Goal: Task Accomplishment & Management: Complete application form

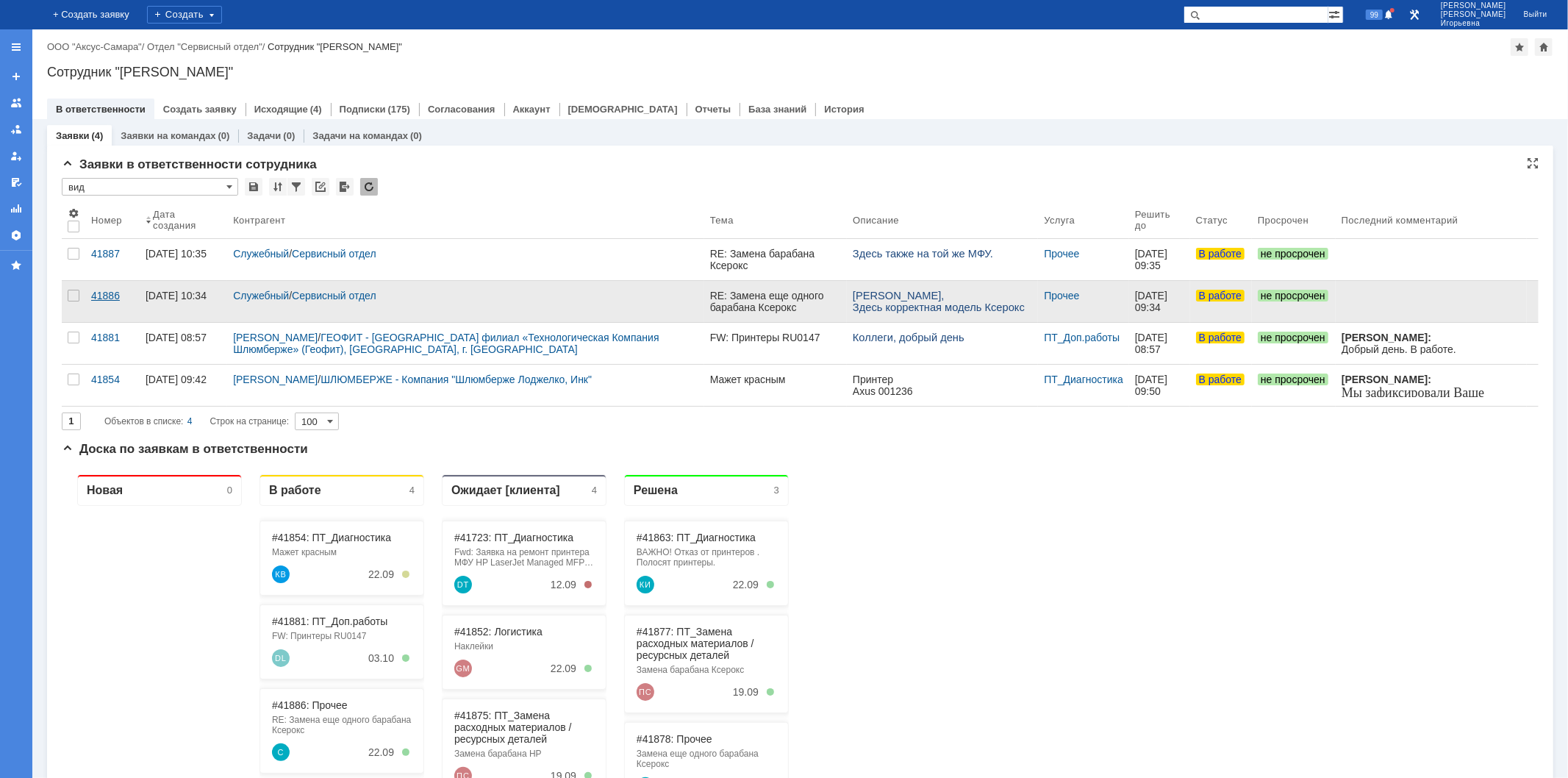
click at [105, 295] on div "41886" at bounding box center [112, 295] width 42 height 12
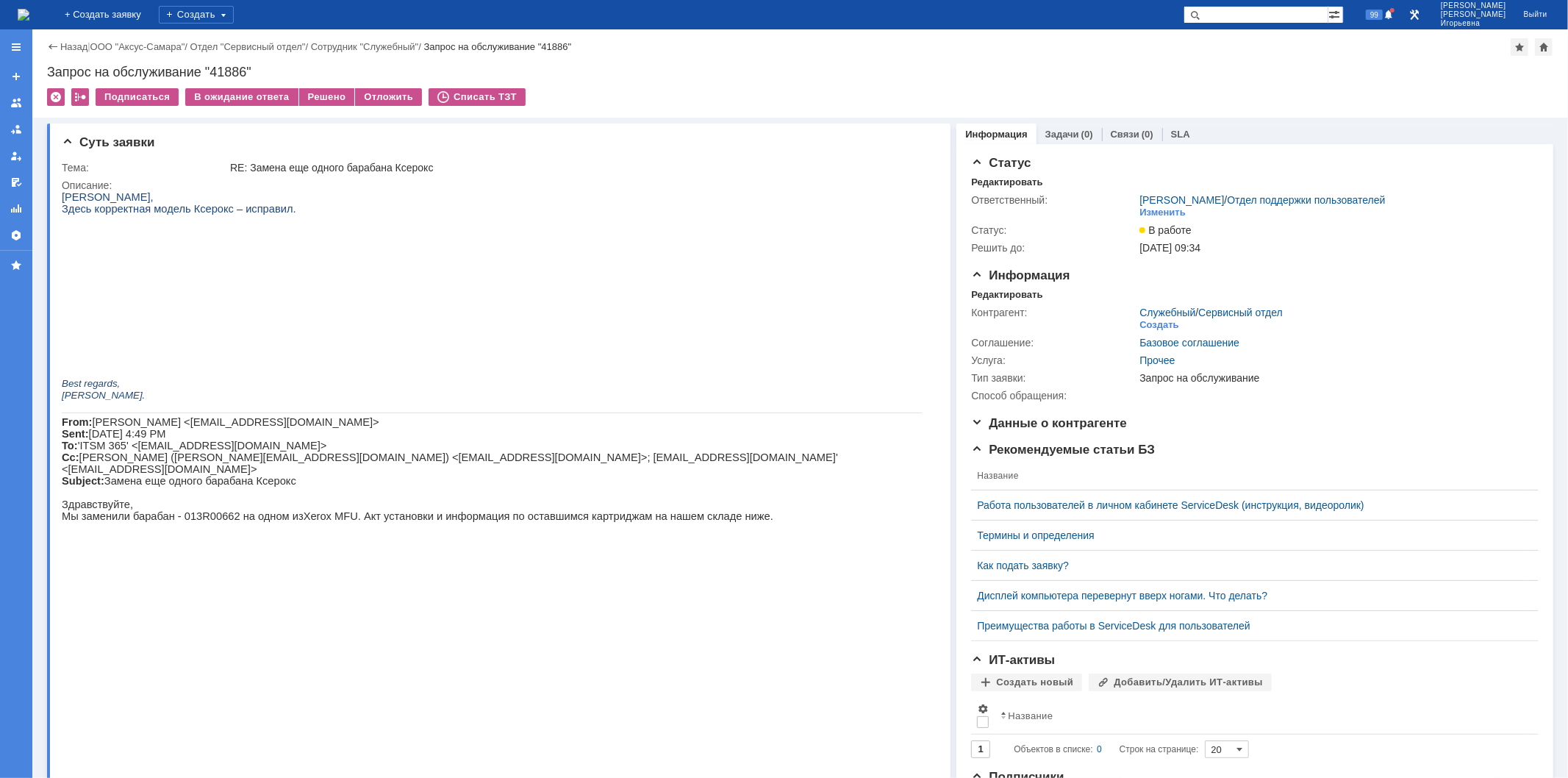
click at [30, 9] on img at bounding box center [23, 14] width 12 height 12
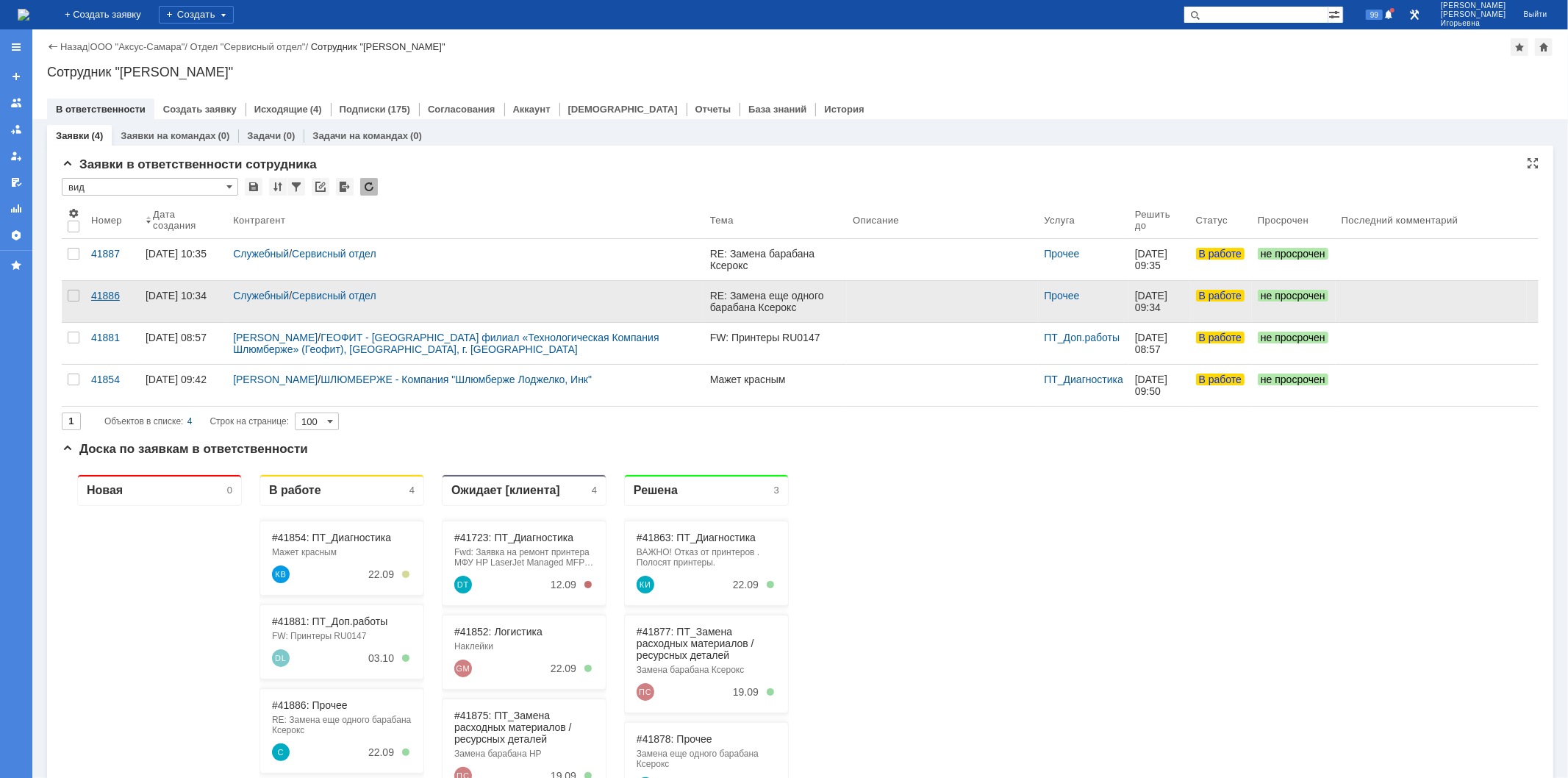
click at [105, 296] on div "41886" at bounding box center [112, 295] width 42 height 12
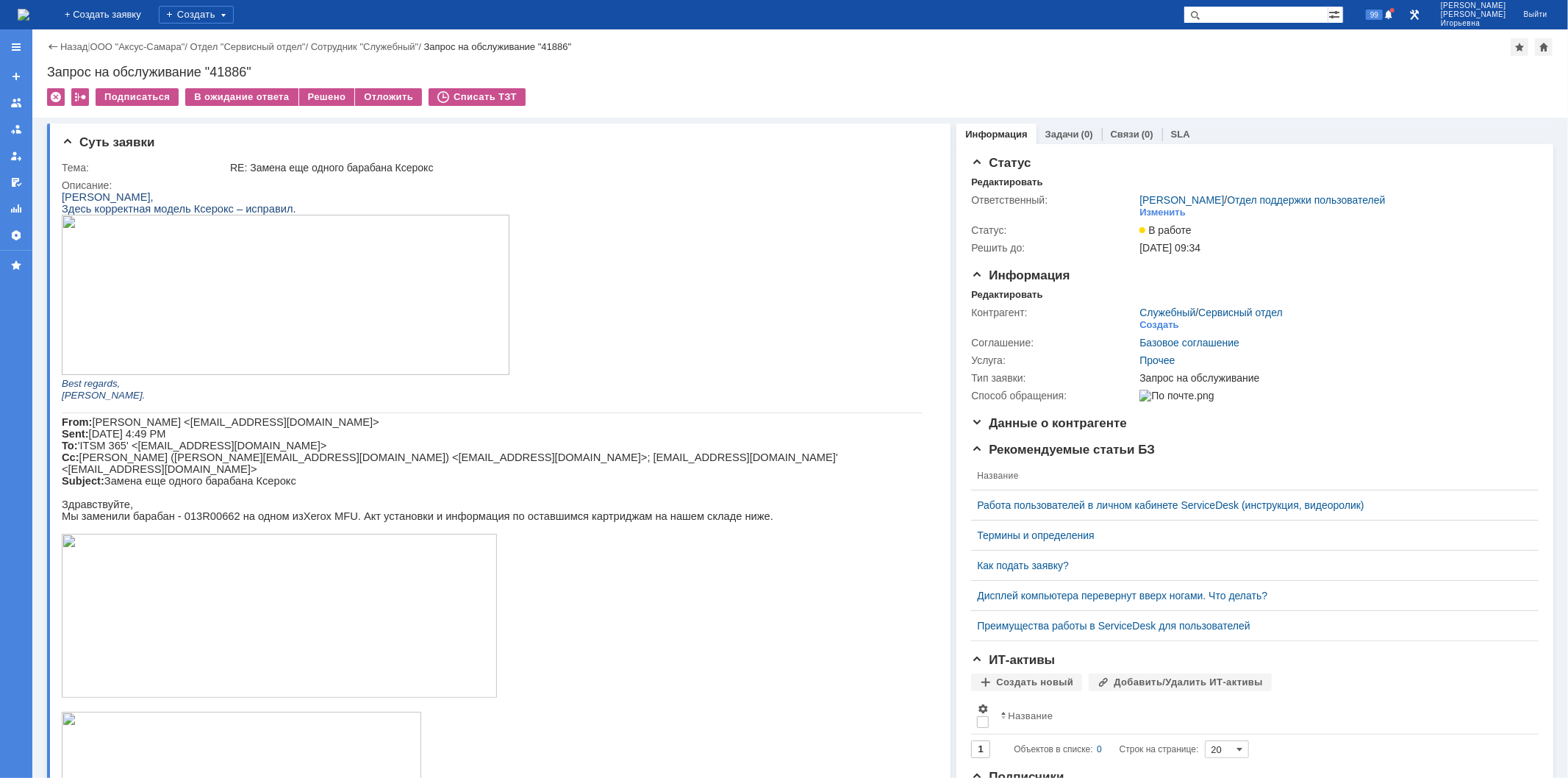
click at [30, 18] on img at bounding box center [23, 14] width 12 height 12
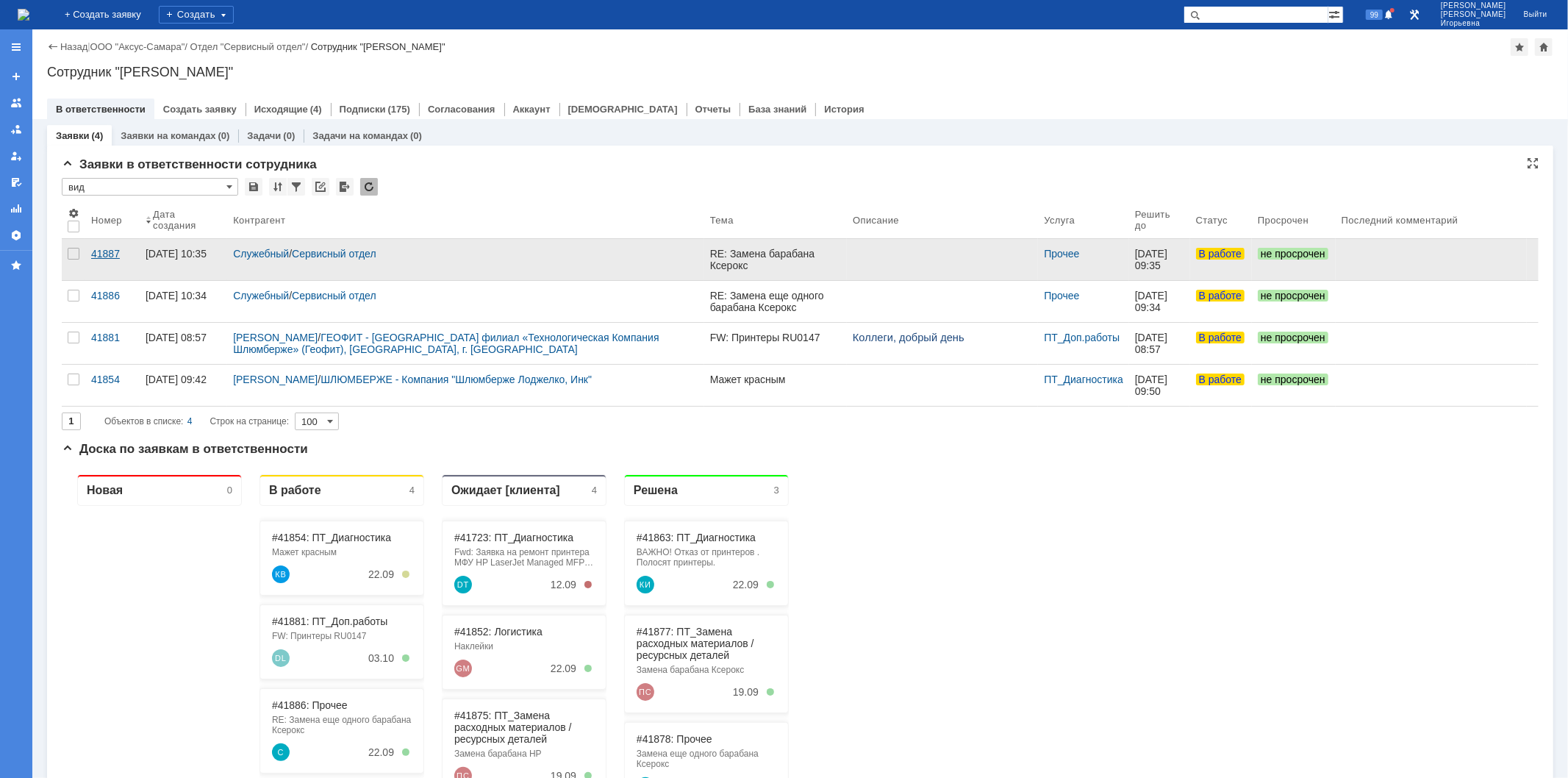
click at [105, 249] on div "41887" at bounding box center [112, 253] width 42 height 12
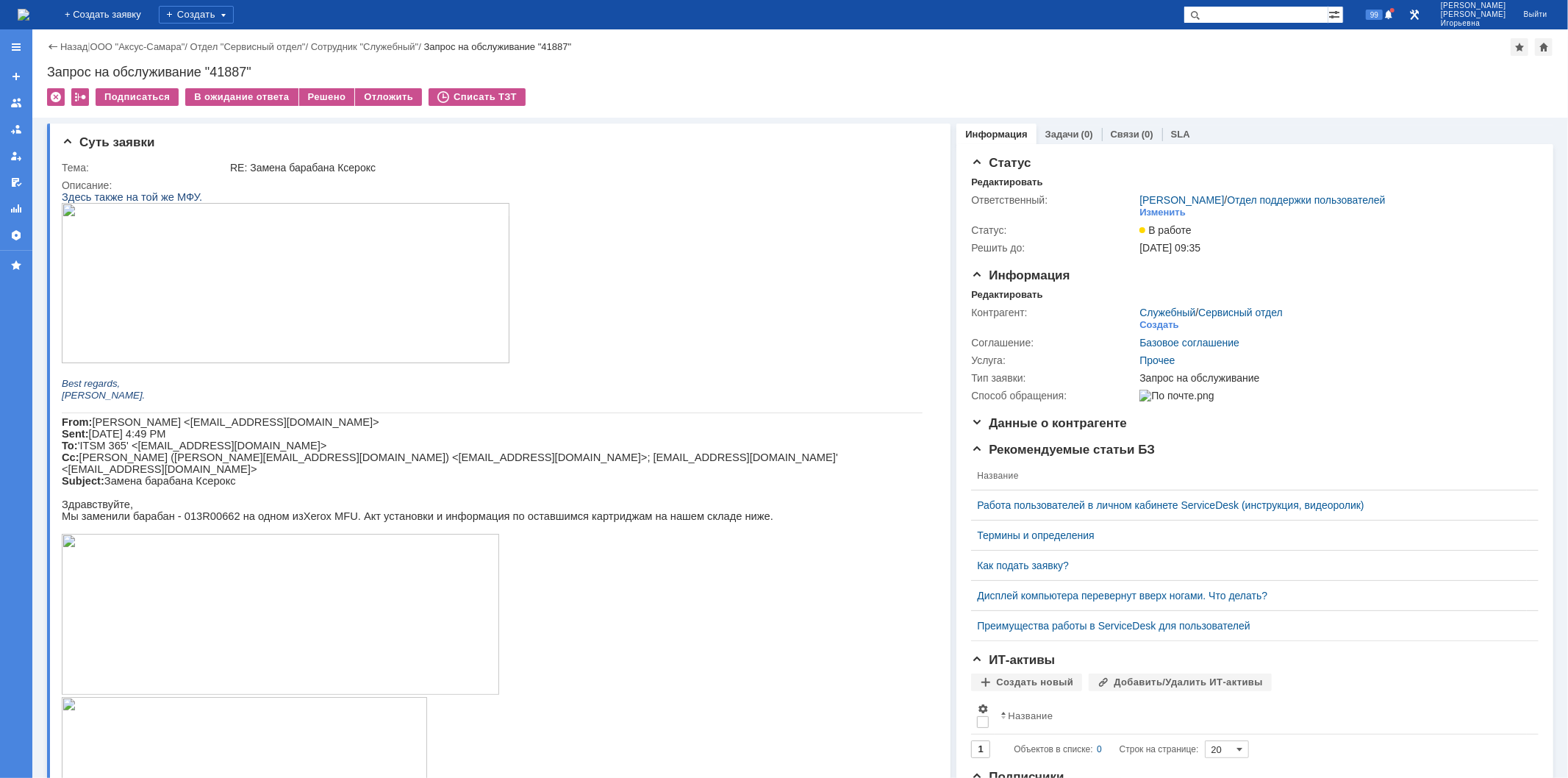
click at [30, 18] on img at bounding box center [23, 14] width 12 height 12
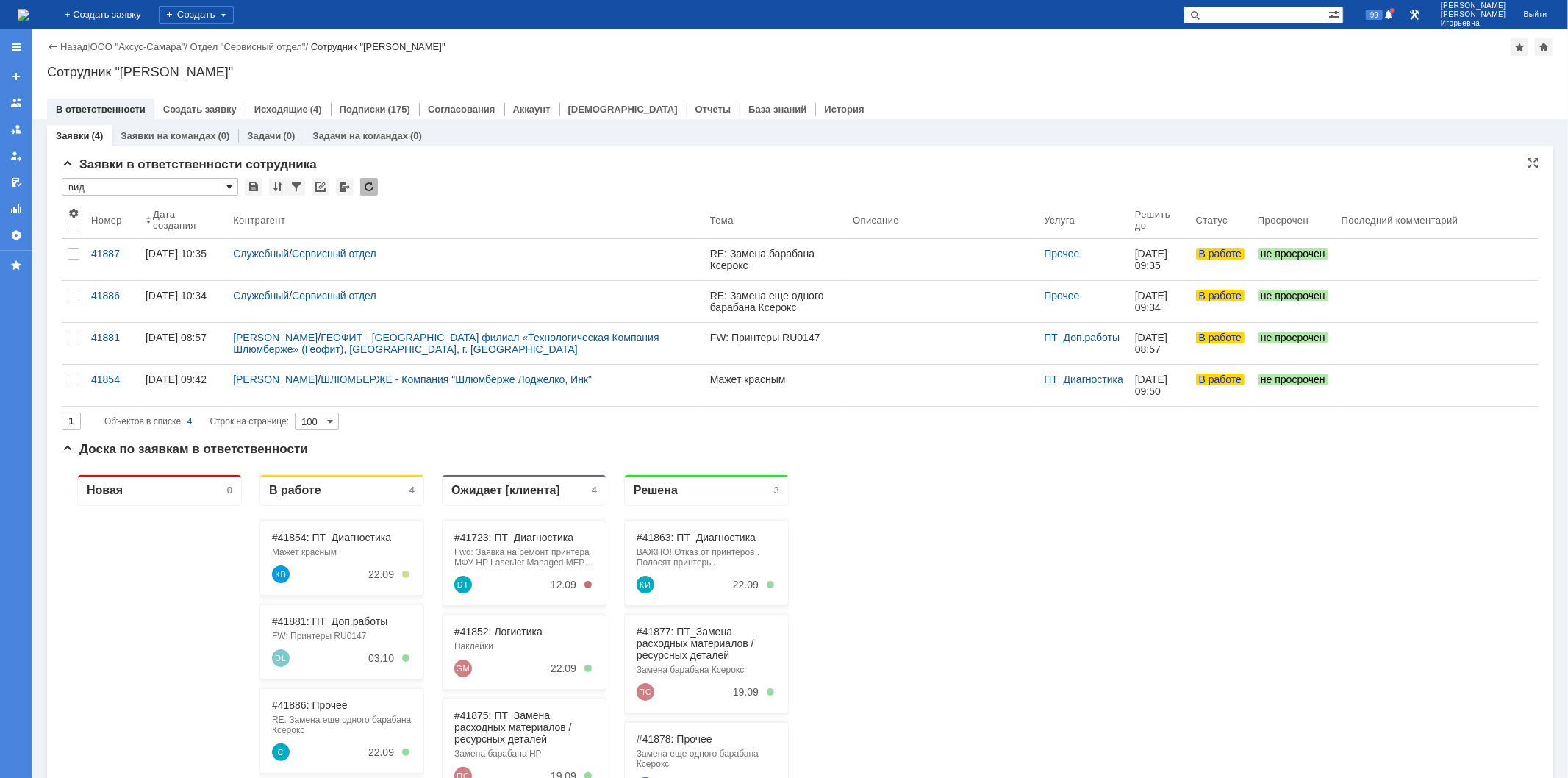
click at [230, 186] on span at bounding box center [229, 187] width 6 height 12
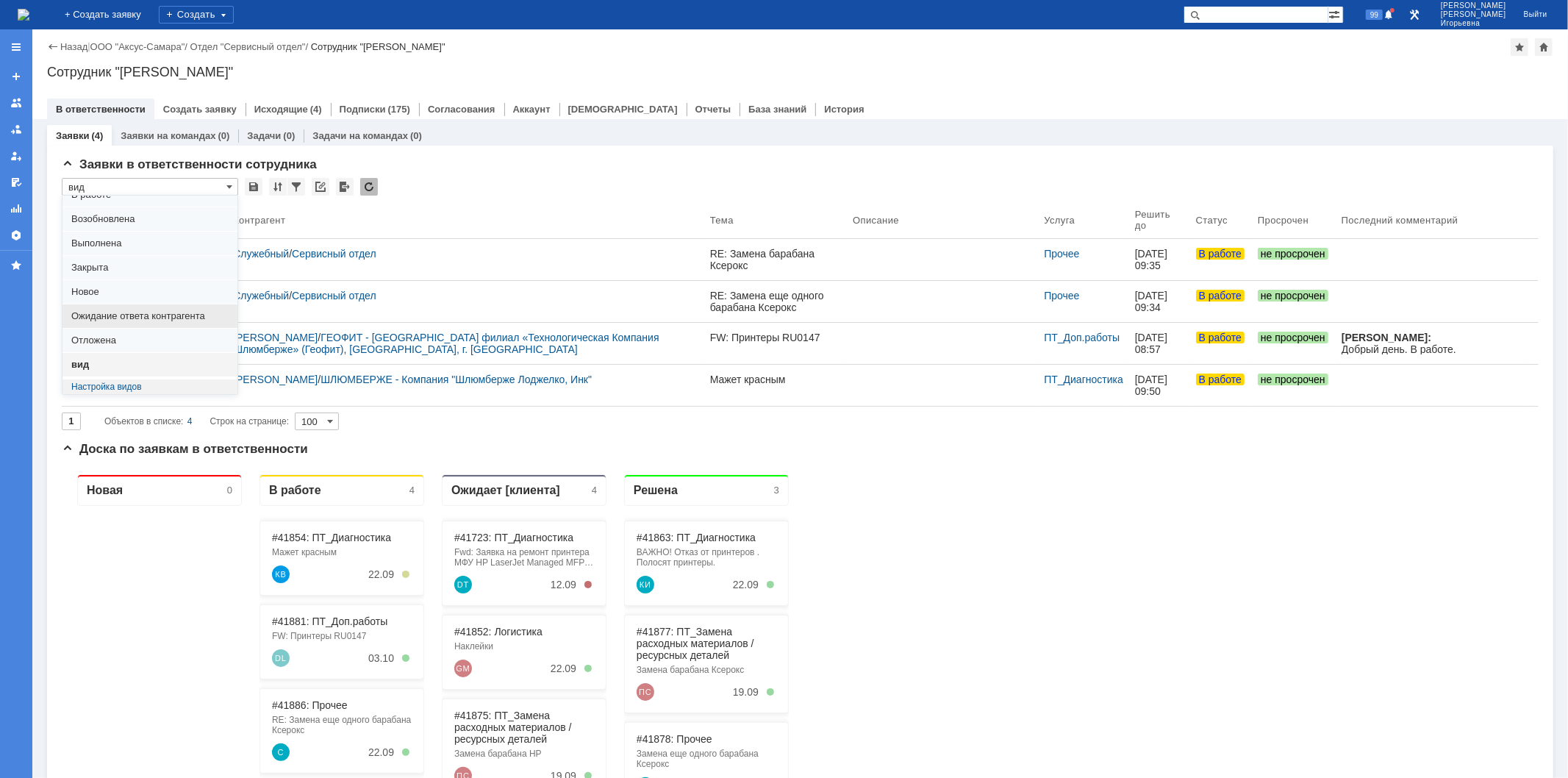
click at [115, 316] on span "Ожидание ответа контрагента" at bounding box center [150, 316] width 158 height 12
type input "Ожидание ответа контрагента"
type input "20"
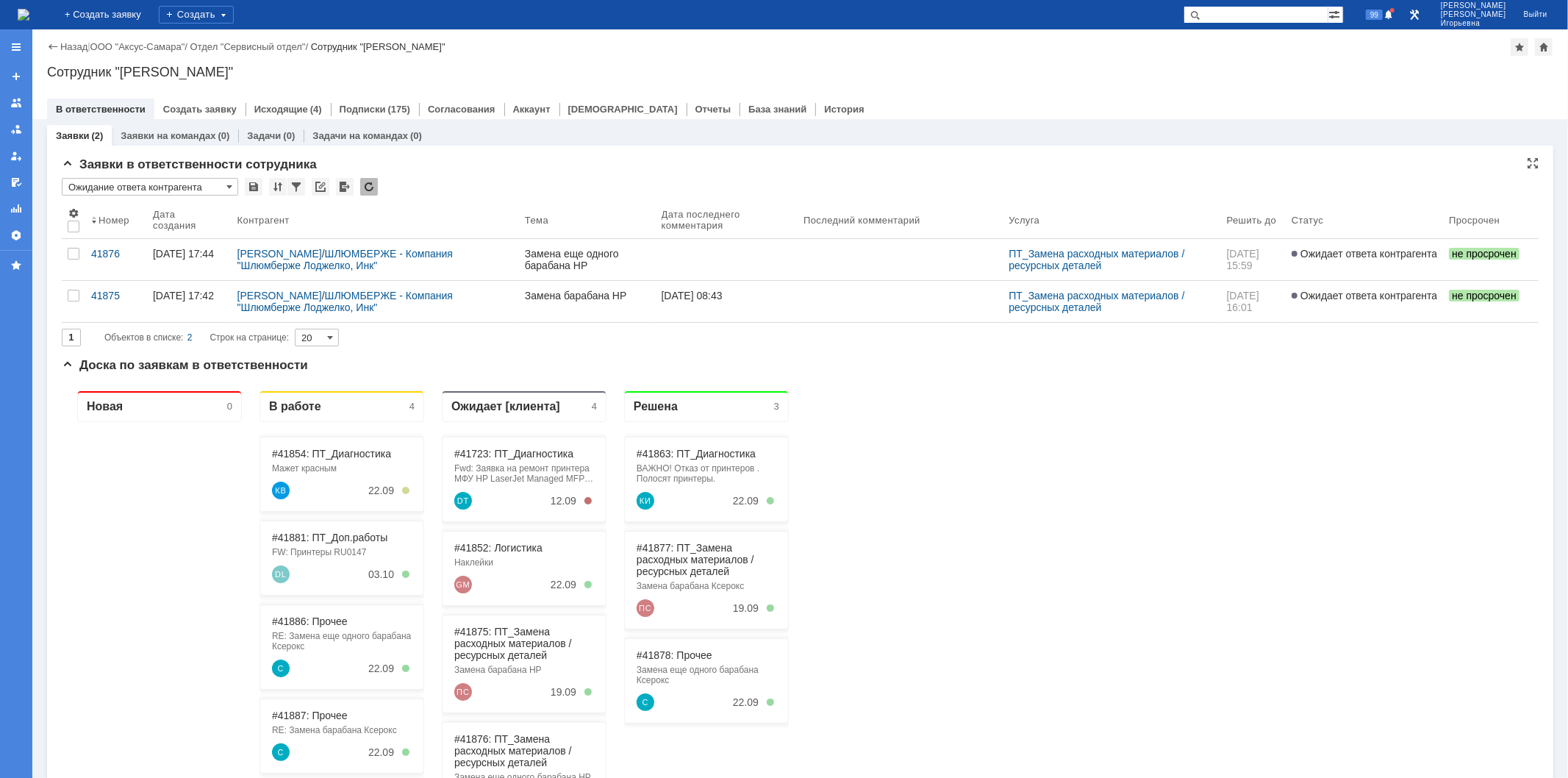
type input "Ожидание ответа контрагента"
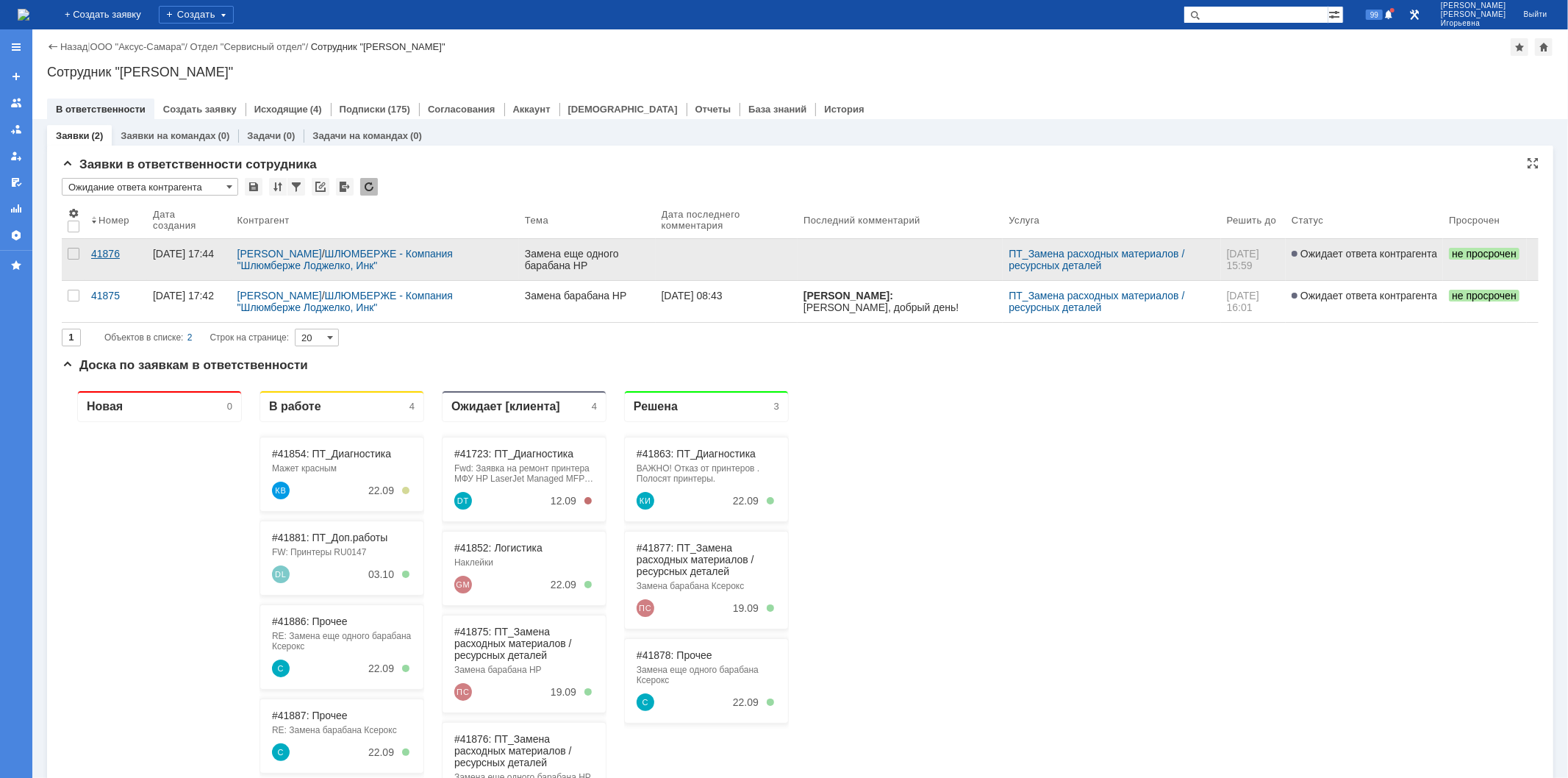
click at [104, 250] on div "41876" at bounding box center [115, 253] width 50 height 12
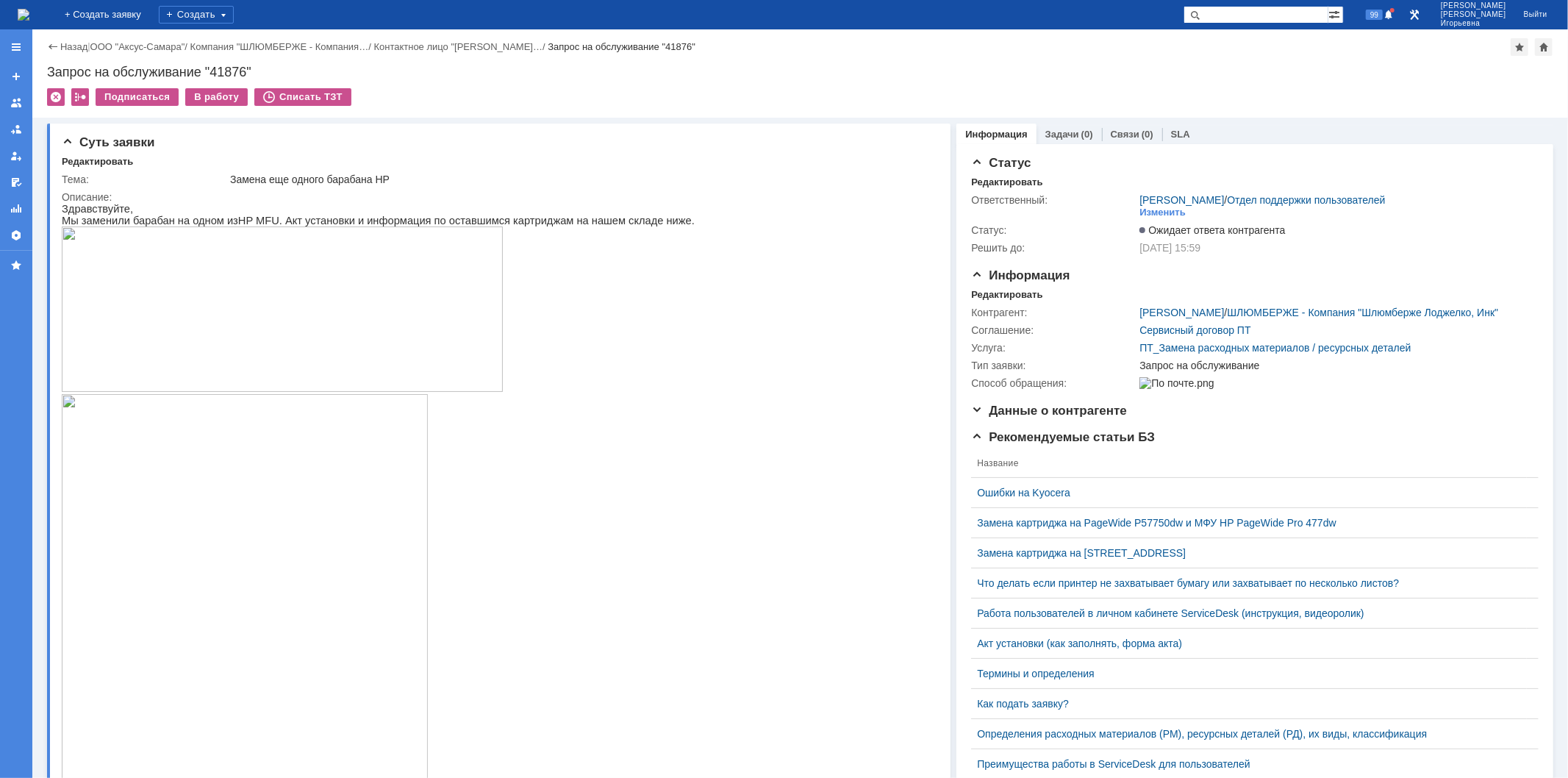
click at [30, 21] on img at bounding box center [23, 14] width 12 height 12
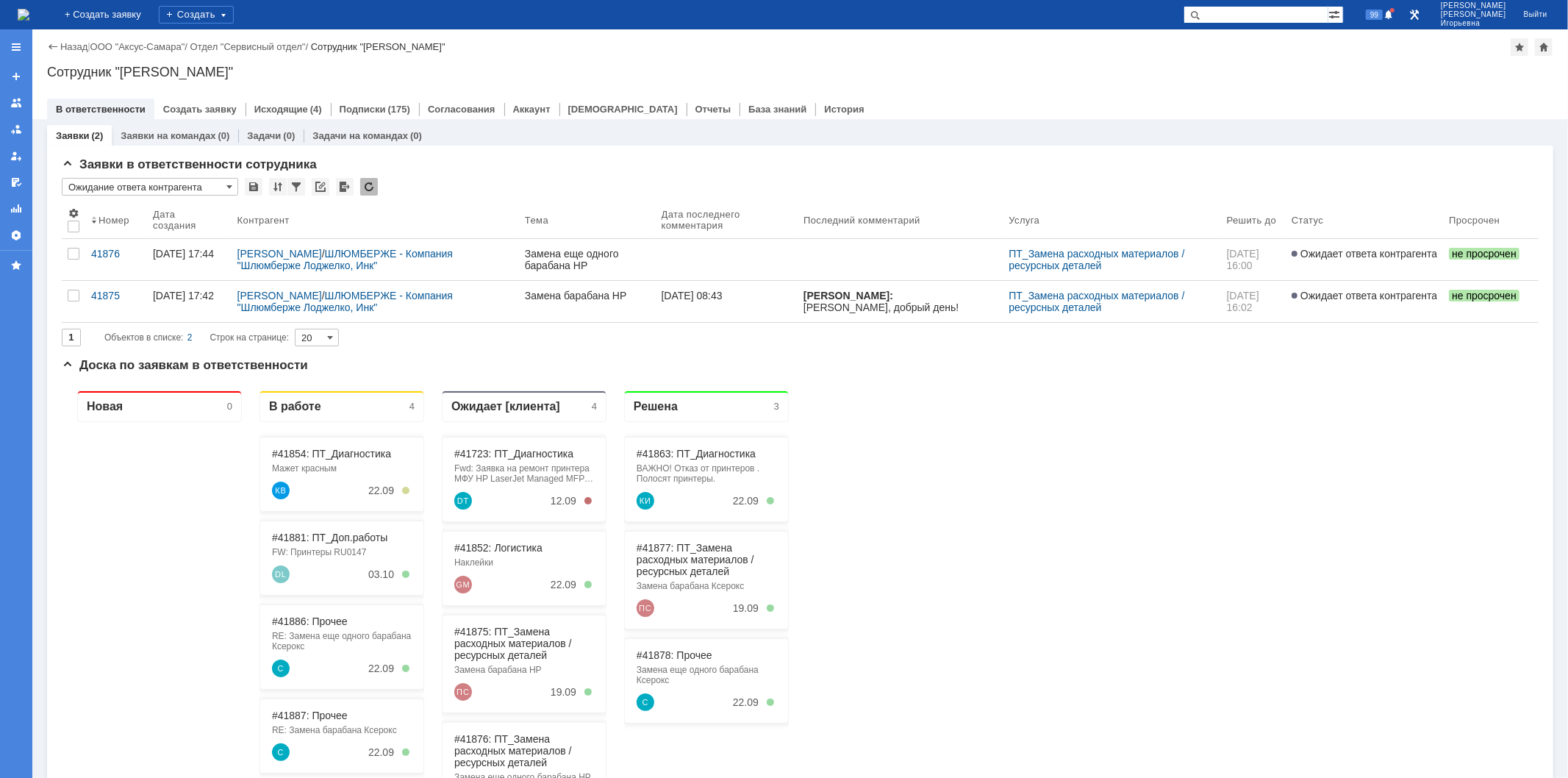
click at [107, 296] on div "41875" at bounding box center [115, 295] width 50 height 12
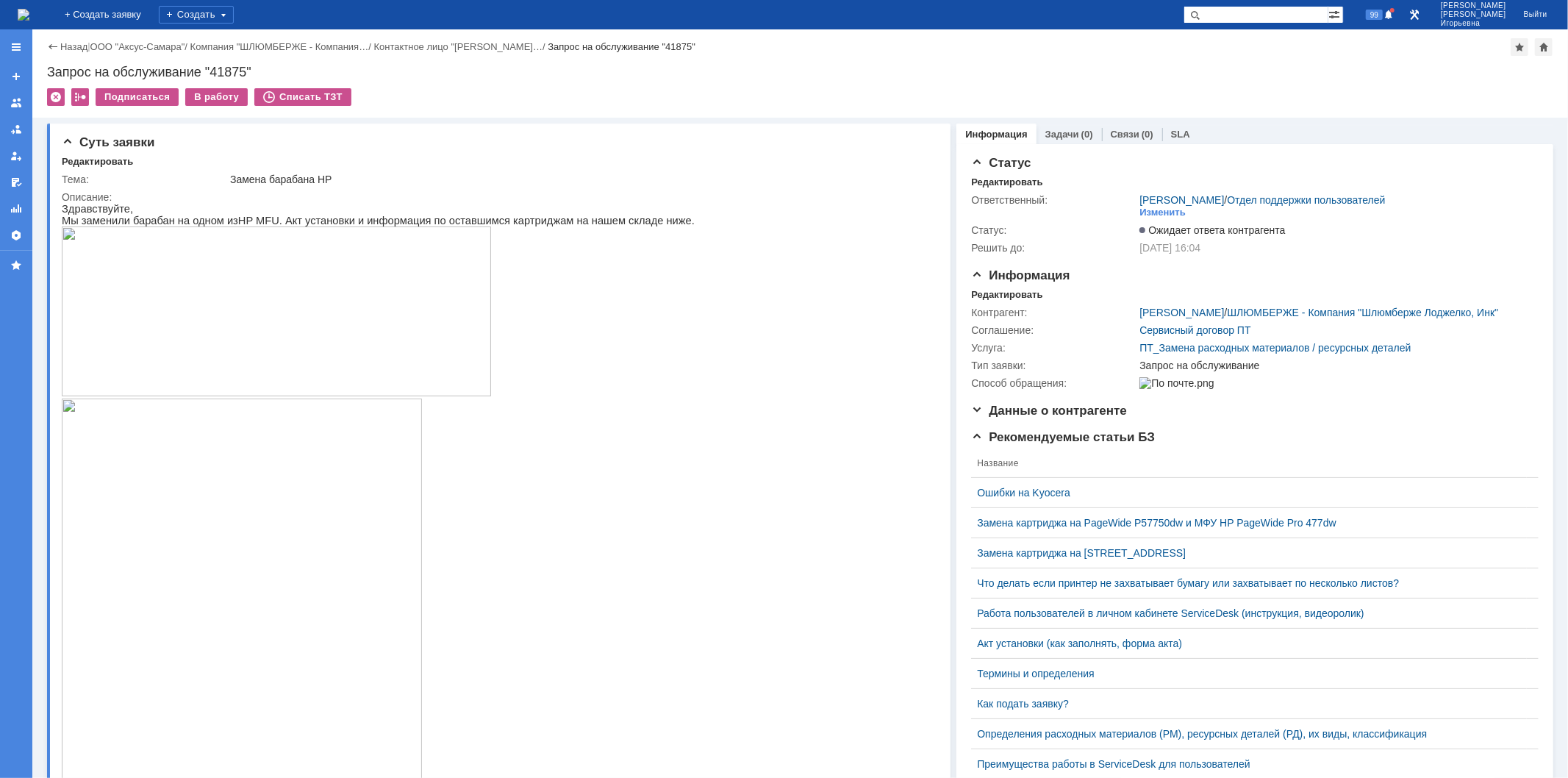
click at [30, 9] on img at bounding box center [23, 14] width 12 height 12
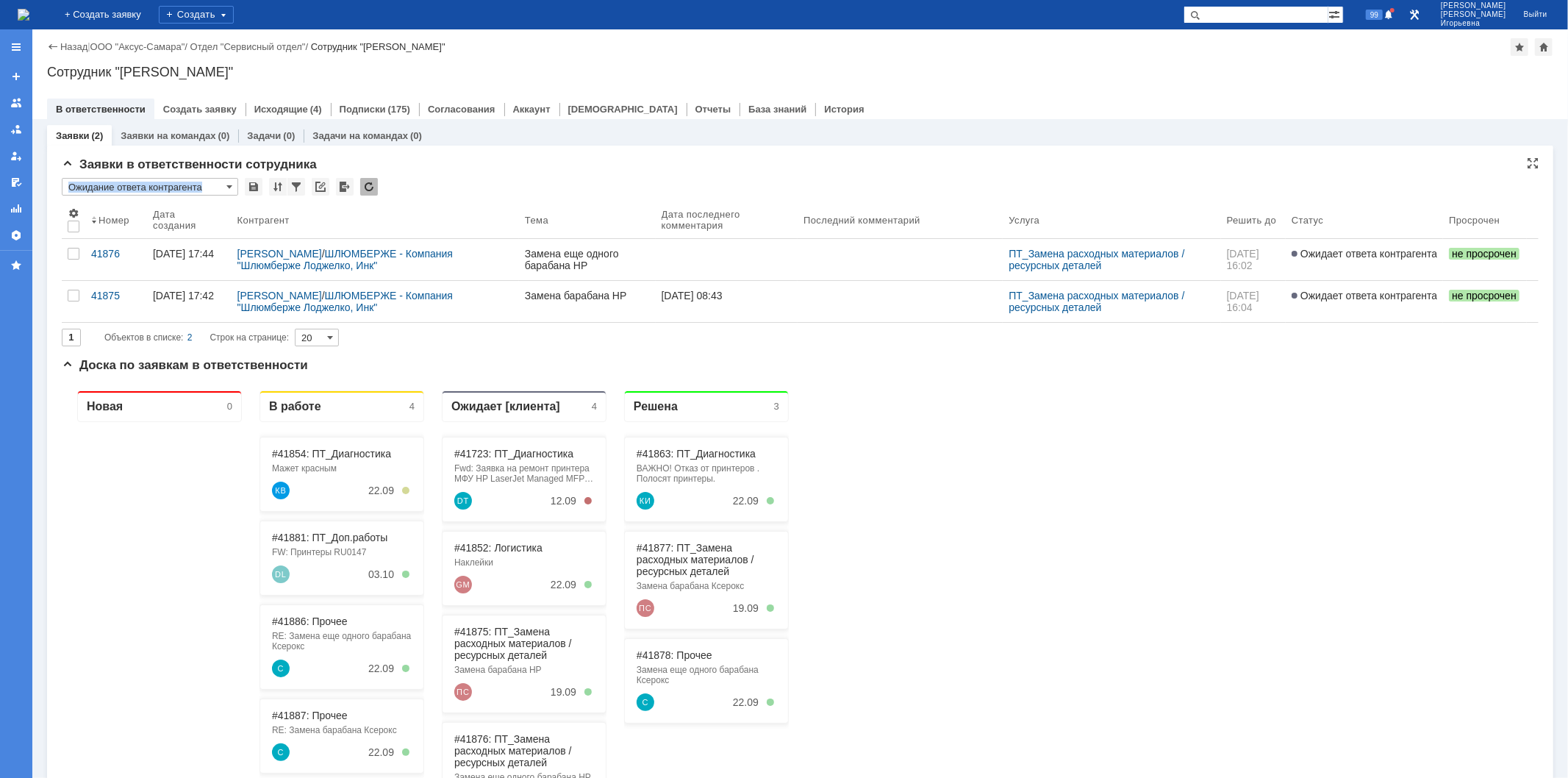
click at [232, 186] on div "* Ожидание ответа контрагента" at bounding box center [150, 187] width 177 height 18
click at [230, 186] on span at bounding box center [229, 187] width 6 height 12
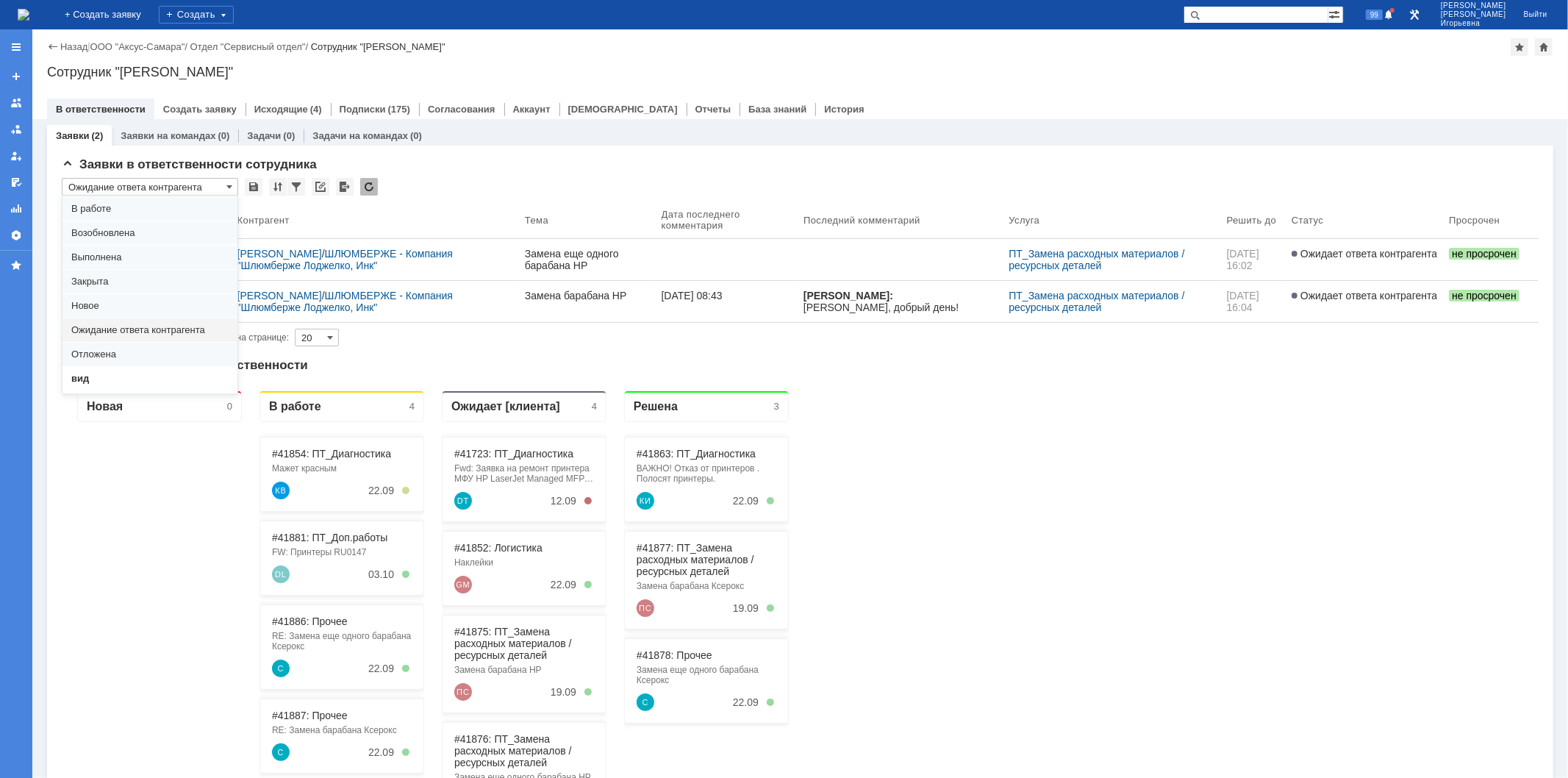
scroll to position [41, 0]
click at [96, 365] on span "вид" at bounding box center [150, 364] width 158 height 12
type input "вид"
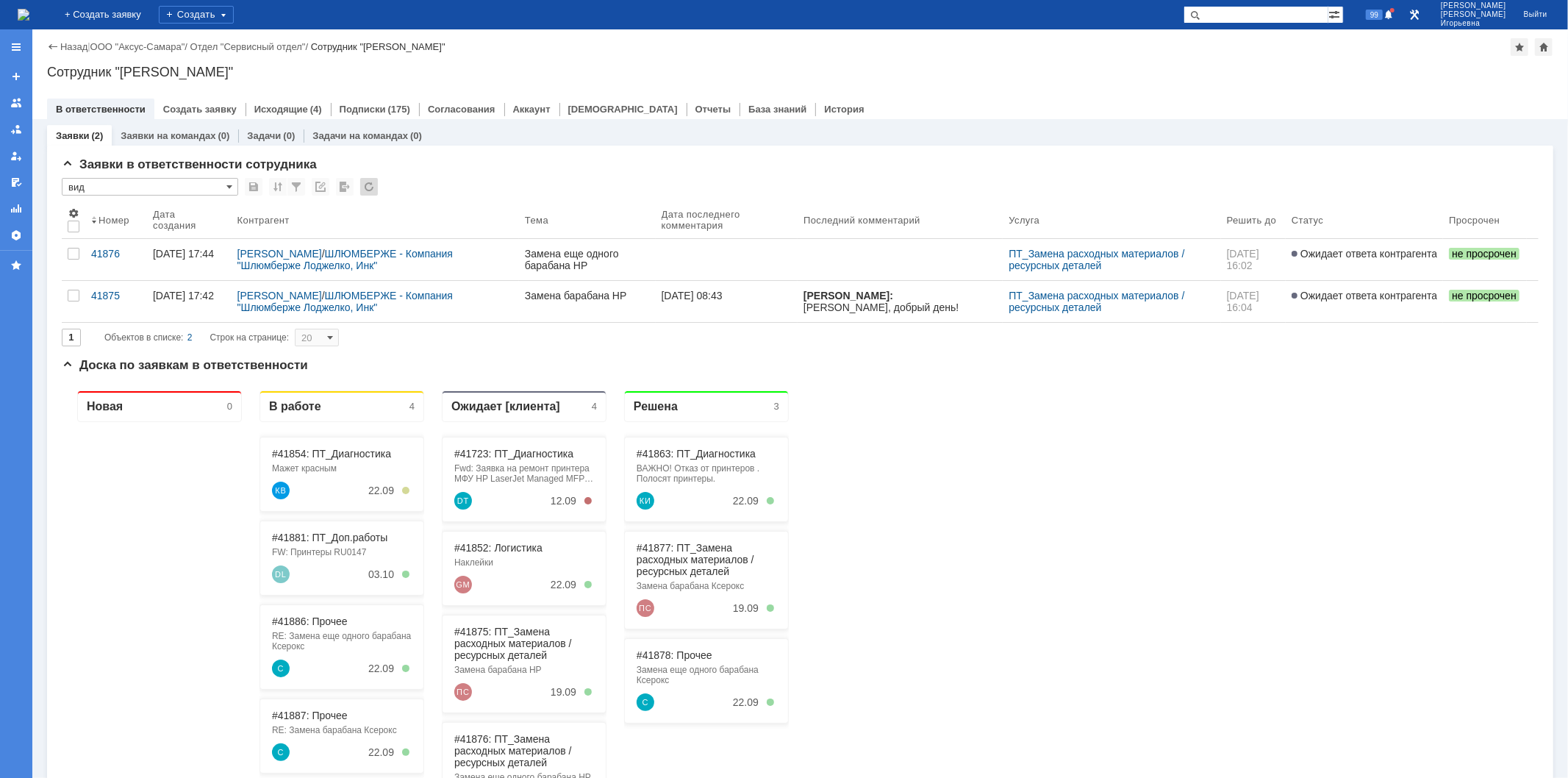
type input "100"
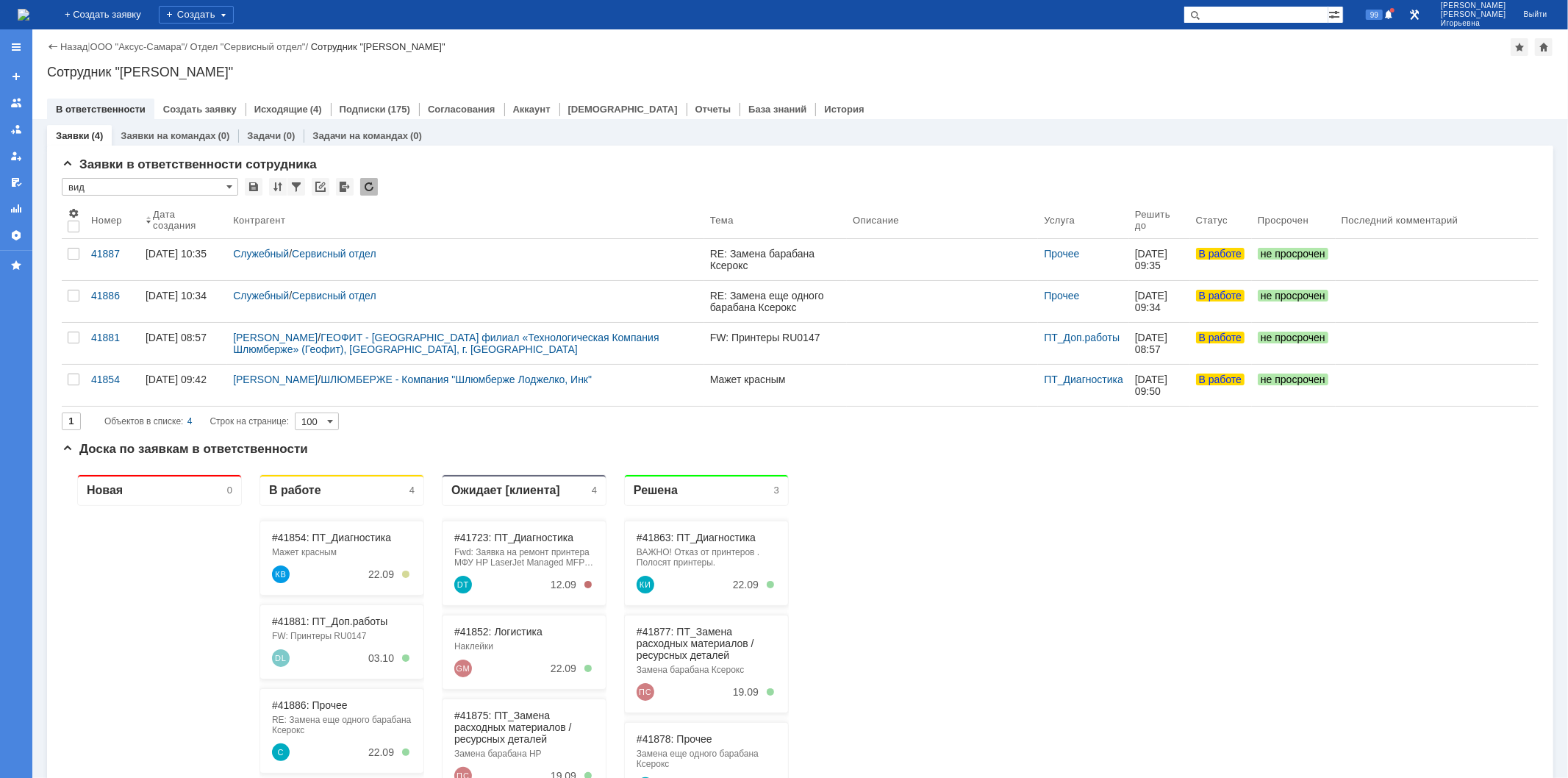
type input "вид"
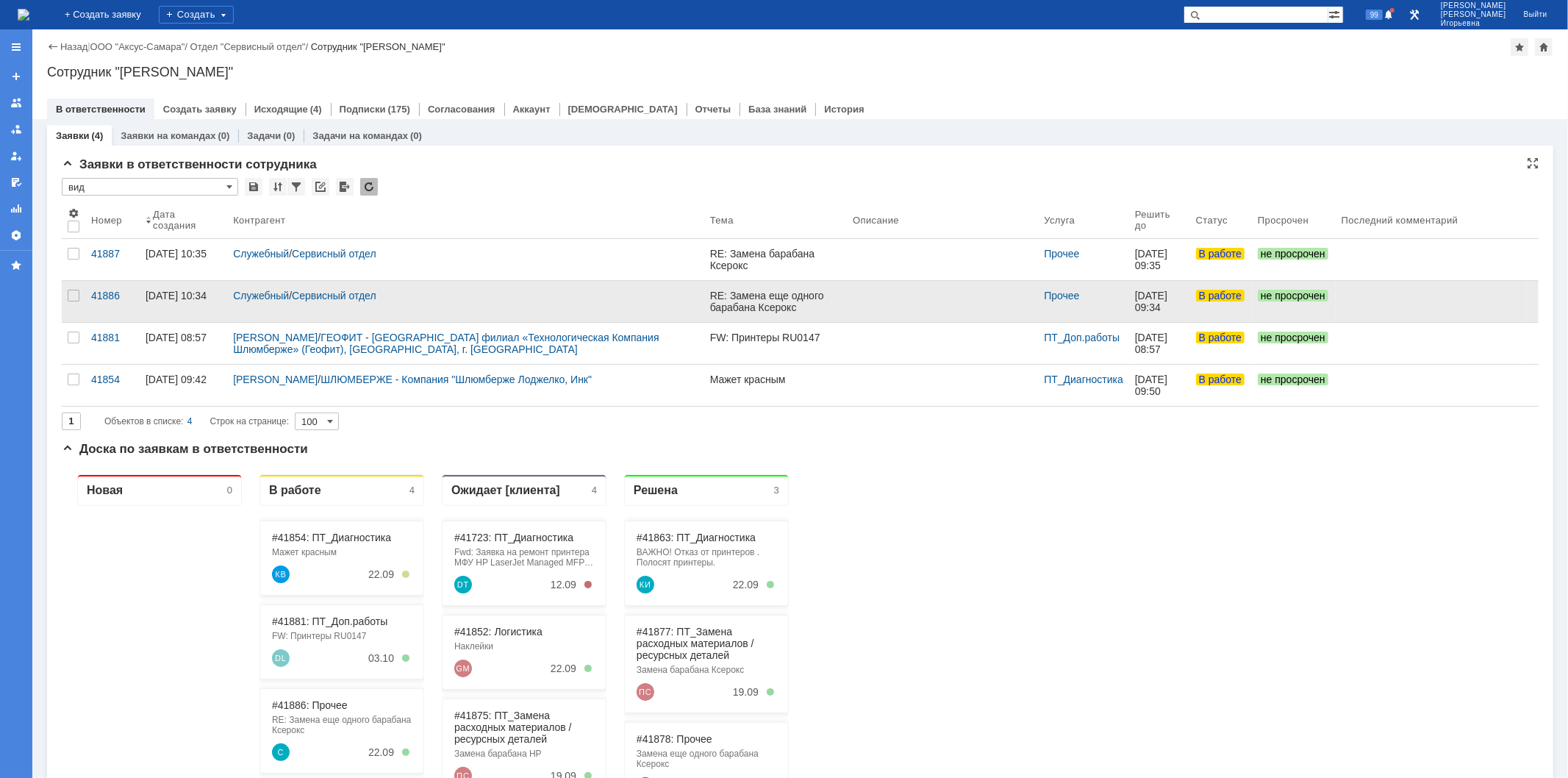
scroll to position [0, 0]
click at [113, 296] on div "41886" at bounding box center [112, 295] width 42 height 12
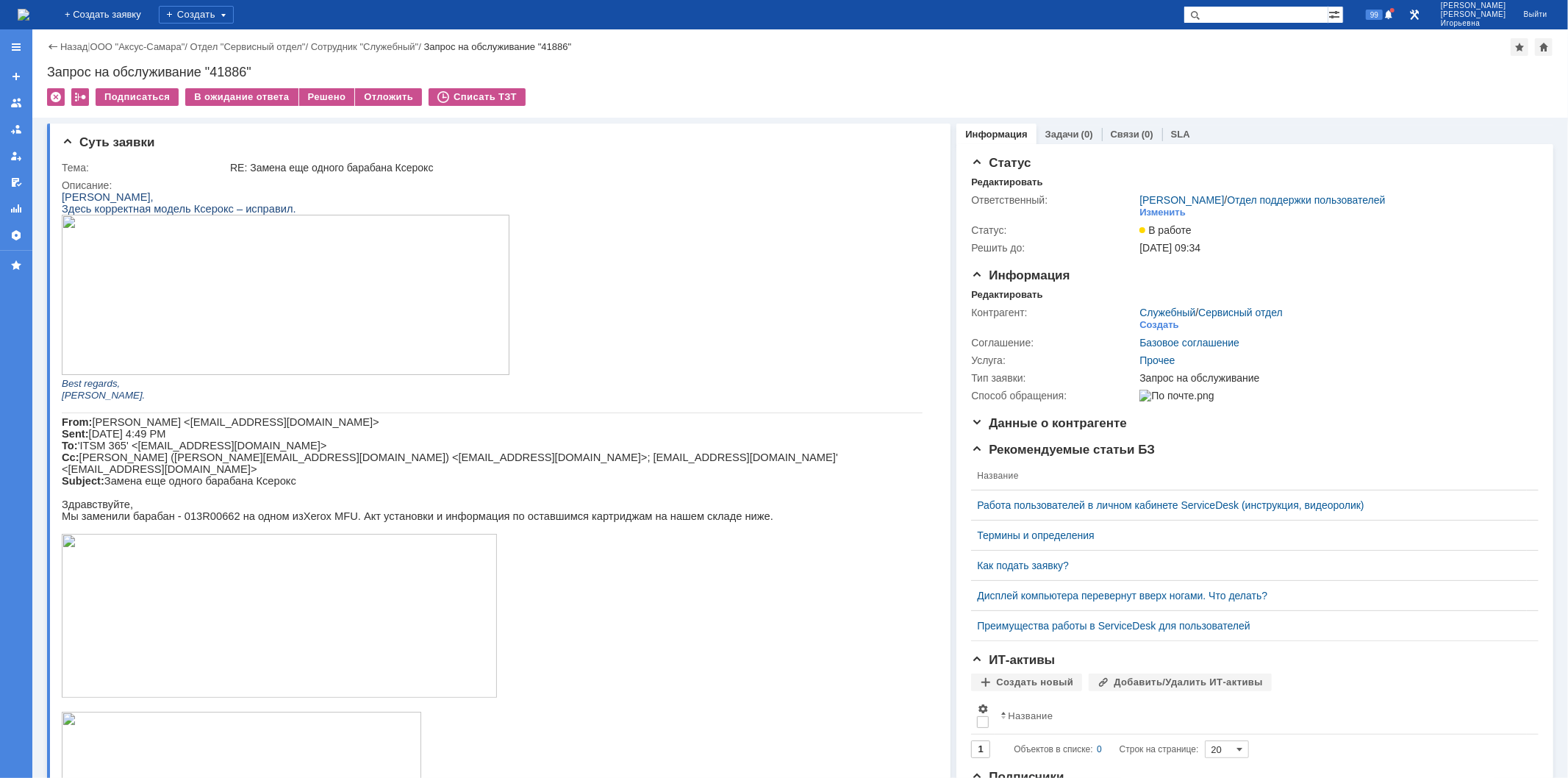
click at [30, 16] on img at bounding box center [23, 14] width 12 height 12
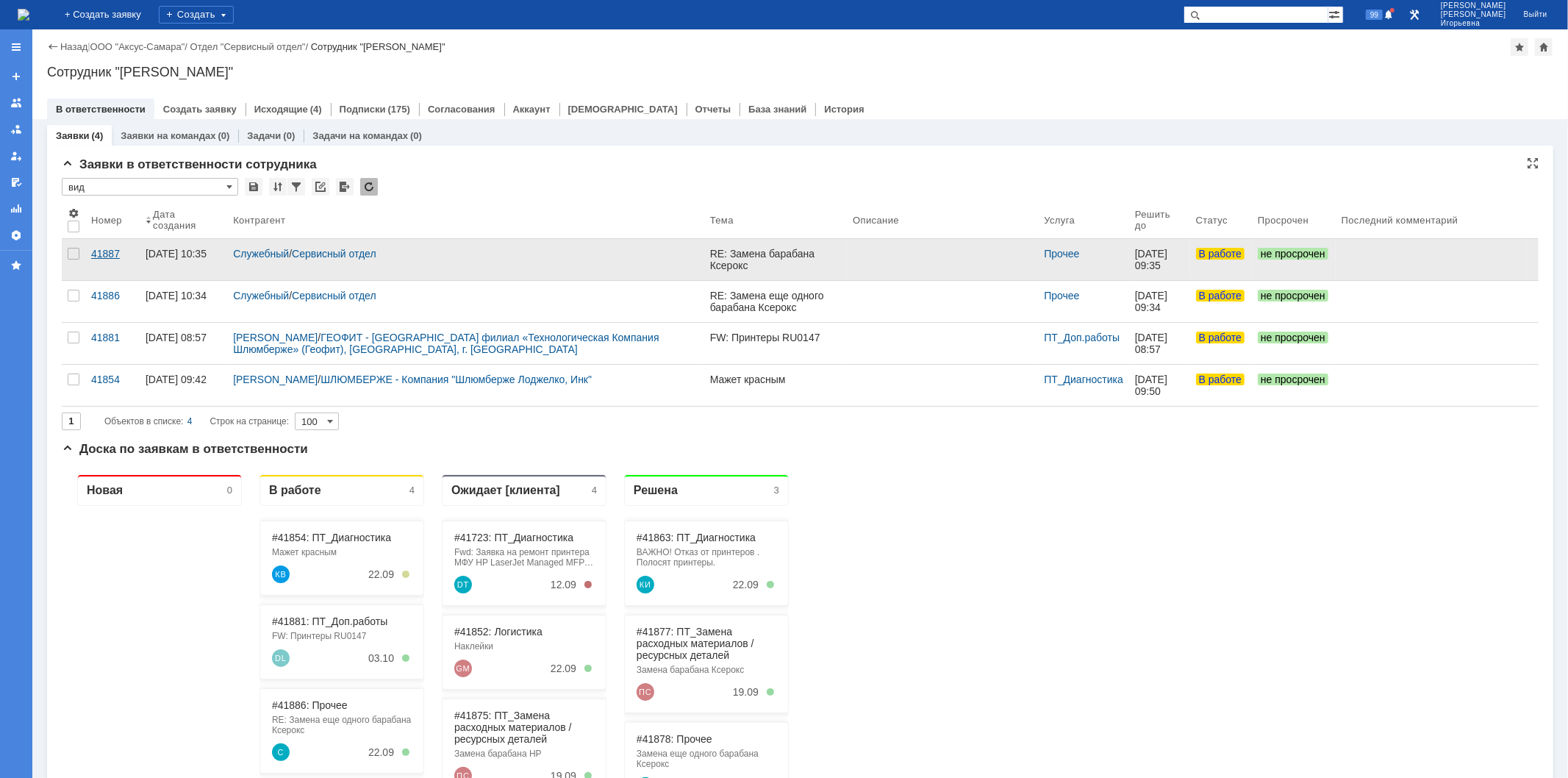
click at [107, 250] on div "41887" at bounding box center [112, 253] width 42 height 12
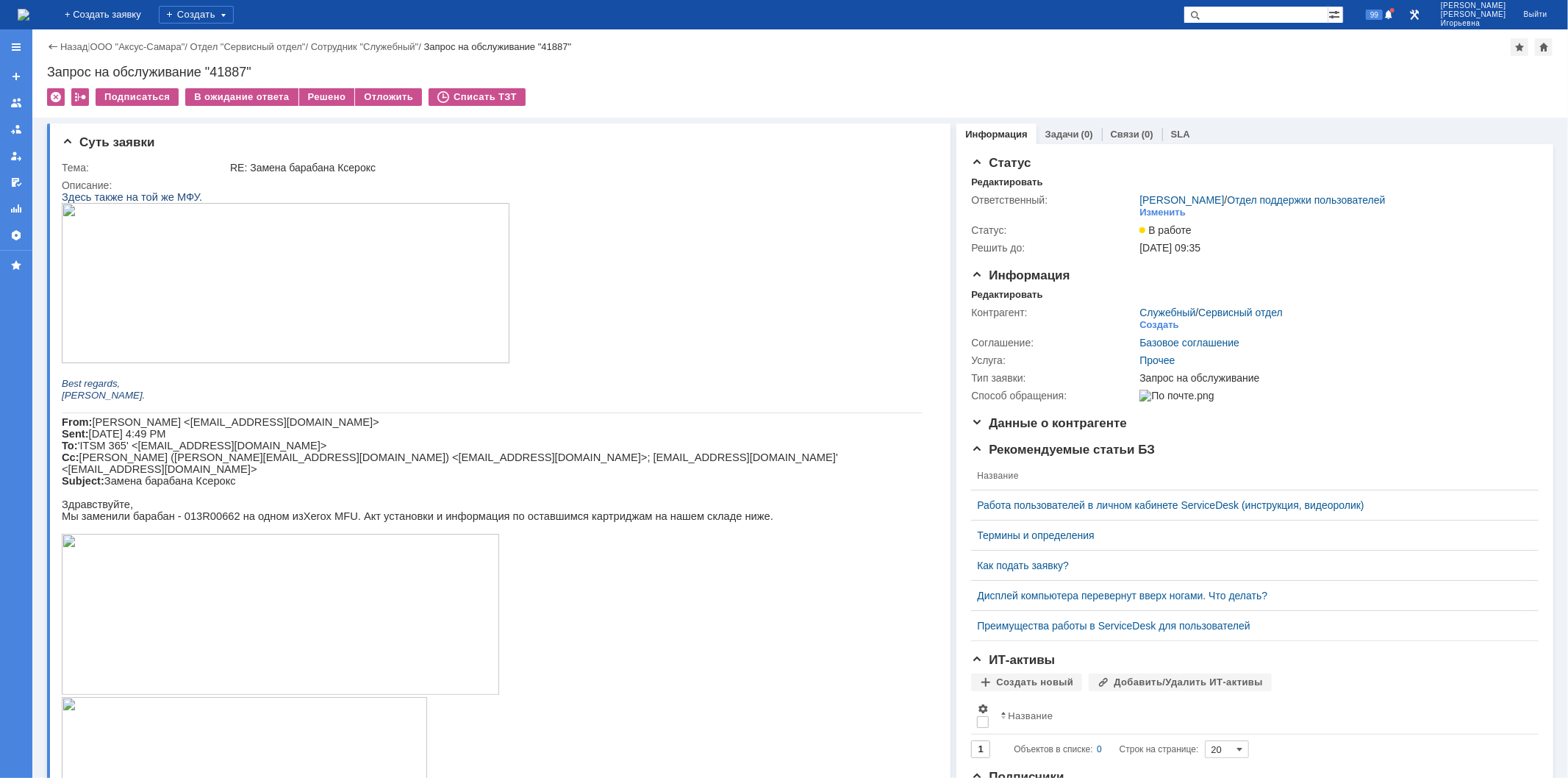
click at [30, 15] on img at bounding box center [23, 14] width 12 height 12
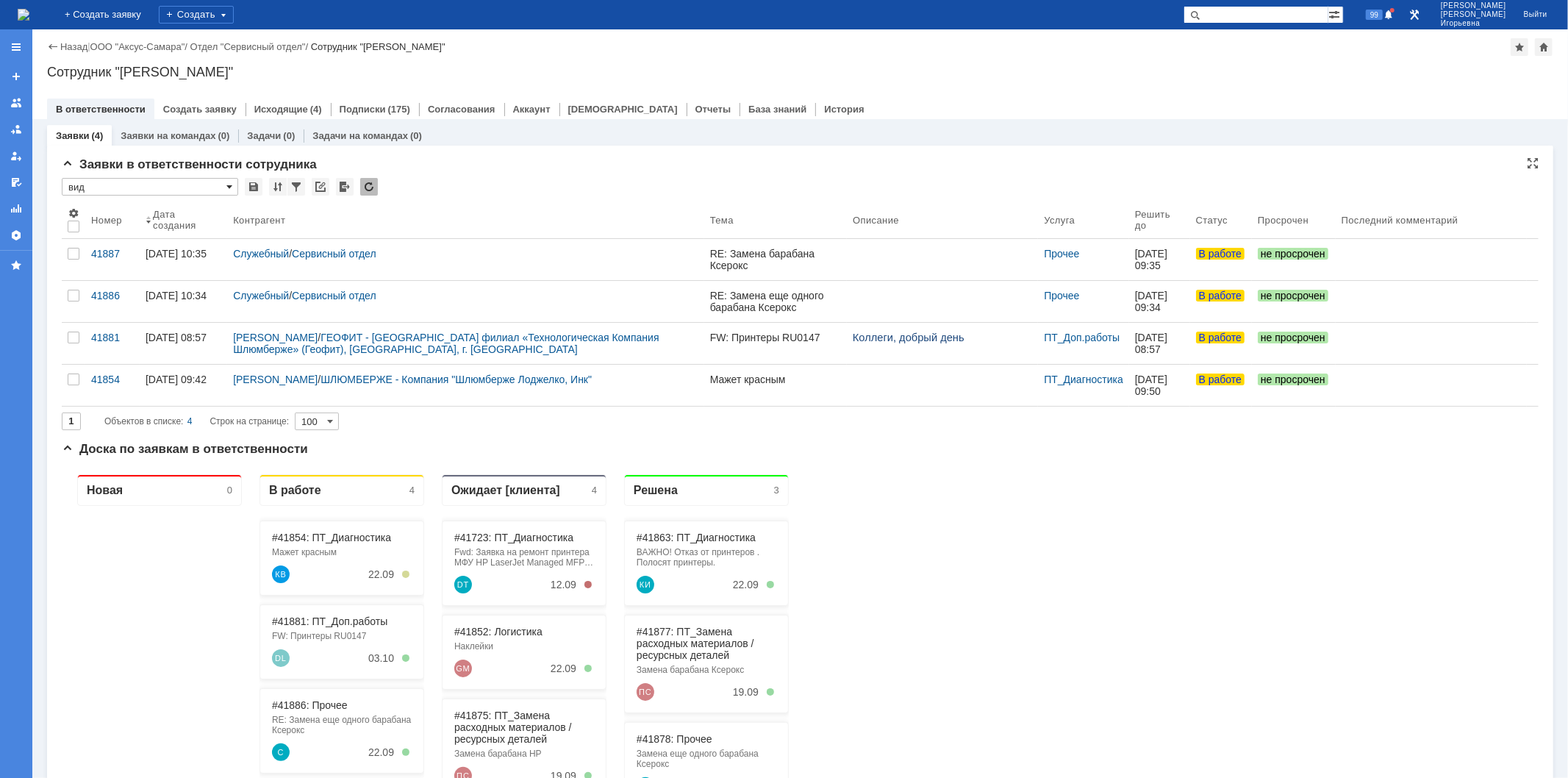
click at [230, 182] on span at bounding box center [229, 187] width 6 height 12
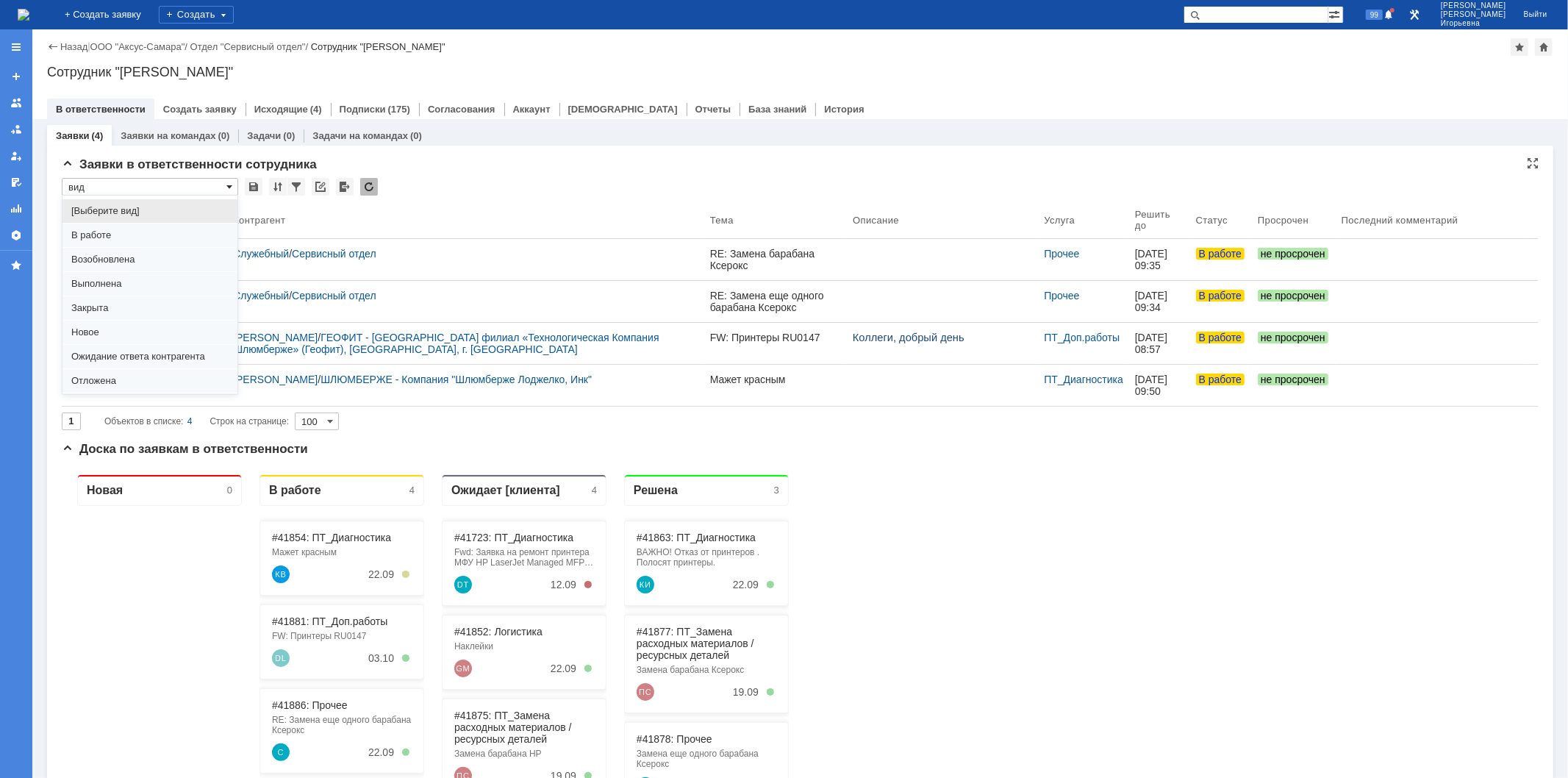
scroll to position [41, 0]
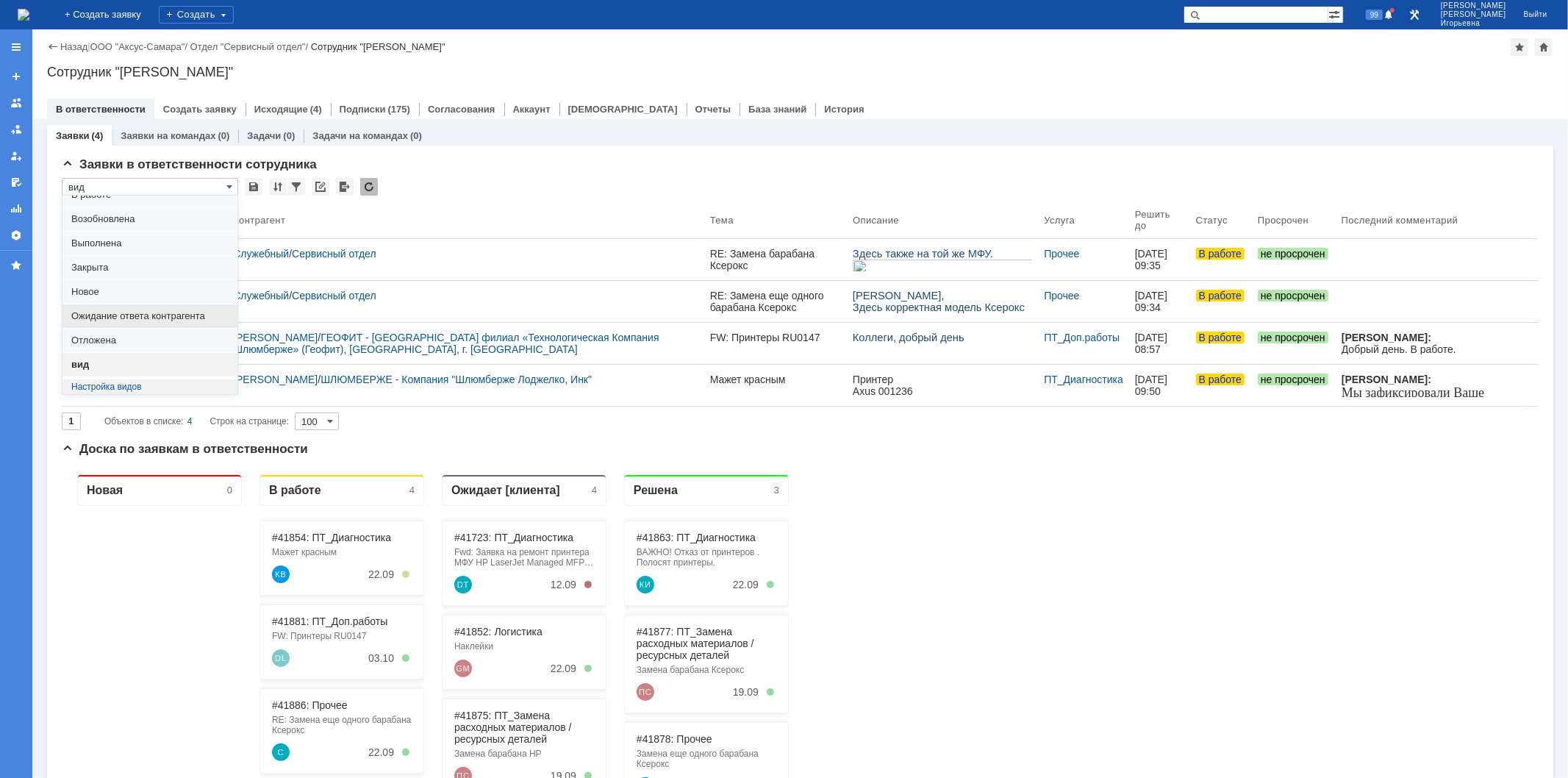
click at [130, 316] on span "Ожидание ответа контрагента" at bounding box center [150, 316] width 158 height 12
type input "Ожидание ответа контрагента"
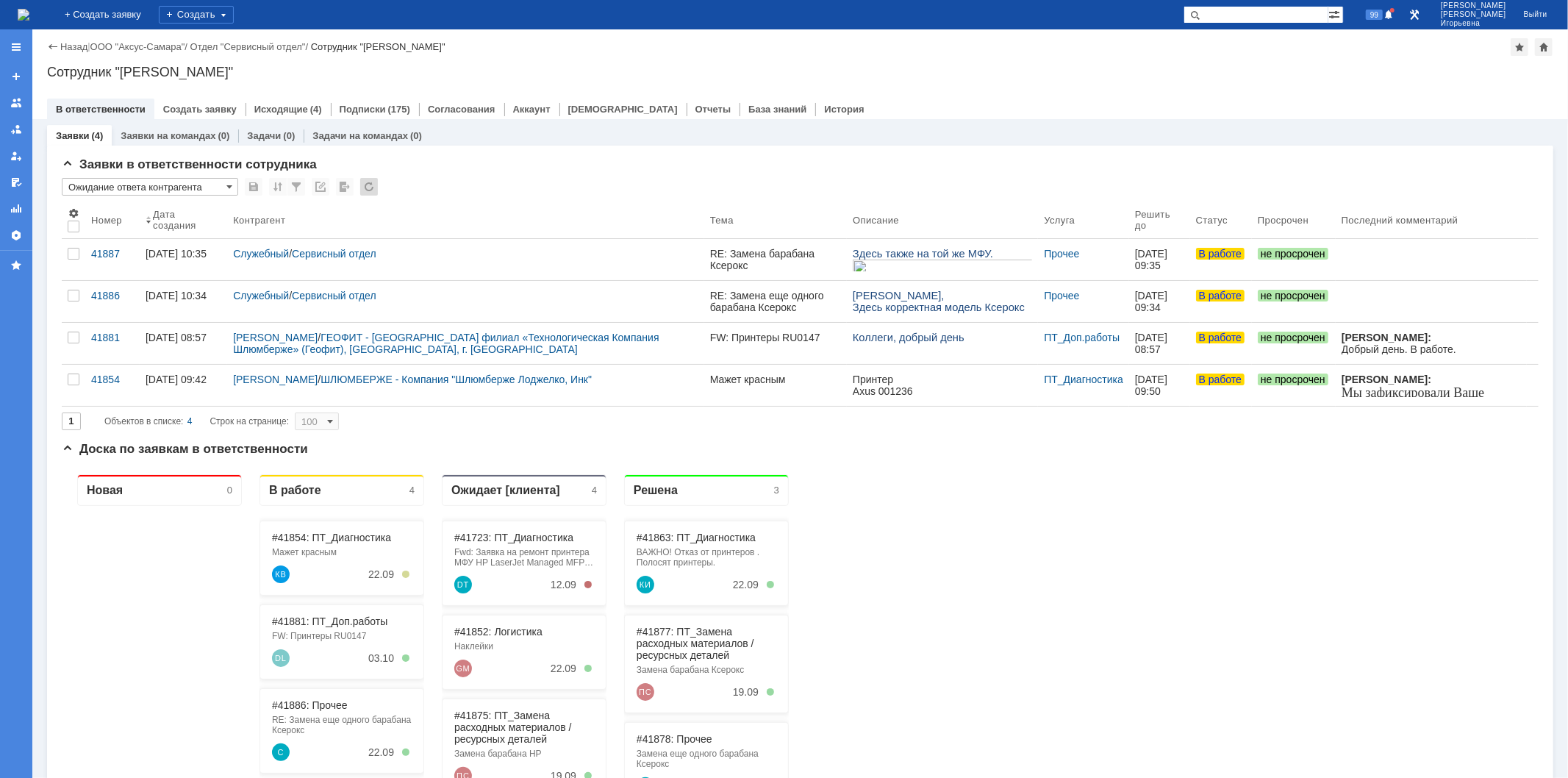
type input "20"
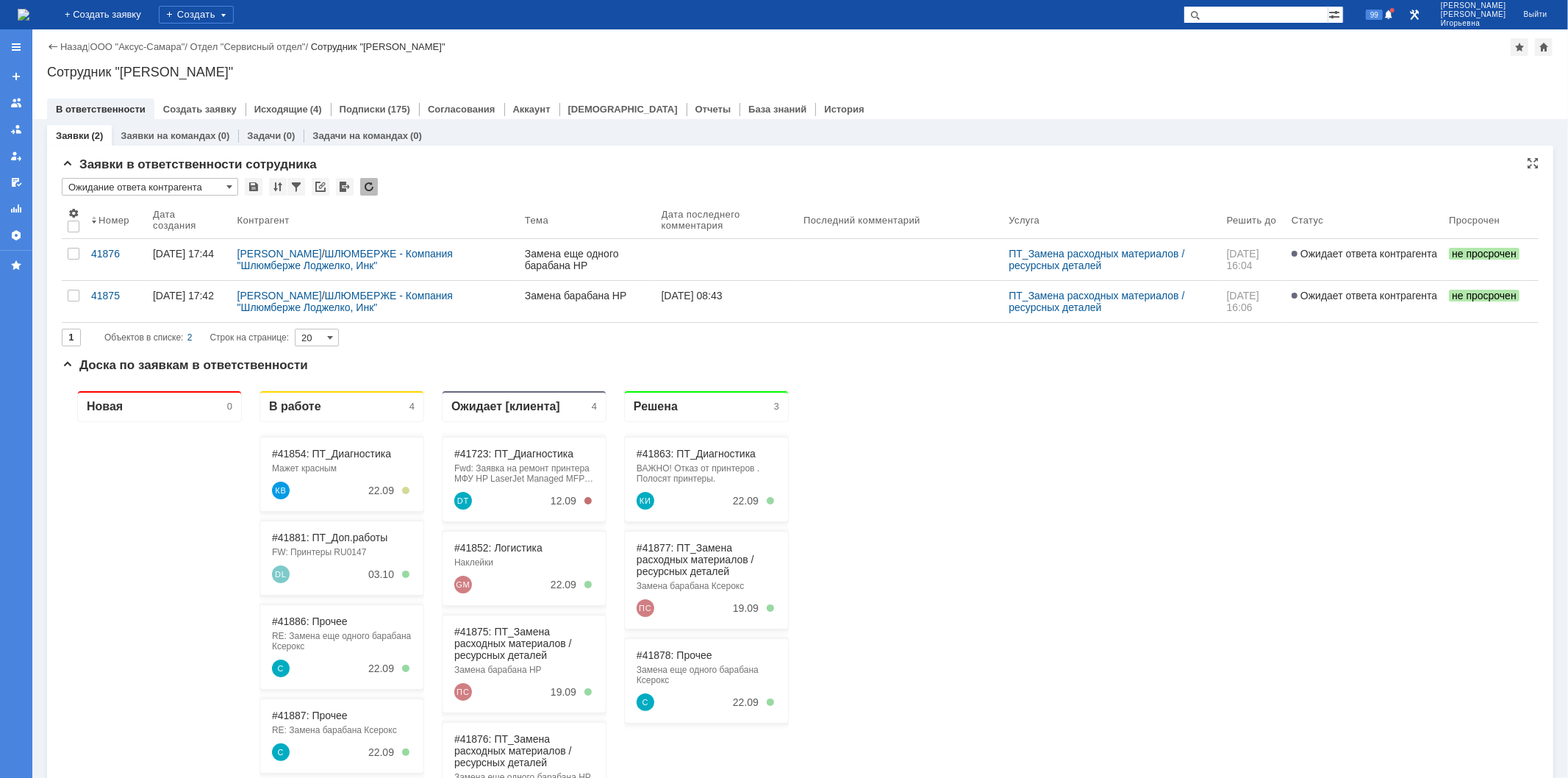
type input "Ожидание ответа контрагента"
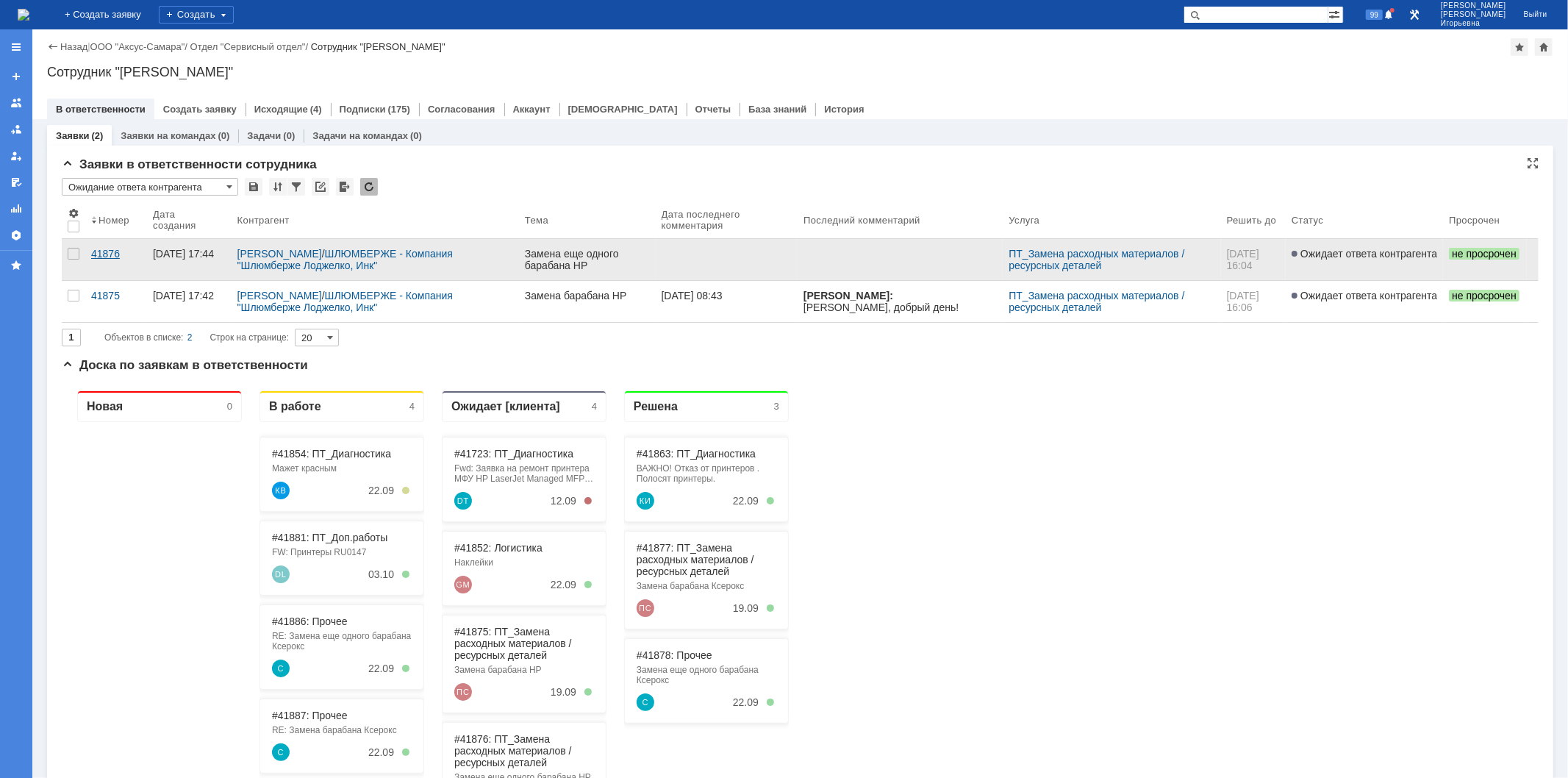
click at [99, 253] on div "41876" at bounding box center [115, 253] width 50 height 12
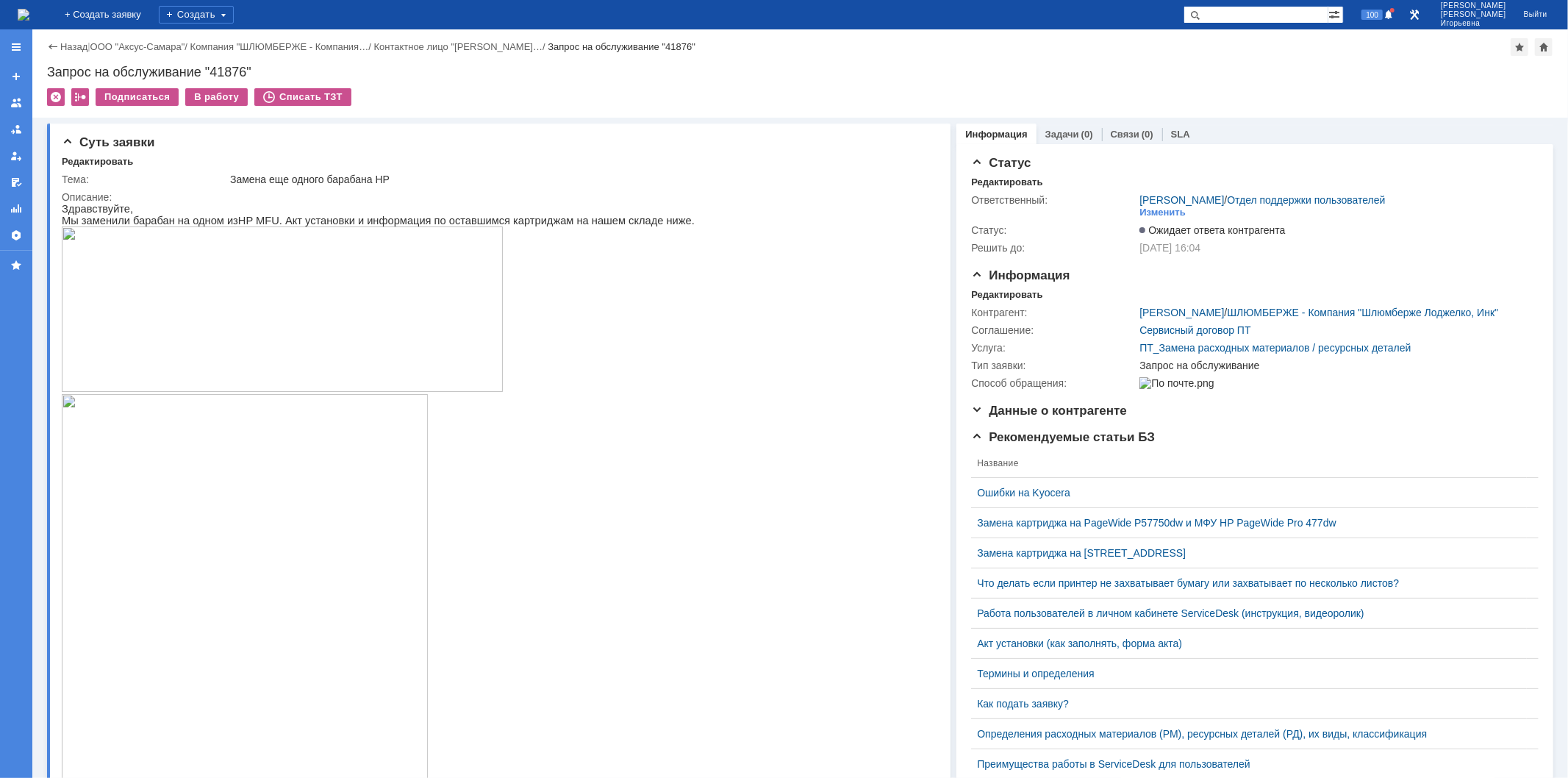
click at [30, 11] on img at bounding box center [23, 14] width 12 height 12
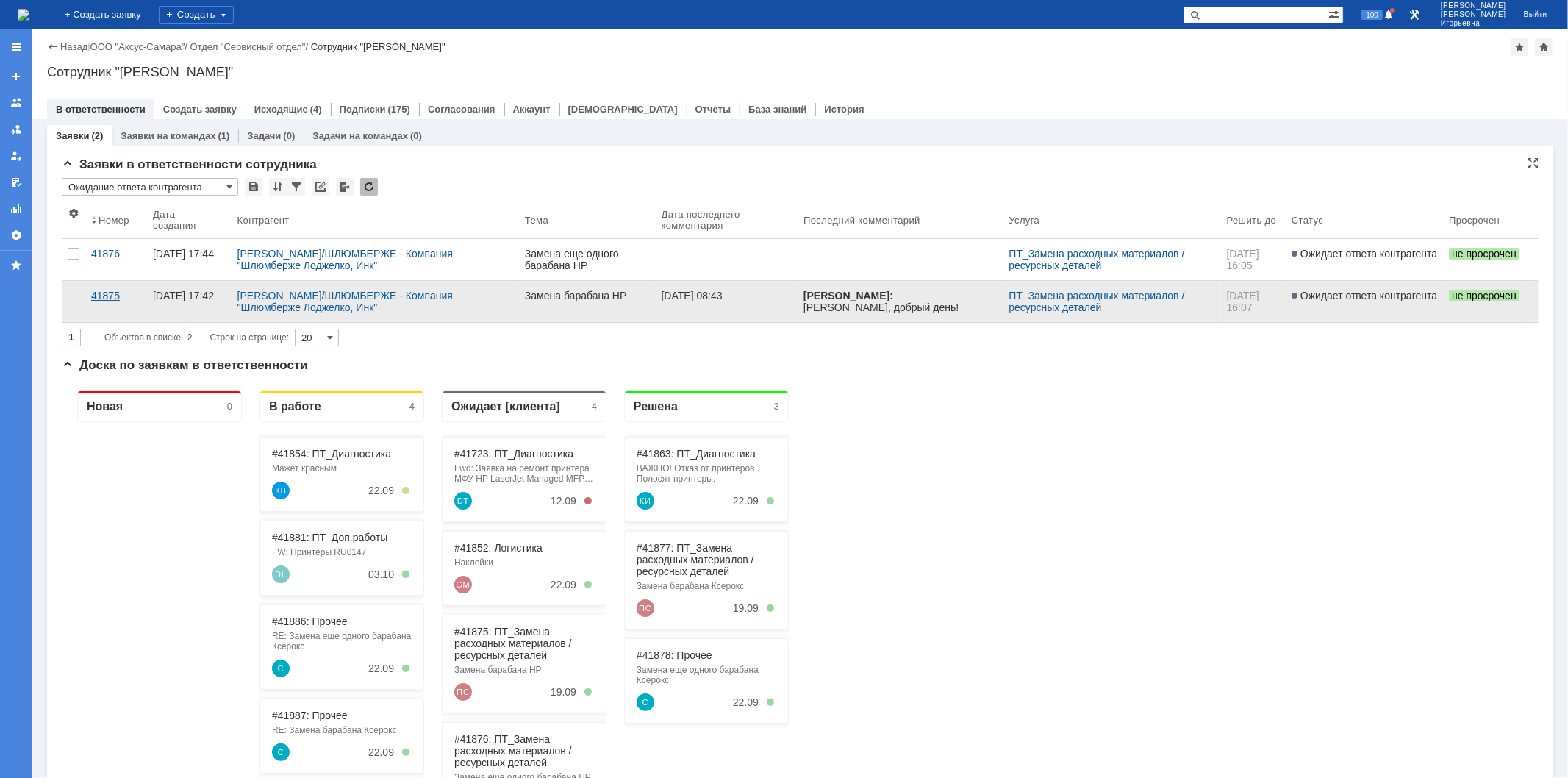
click at [106, 300] on div "41875" at bounding box center [115, 295] width 50 height 12
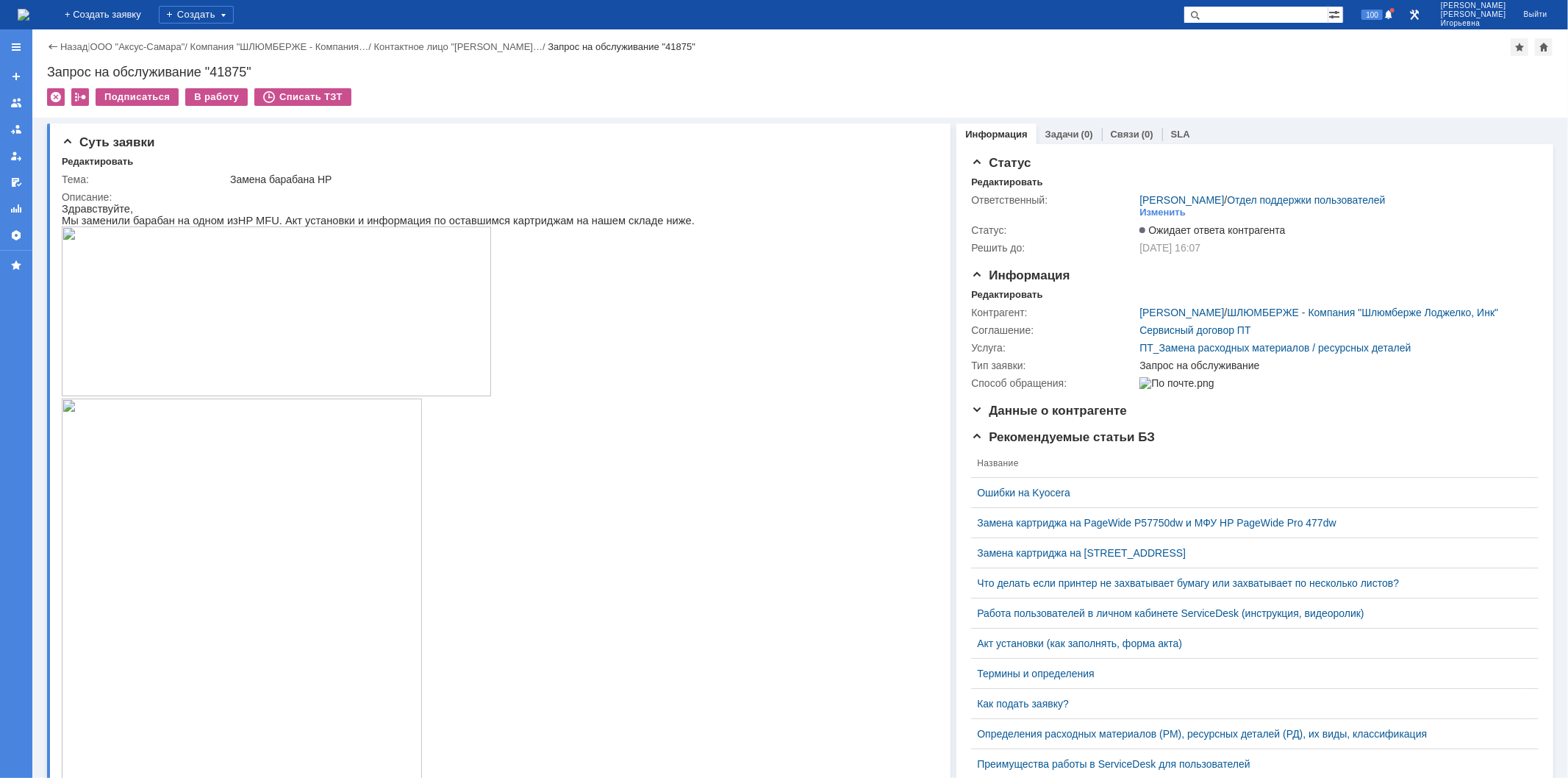
click at [30, 18] on img at bounding box center [23, 14] width 12 height 12
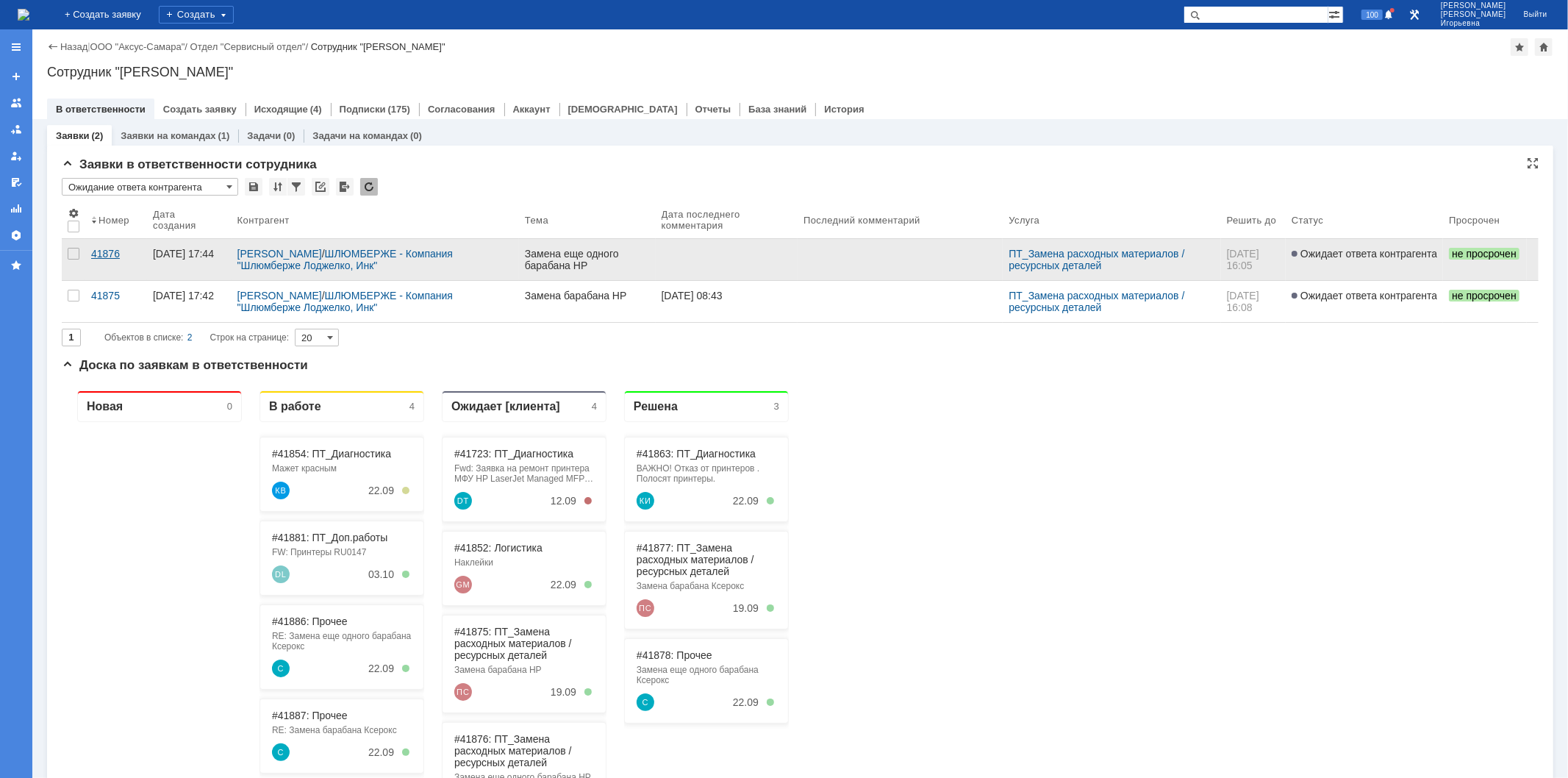
click at [111, 254] on div "41876" at bounding box center [115, 253] width 50 height 12
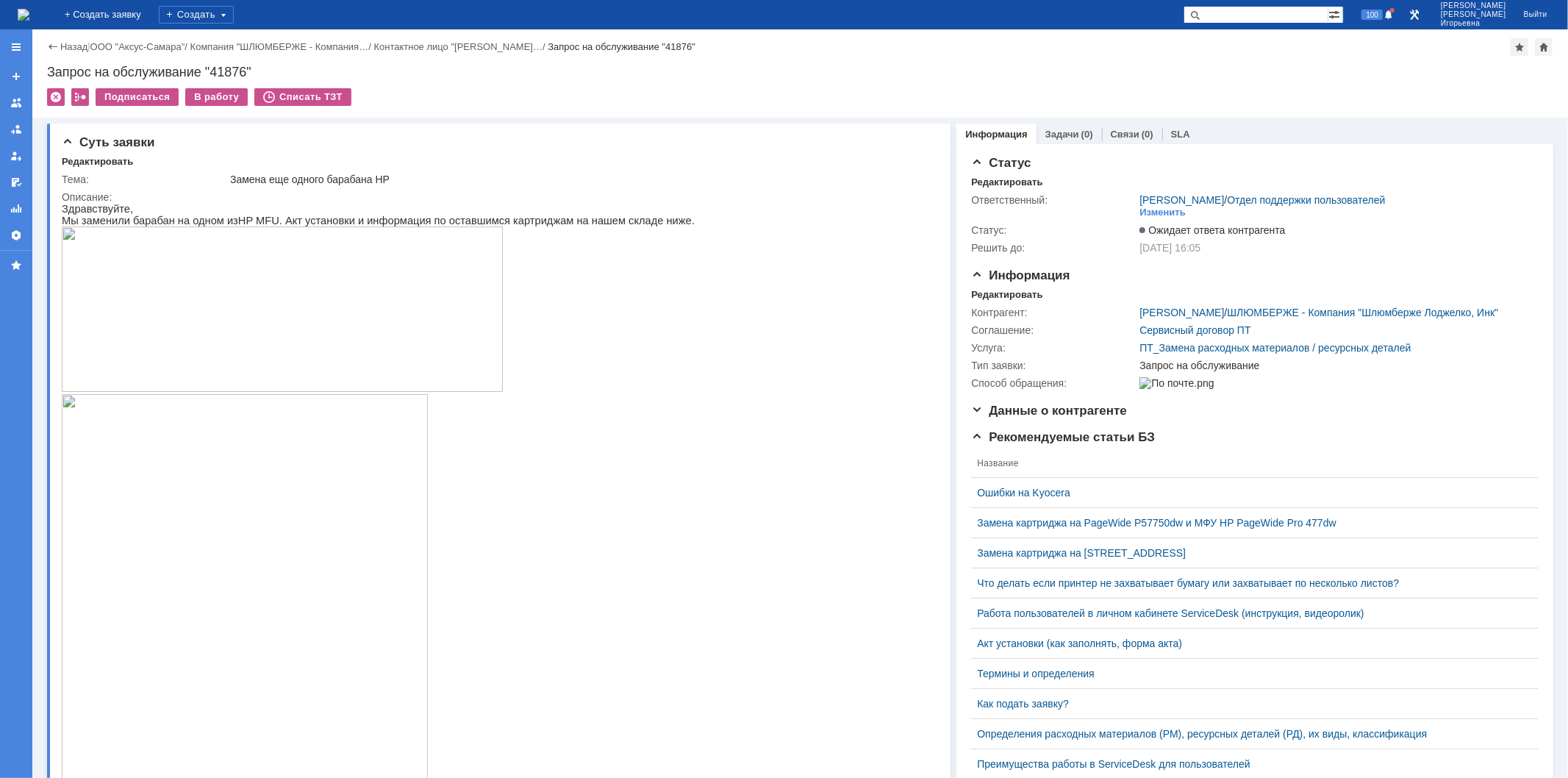
click at [30, 10] on img at bounding box center [23, 14] width 12 height 12
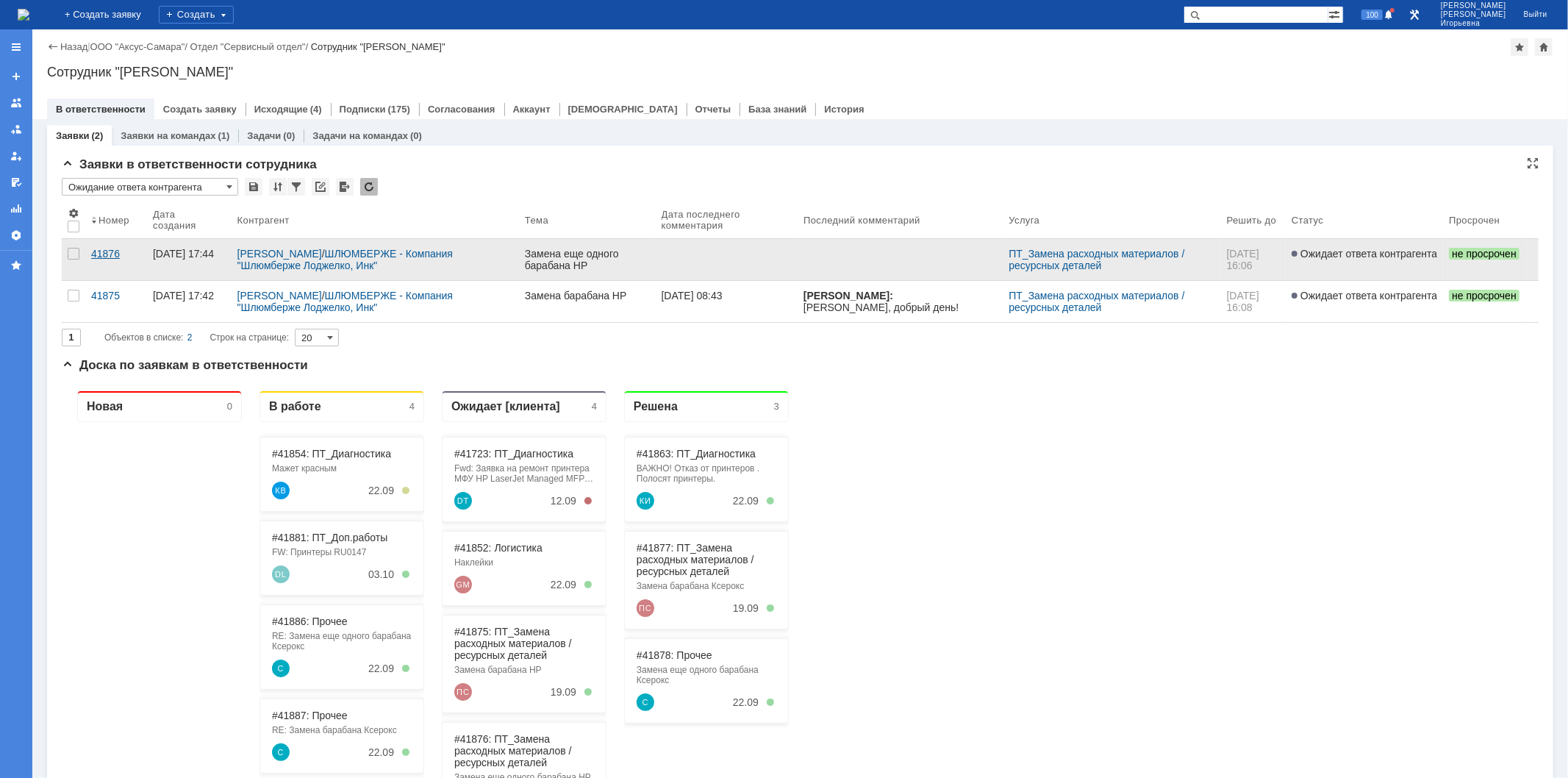
click at [102, 252] on div "41876" at bounding box center [115, 253] width 50 height 12
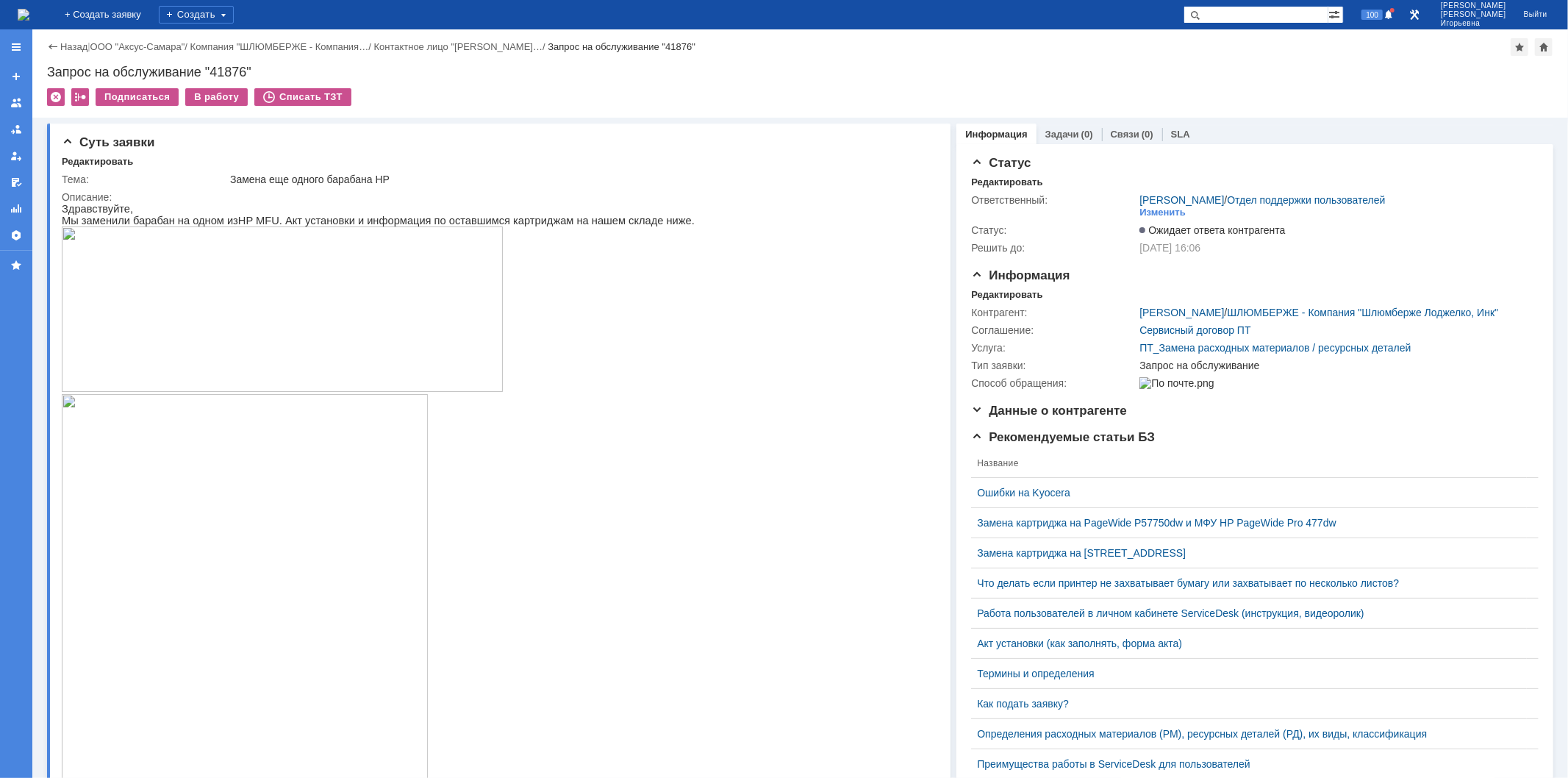
click at [30, 18] on img at bounding box center [23, 14] width 12 height 12
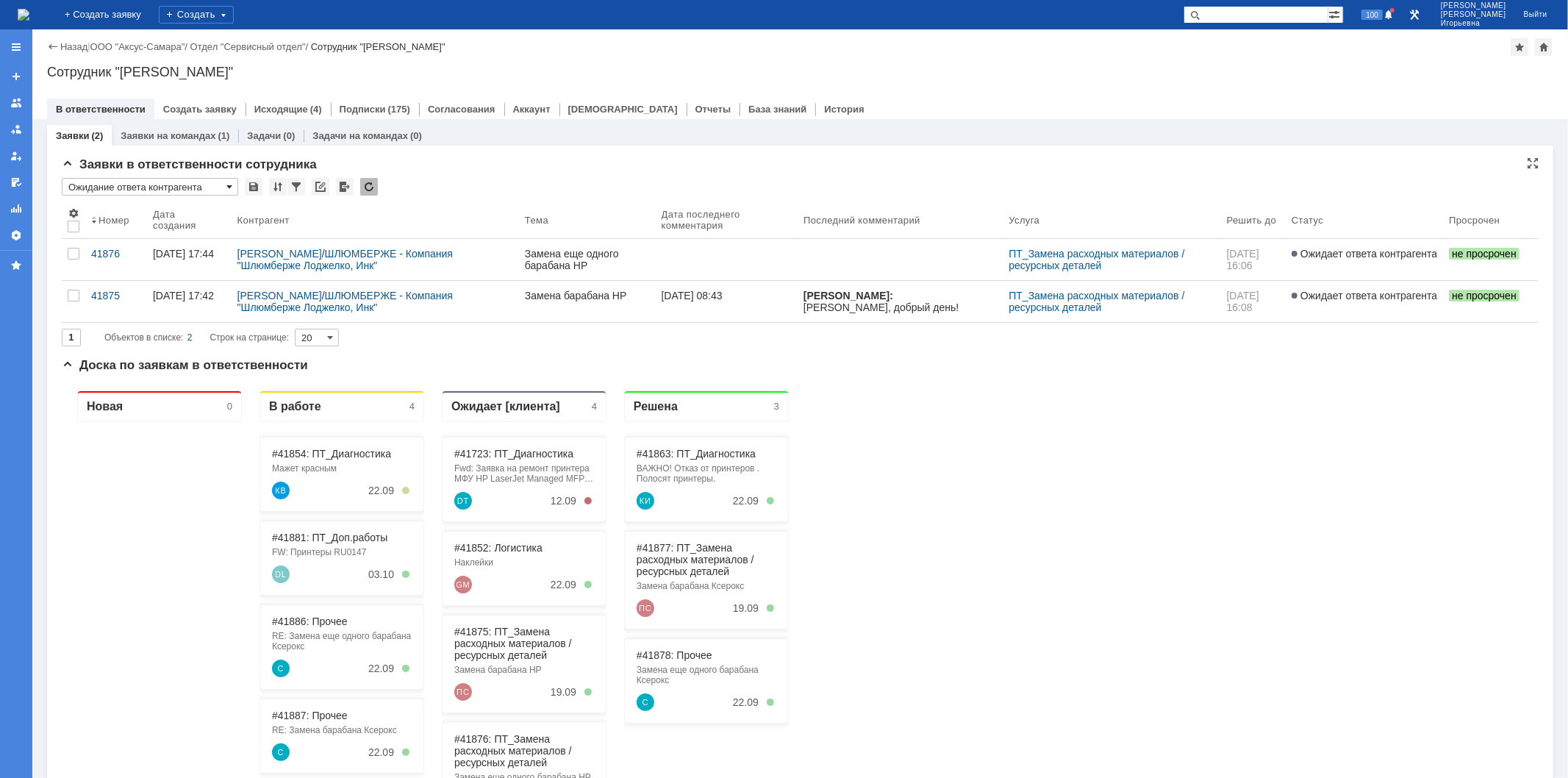
click at [228, 186] on span at bounding box center [229, 187] width 6 height 12
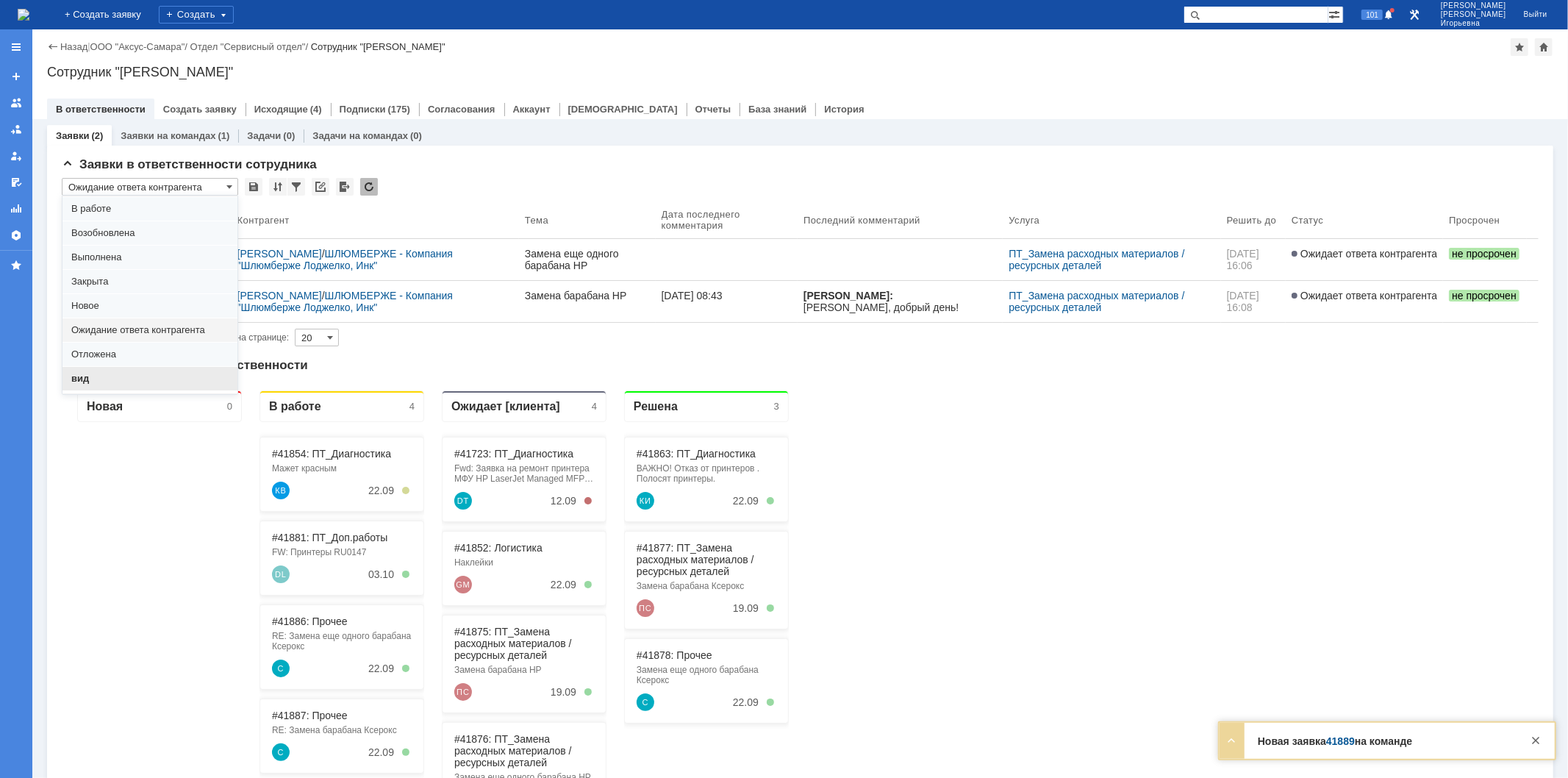
scroll to position [41, 0]
click at [99, 370] on span "вид" at bounding box center [150, 364] width 158 height 12
type input "вид"
type input "100"
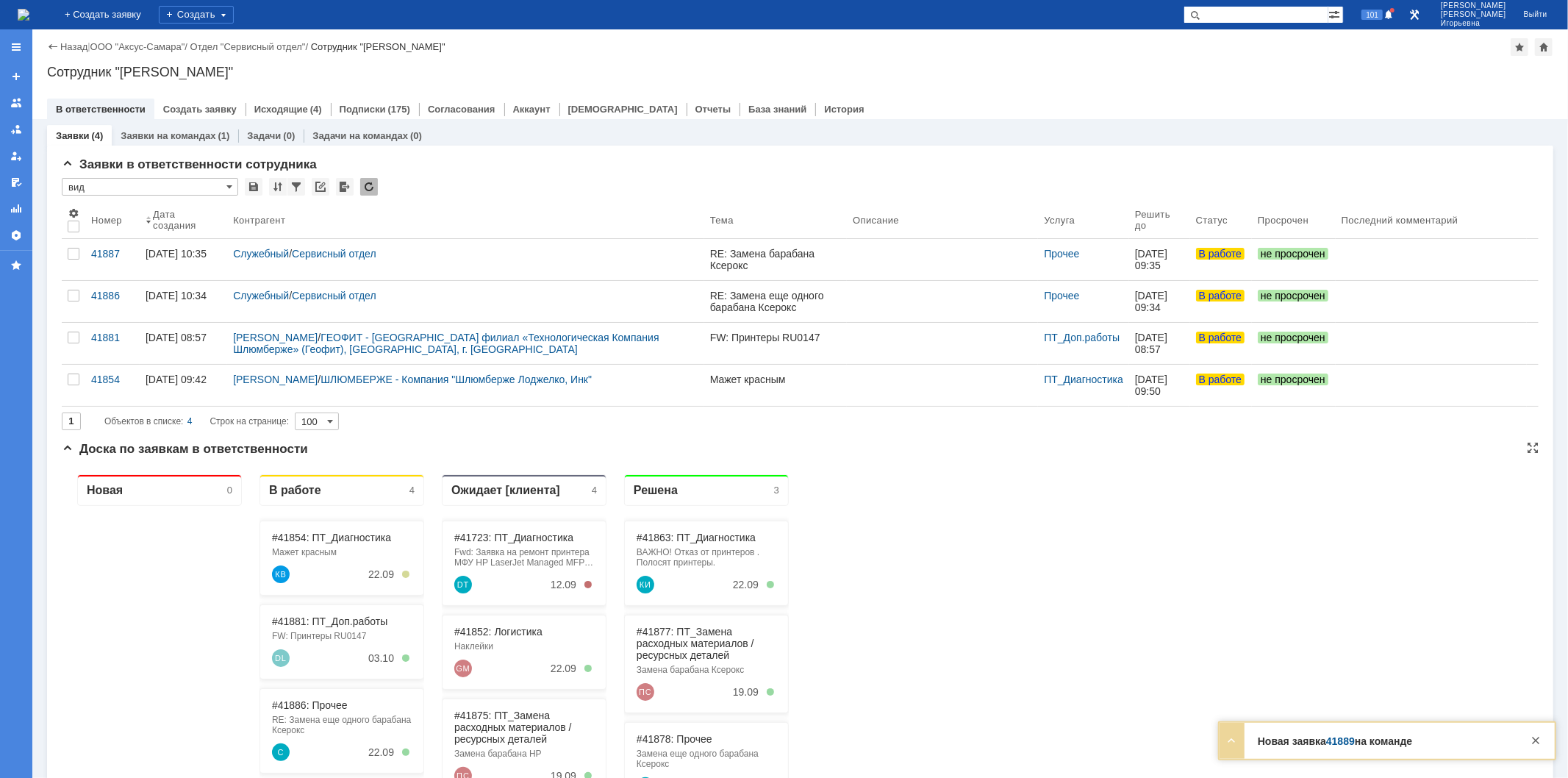
type input "вид"
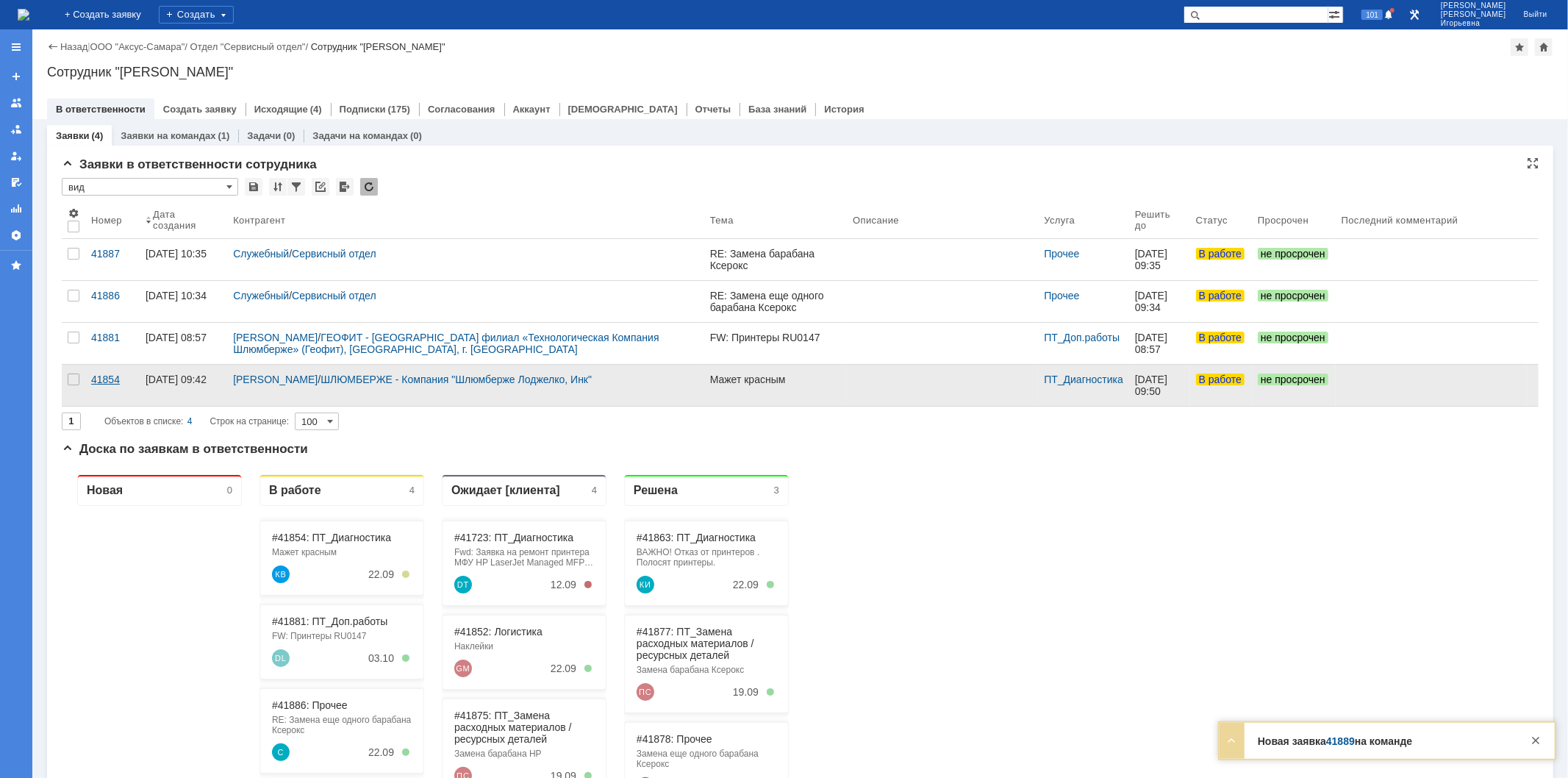
scroll to position [0, 0]
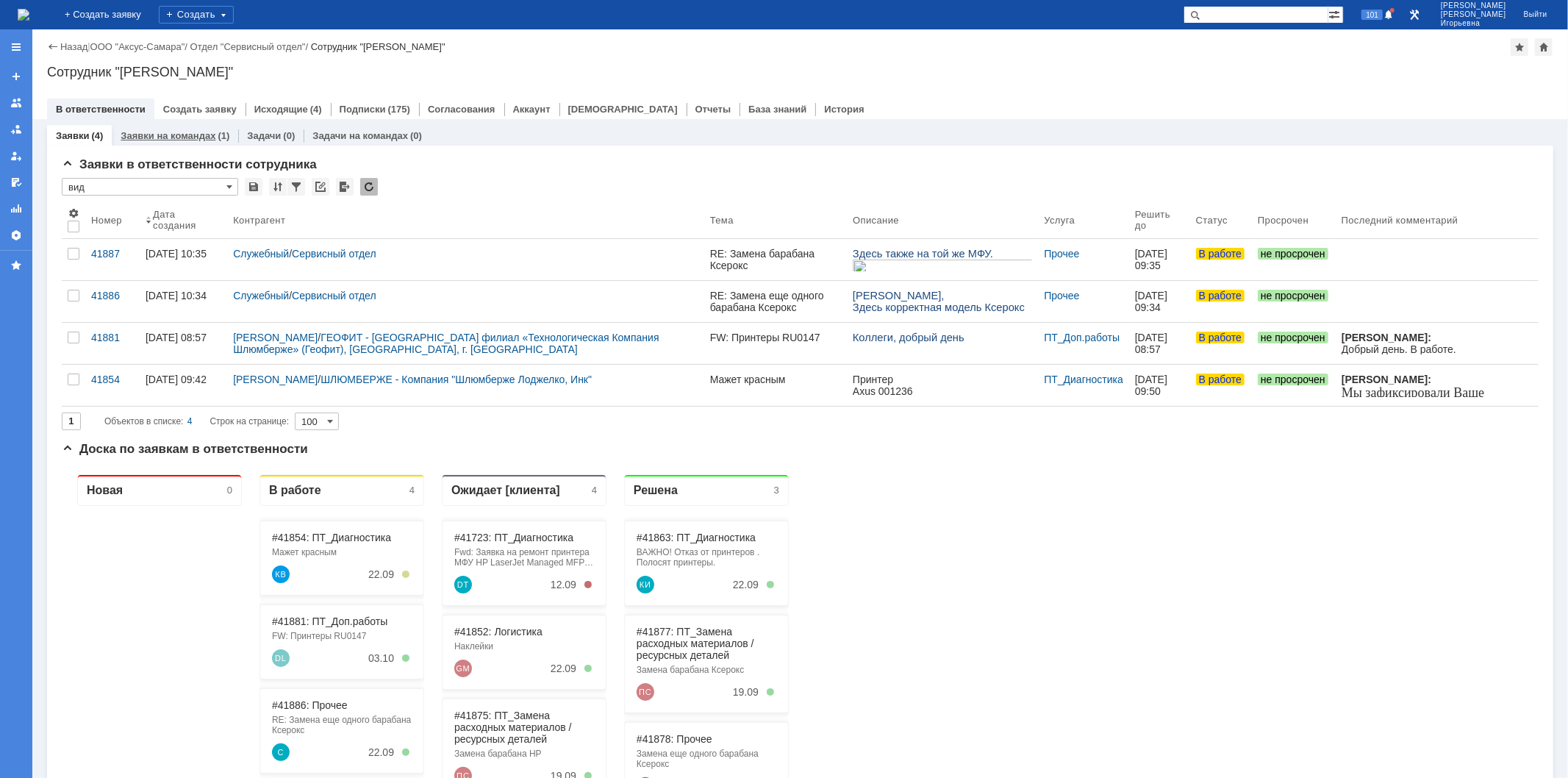
click at [174, 133] on link "Заявки на командах" at bounding box center [168, 135] width 95 height 11
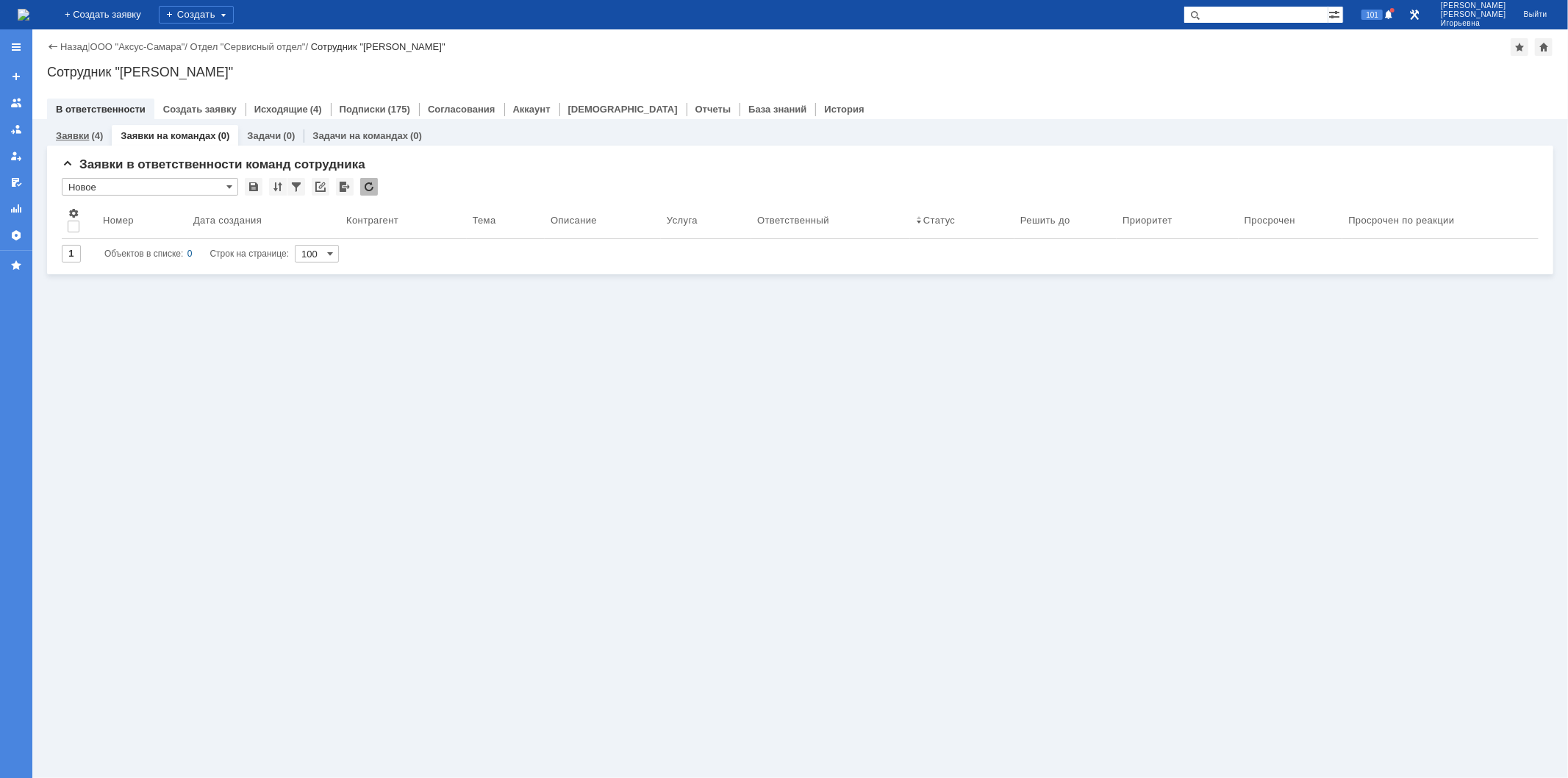
click at [85, 133] on link "Заявки" at bounding box center [72, 135] width 33 height 11
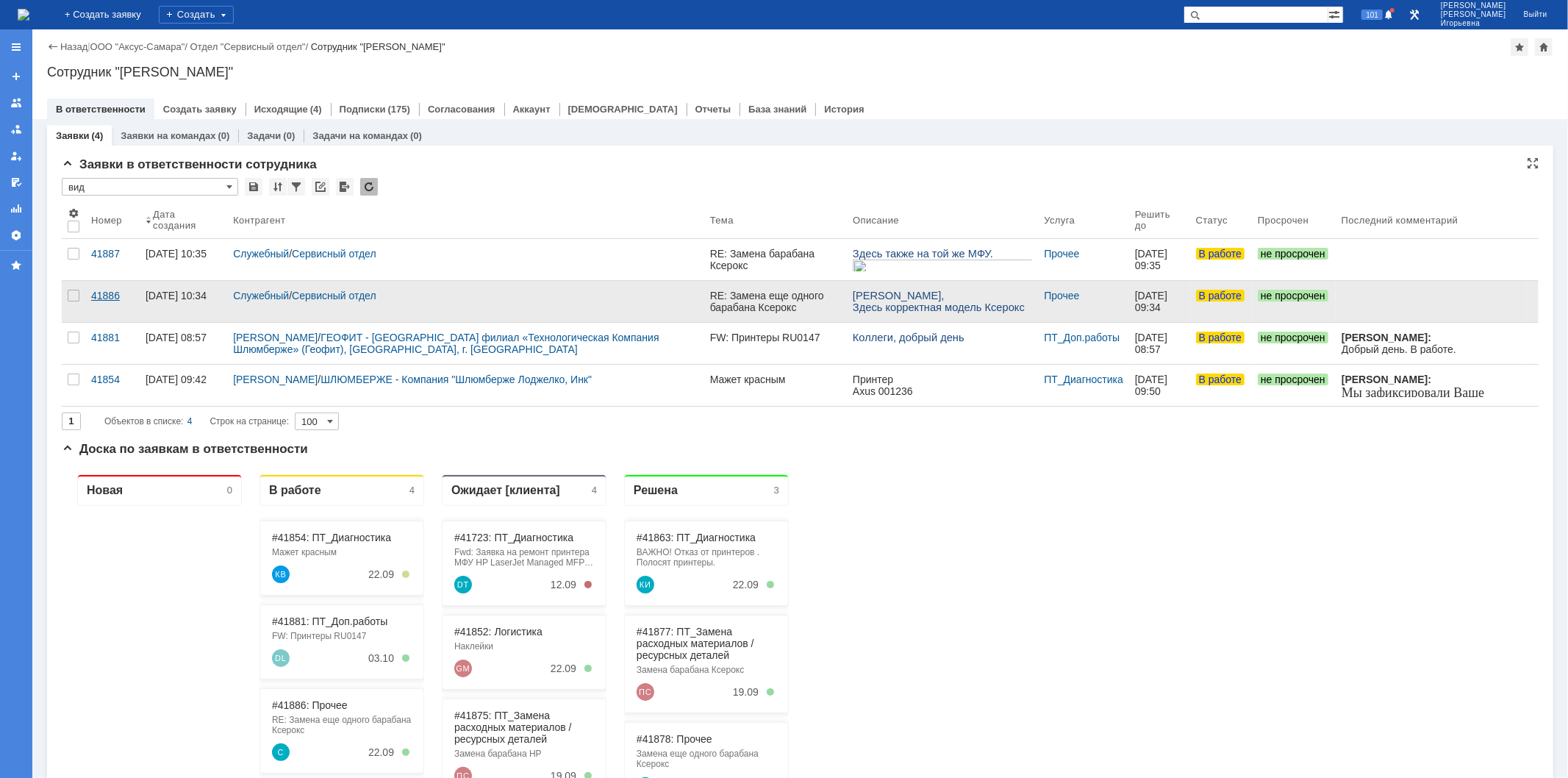
click at [112, 291] on div "41886" at bounding box center [112, 295] width 42 height 12
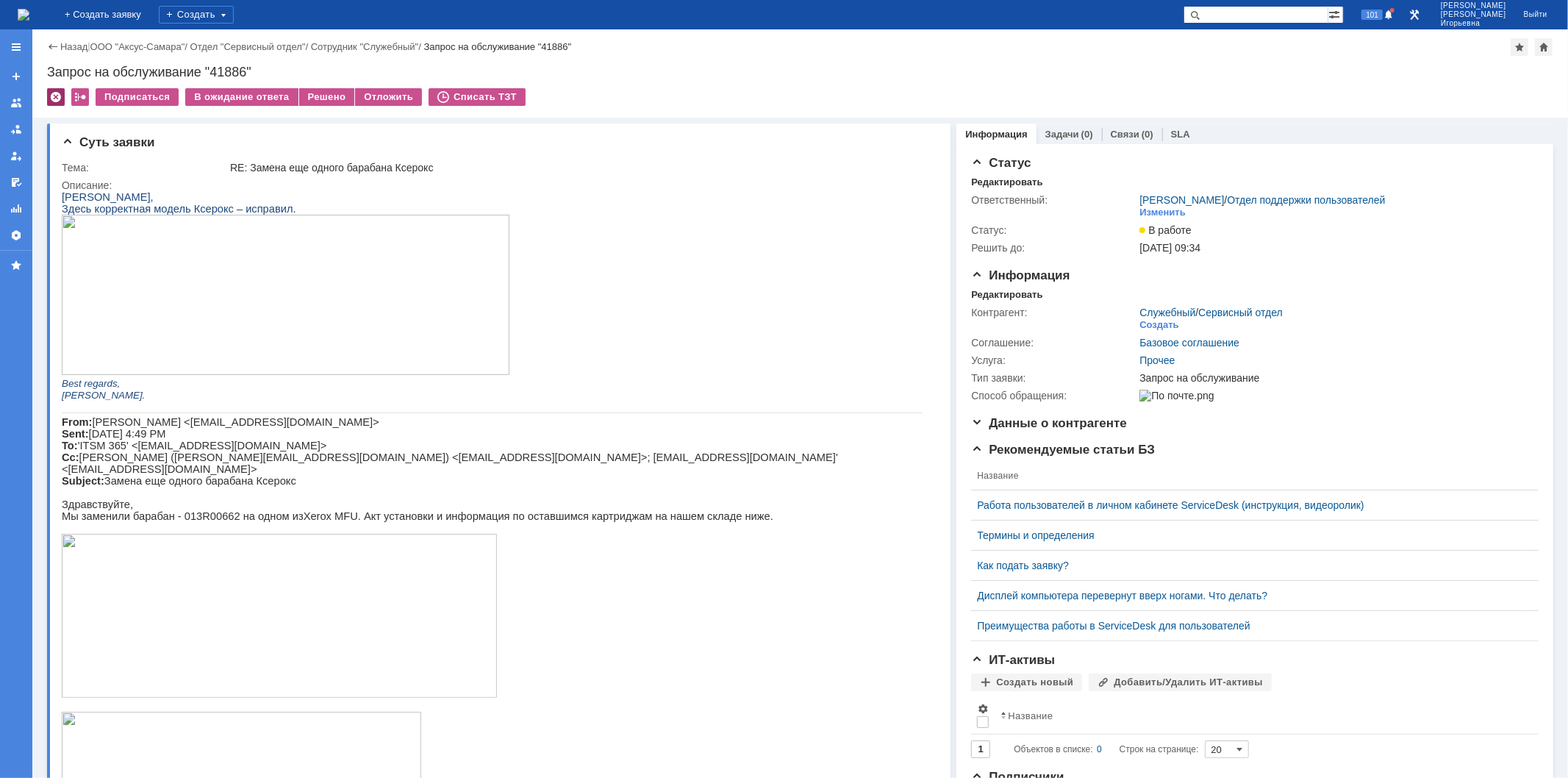
click at [55, 98] on div at bounding box center [56, 97] width 18 height 18
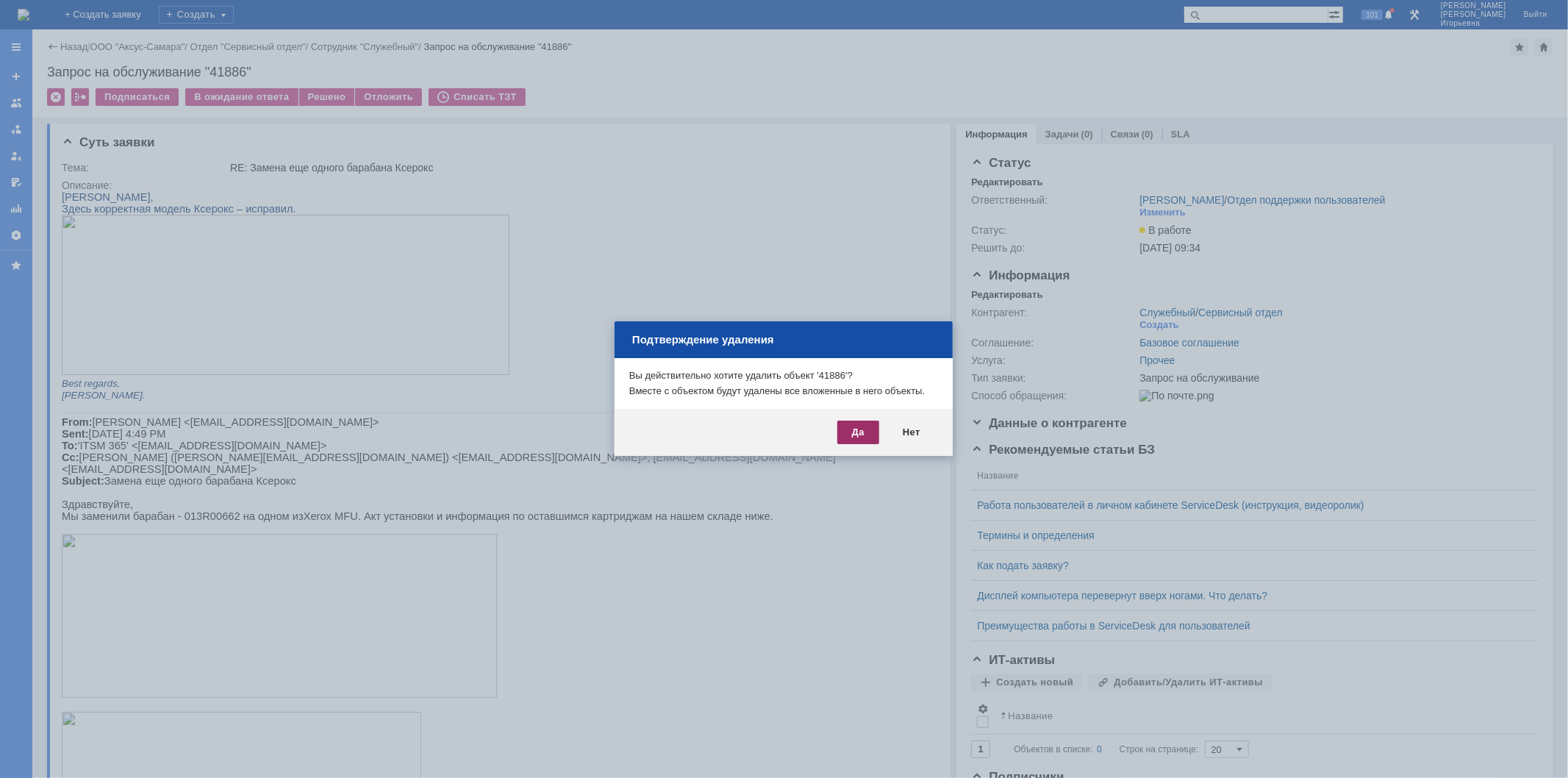
click at [856, 434] on div "Да" at bounding box center [858, 433] width 42 height 23
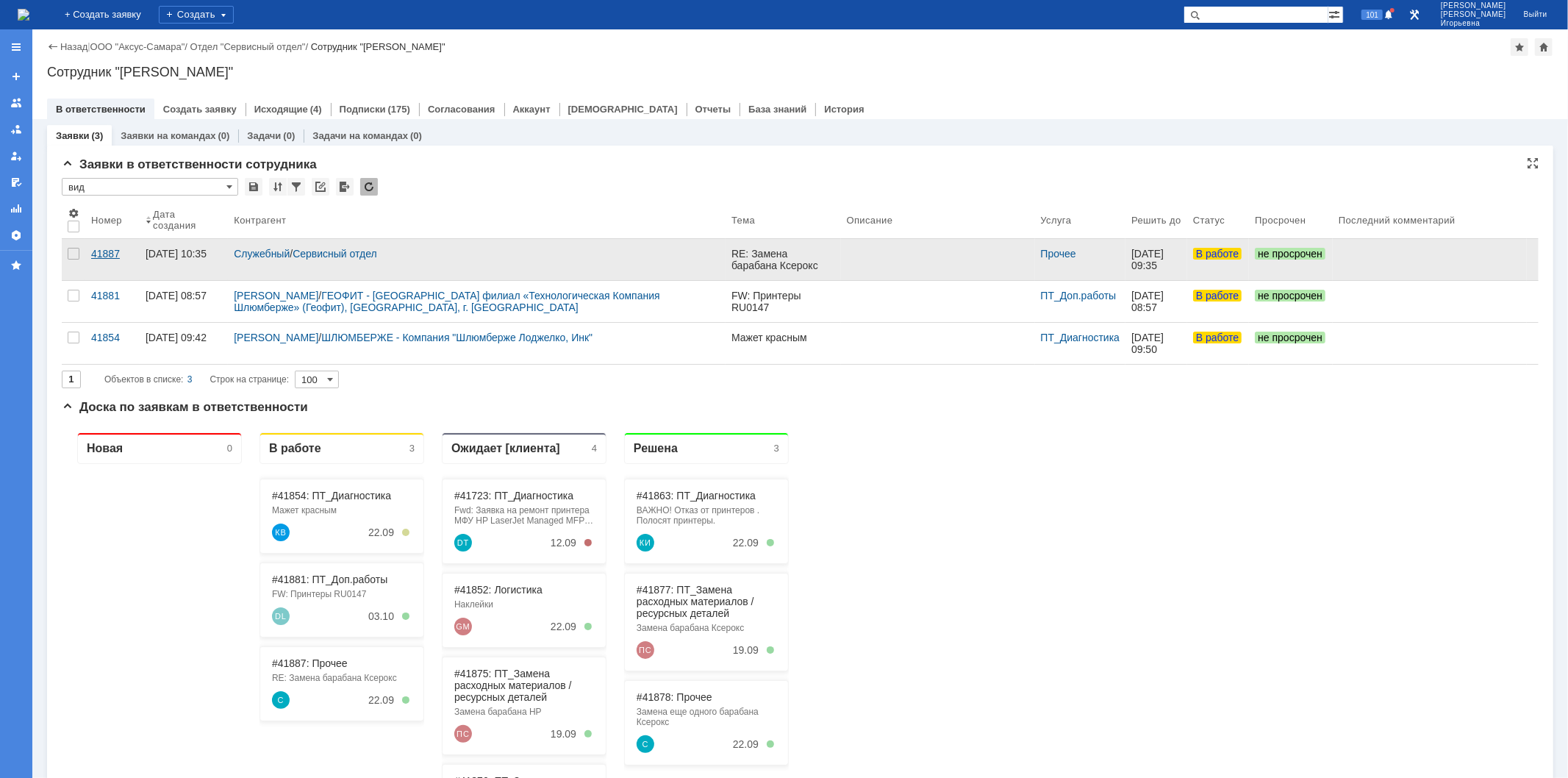
click at [102, 254] on div "41887" at bounding box center [112, 253] width 42 height 12
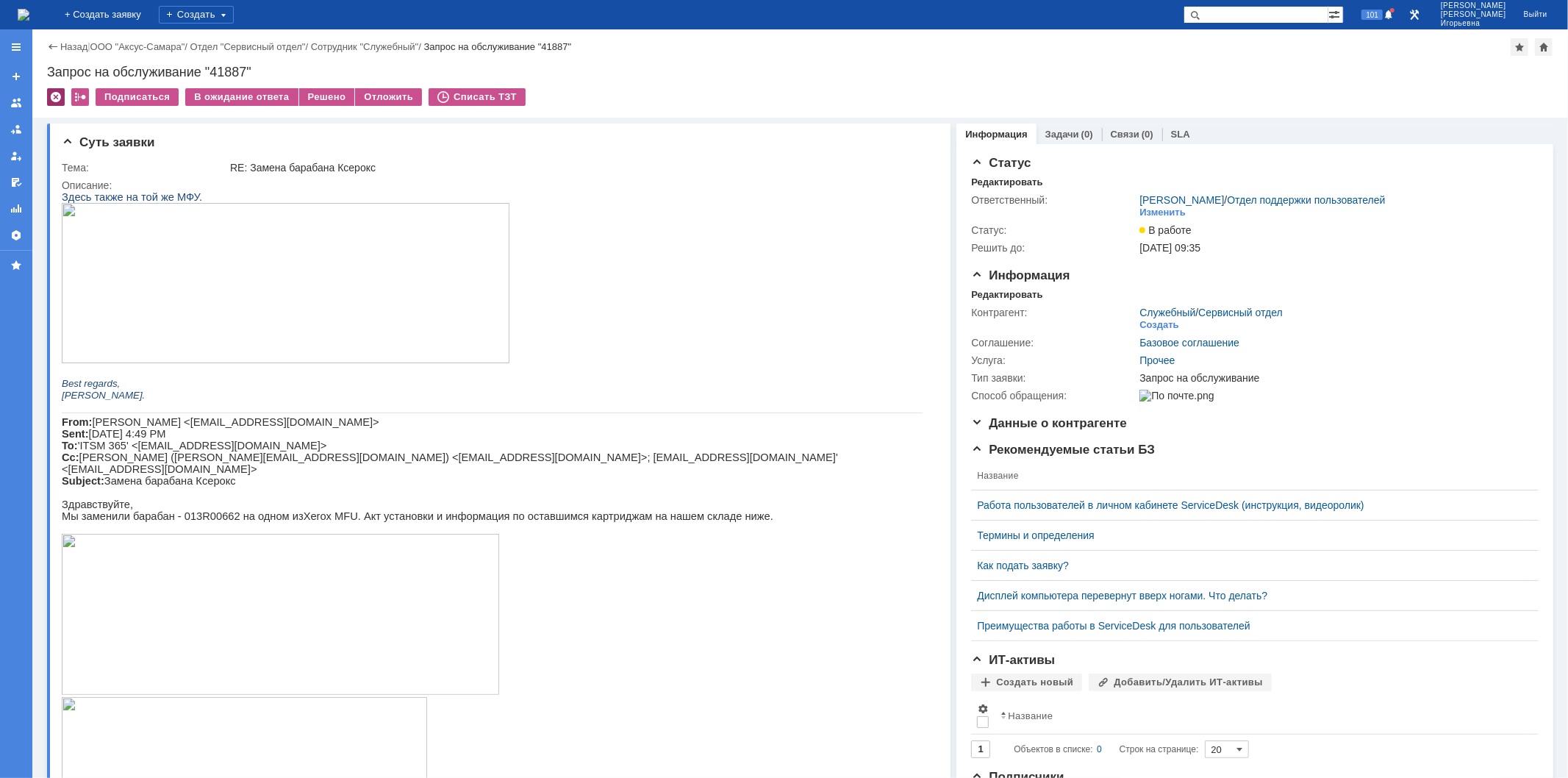
click at [57, 97] on div at bounding box center [56, 97] width 18 height 18
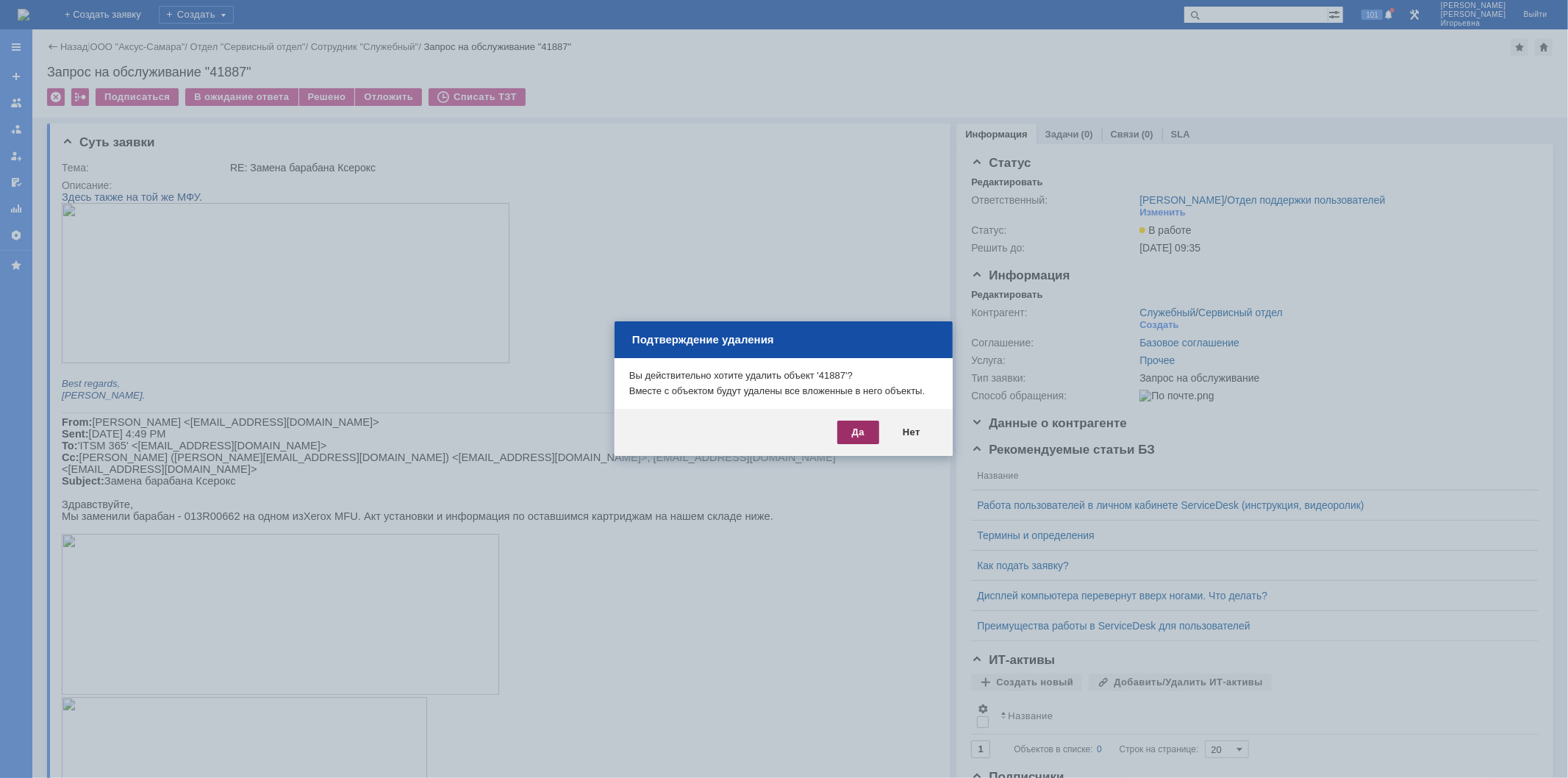
click at [856, 438] on div "Да" at bounding box center [858, 433] width 42 height 23
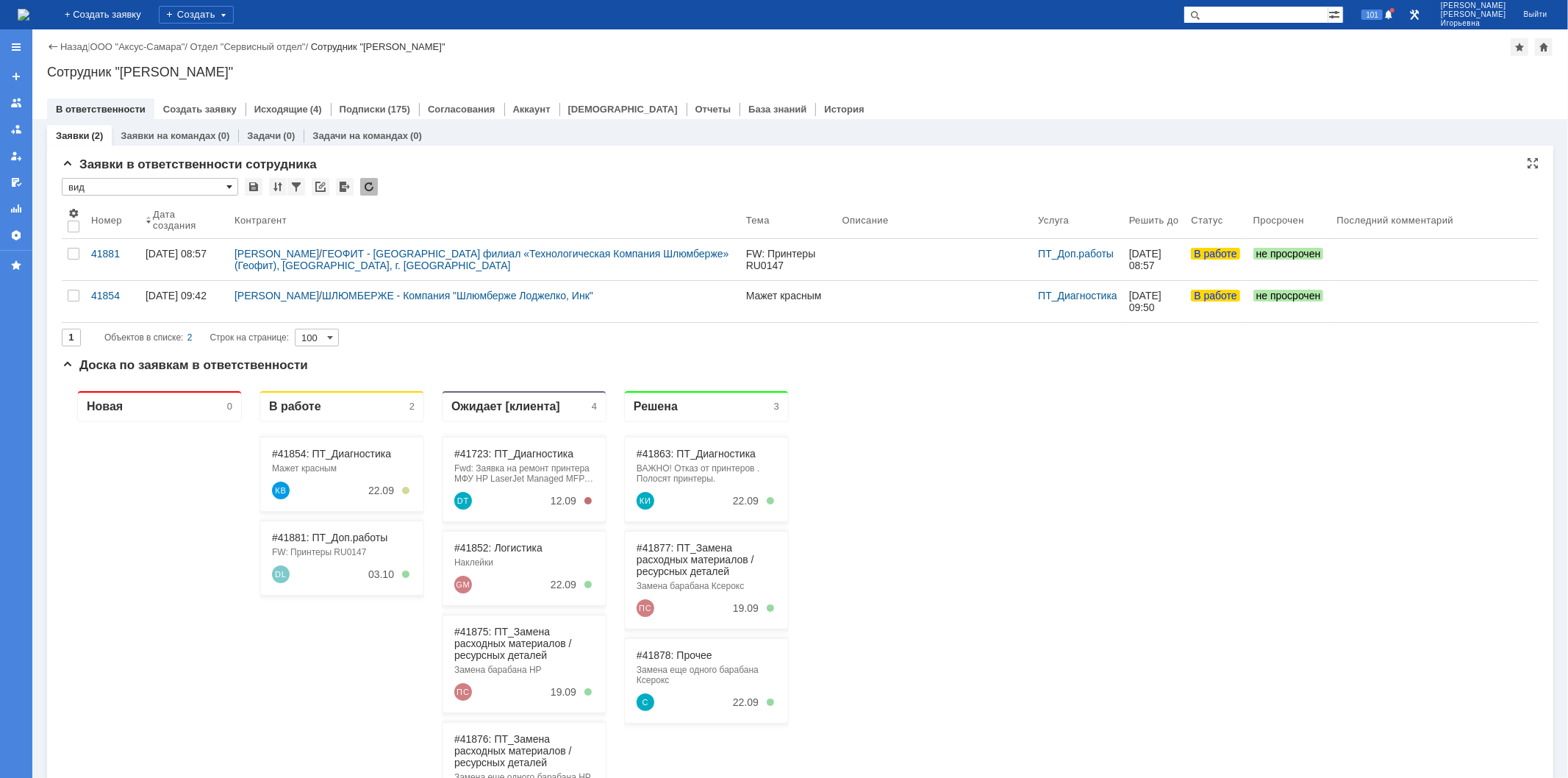
click at [230, 184] on span at bounding box center [229, 187] width 6 height 12
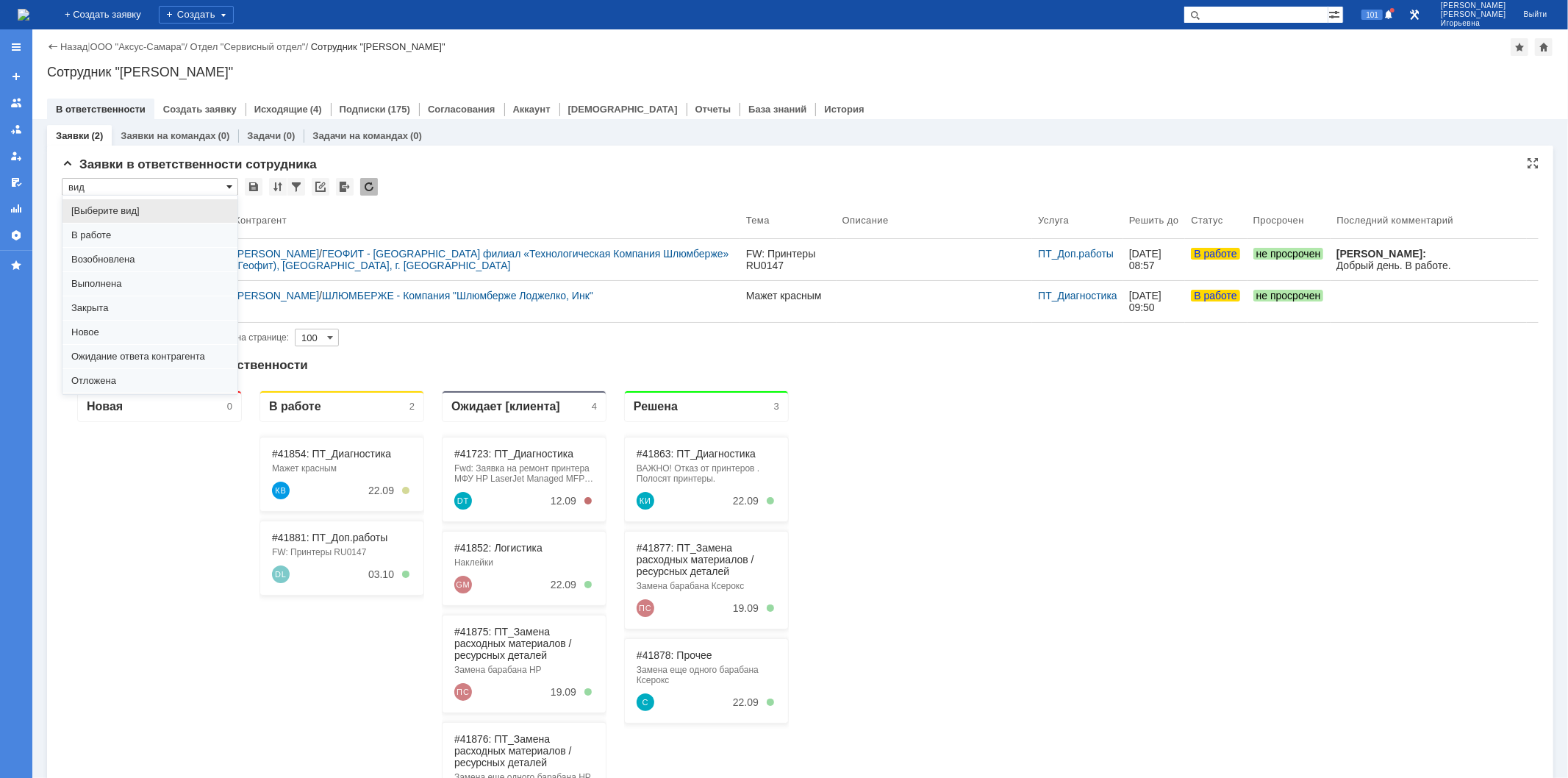
scroll to position [41, 0]
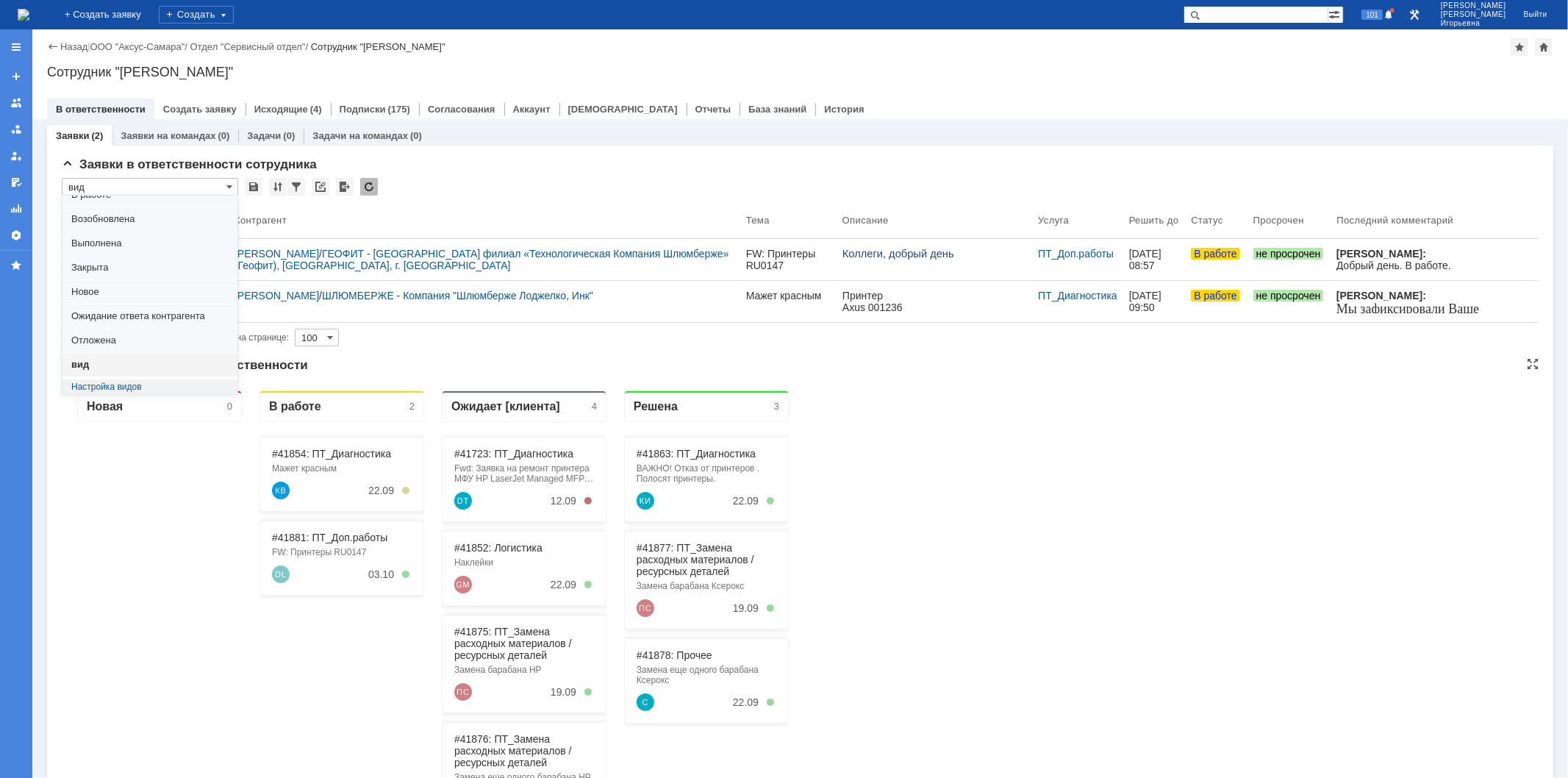
click at [170, 535] on div at bounding box center [159, 687] width 165 height 533
drag, startPoint x: 137, startPoint y: 580, endPoint x: 138, endPoint y: 572, distance: 8.1
click at [137, 574] on div at bounding box center [159, 687] width 165 height 533
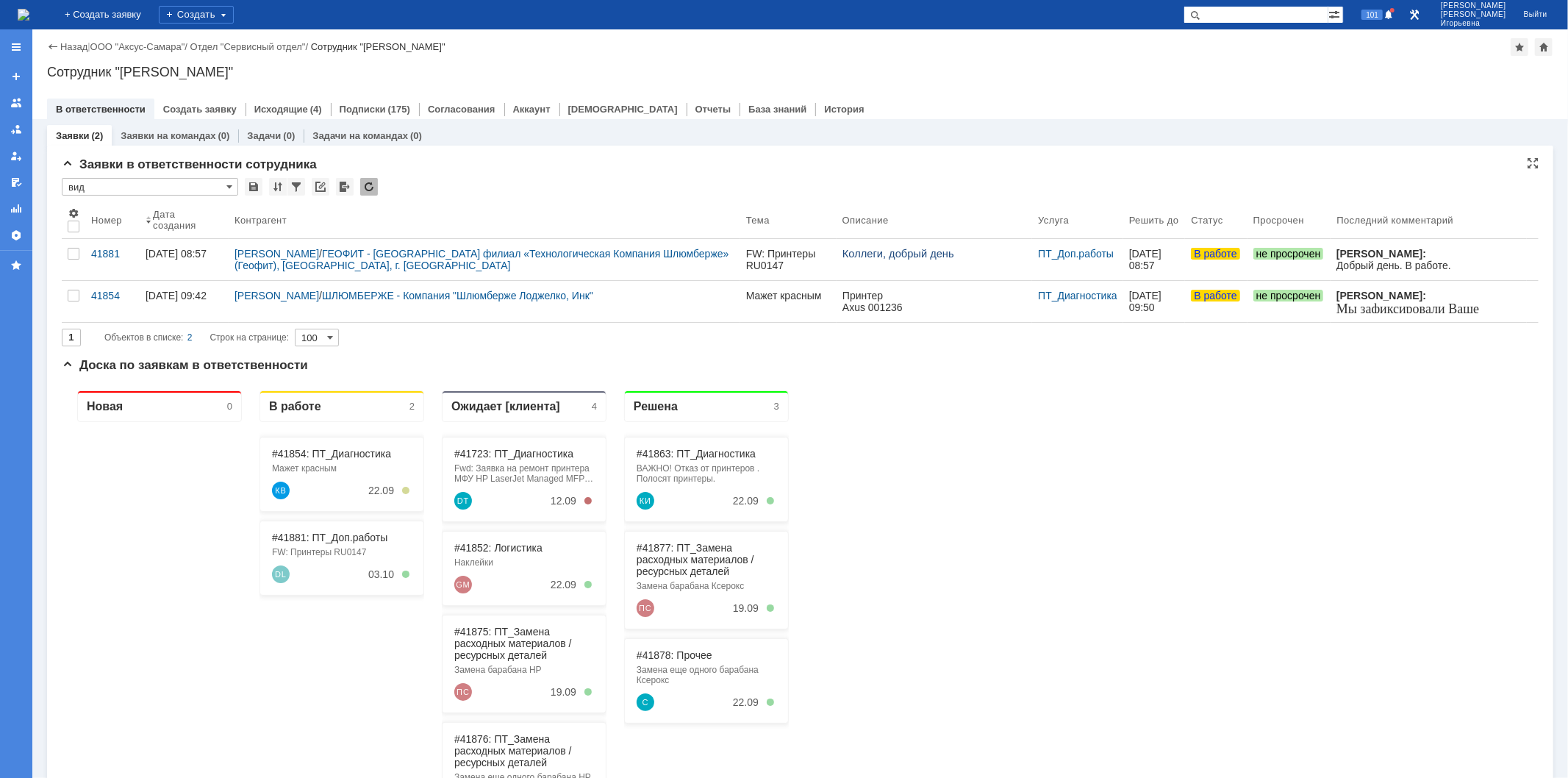
click at [481, 184] on div "* вид" at bounding box center [800, 187] width 1477 height 19
click at [232, 185] on span at bounding box center [229, 187] width 6 height 12
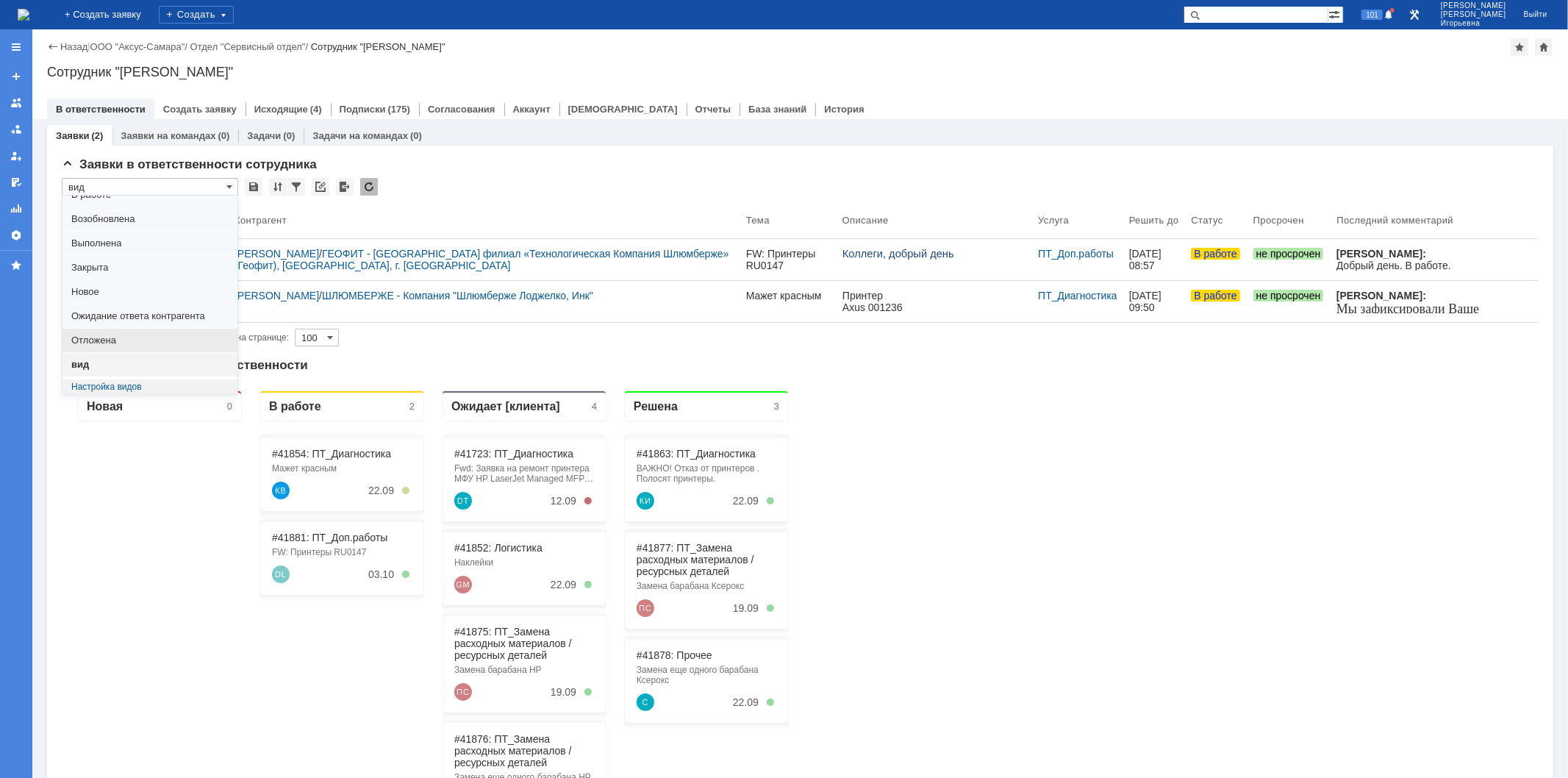
click at [107, 338] on span "Отложена" at bounding box center [150, 340] width 158 height 12
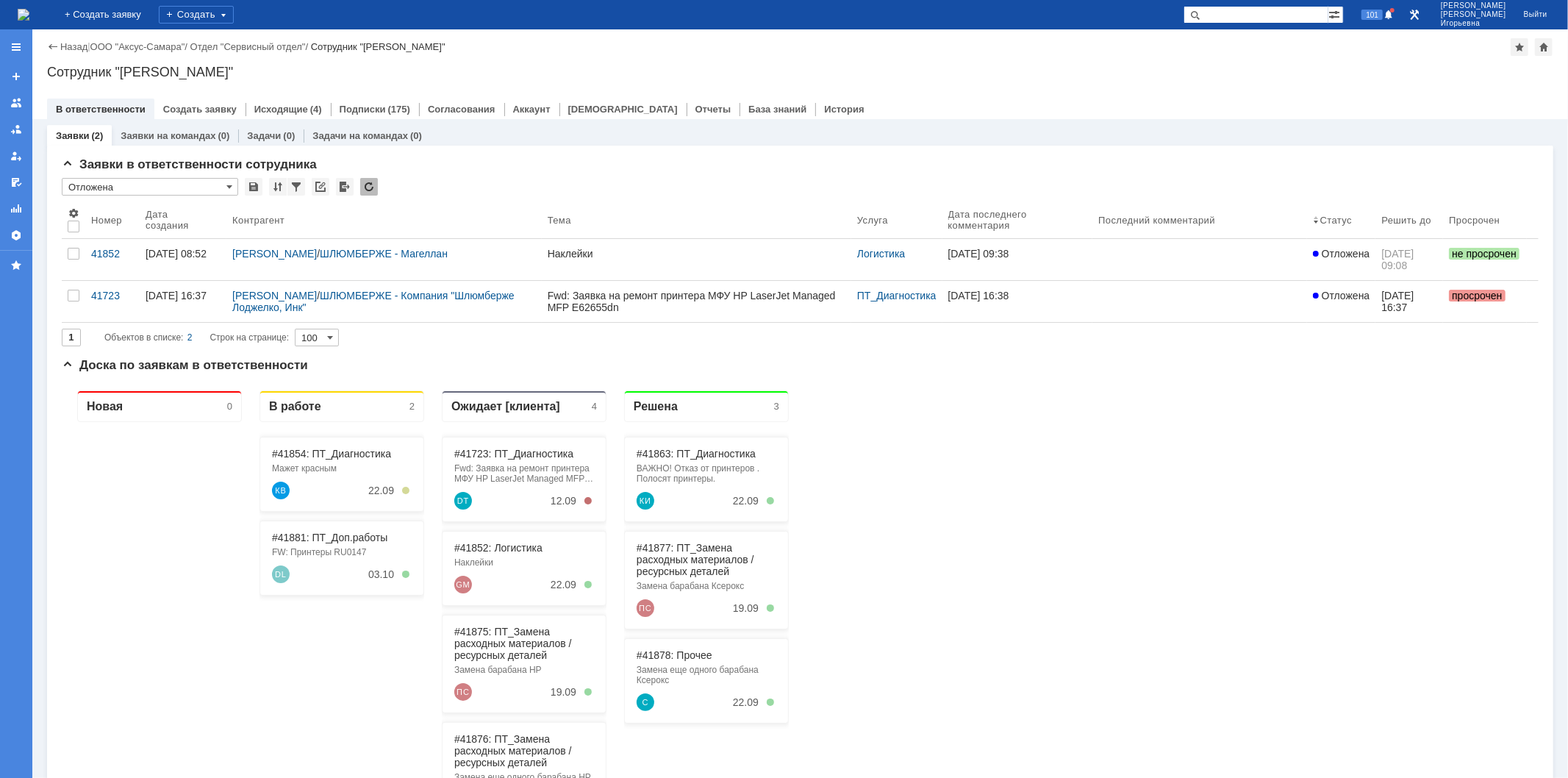
scroll to position [0, 0]
click at [232, 184] on div "* Отложена" at bounding box center [150, 187] width 177 height 18
click at [229, 186] on span at bounding box center [229, 187] width 6 height 12
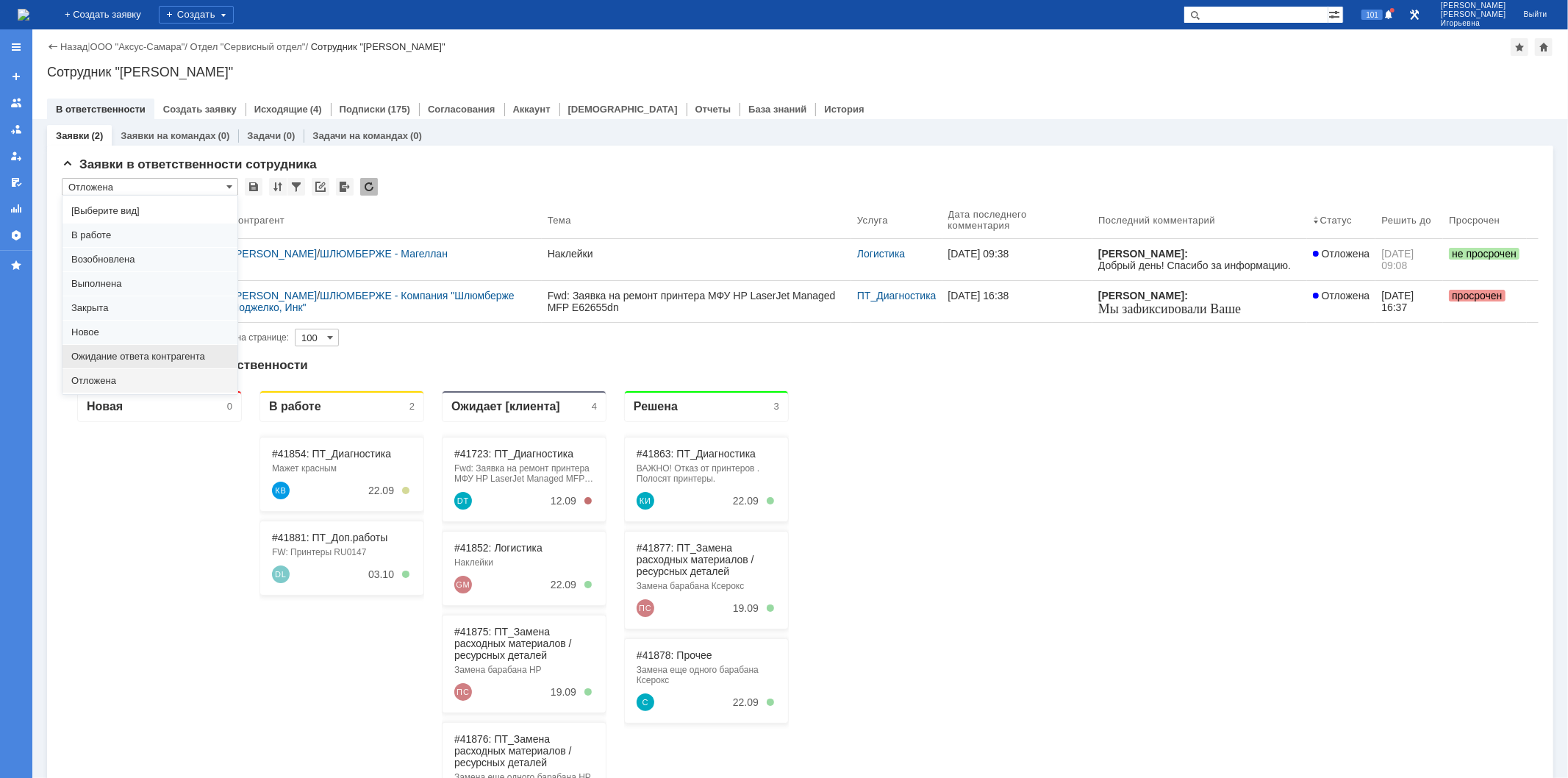
click at [114, 353] on span "Ожидание ответа контрагента" at bounding box center [150, 356] width 158 height 12
type input "Ожидание ответа контрагента"
type input "20"
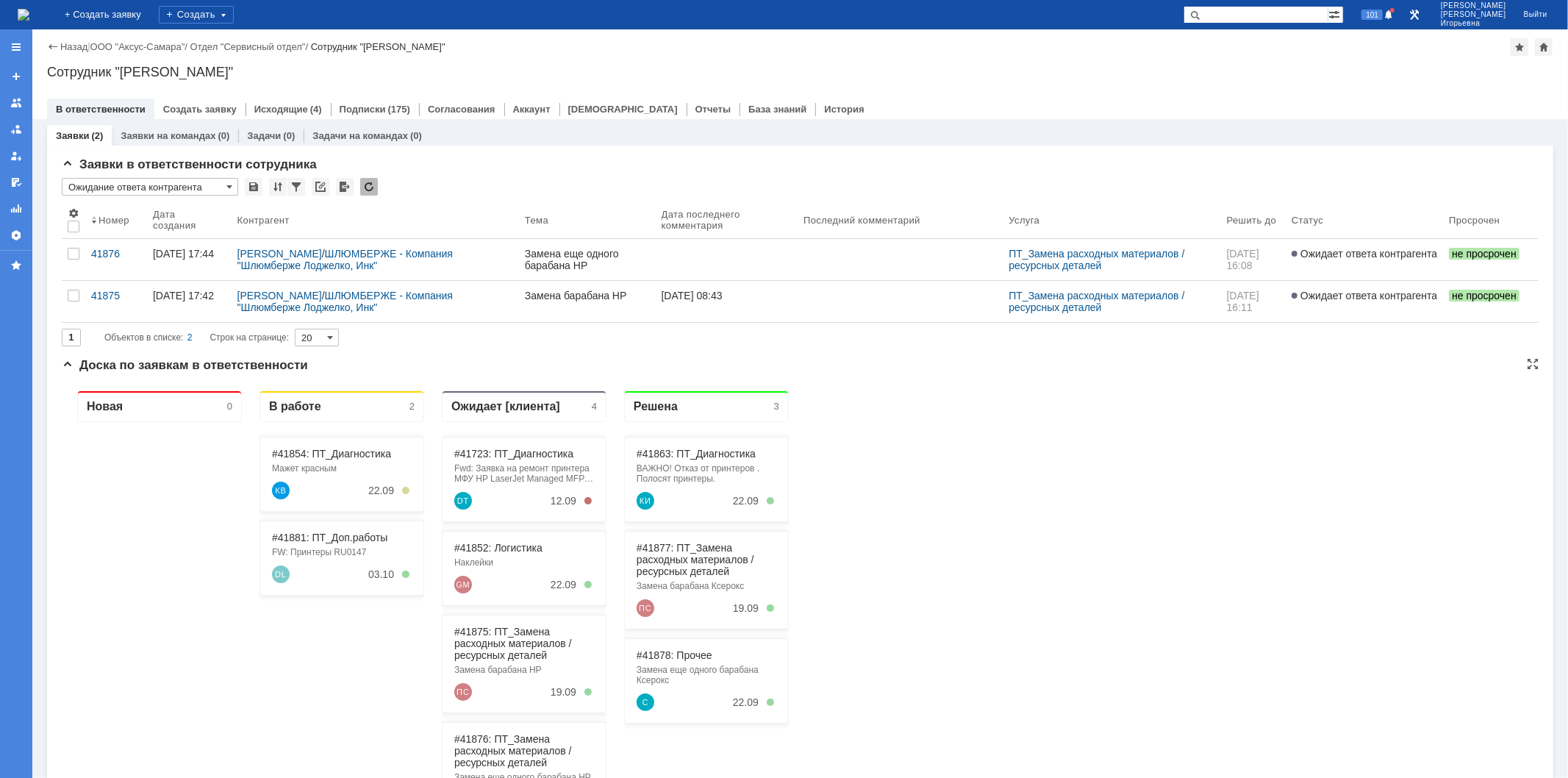
type input "Ожидание ответа контрагента"
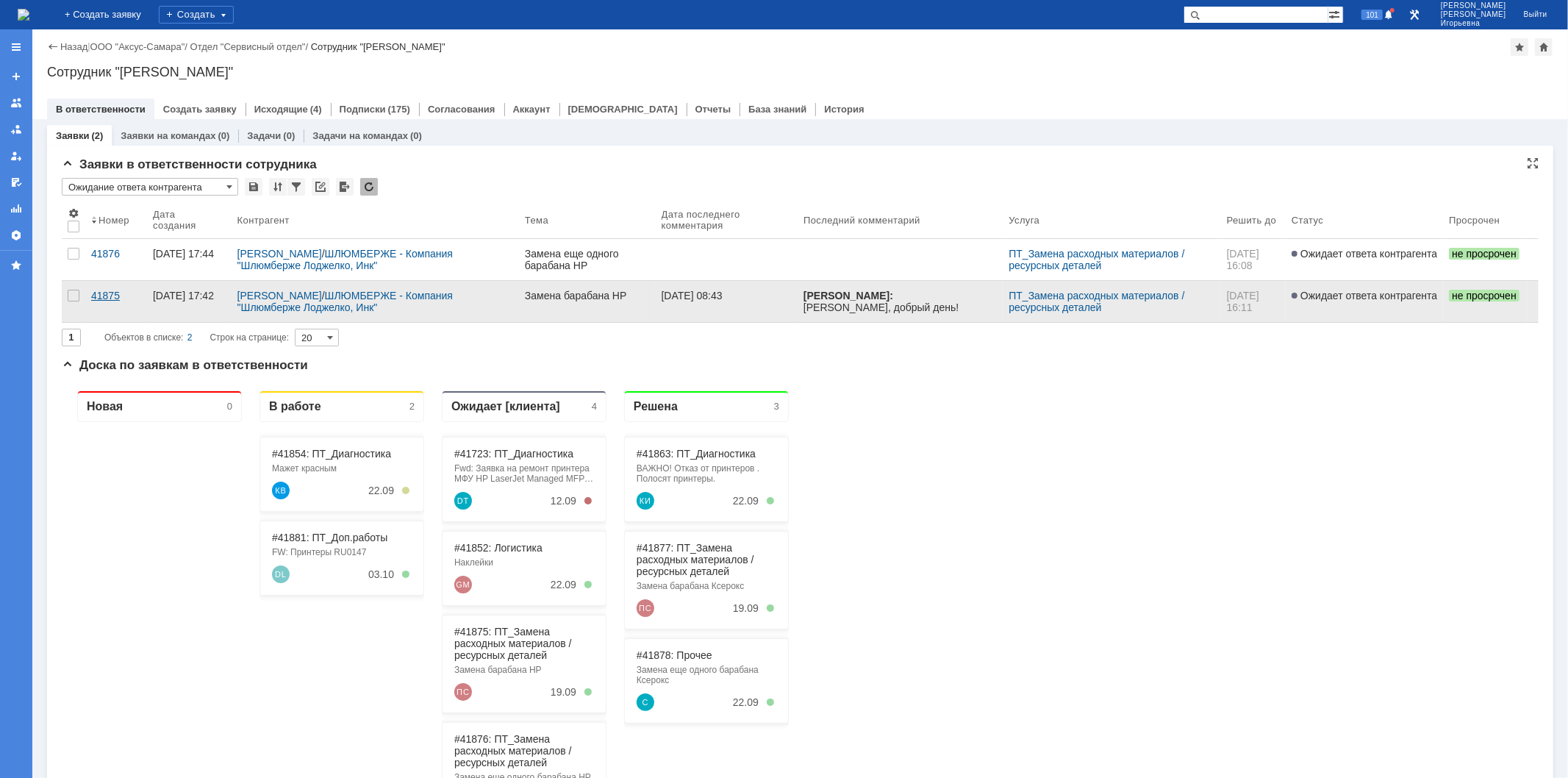
click at [116, 297] on div "41875" at bounding box center [115, 295] width 50 height 12
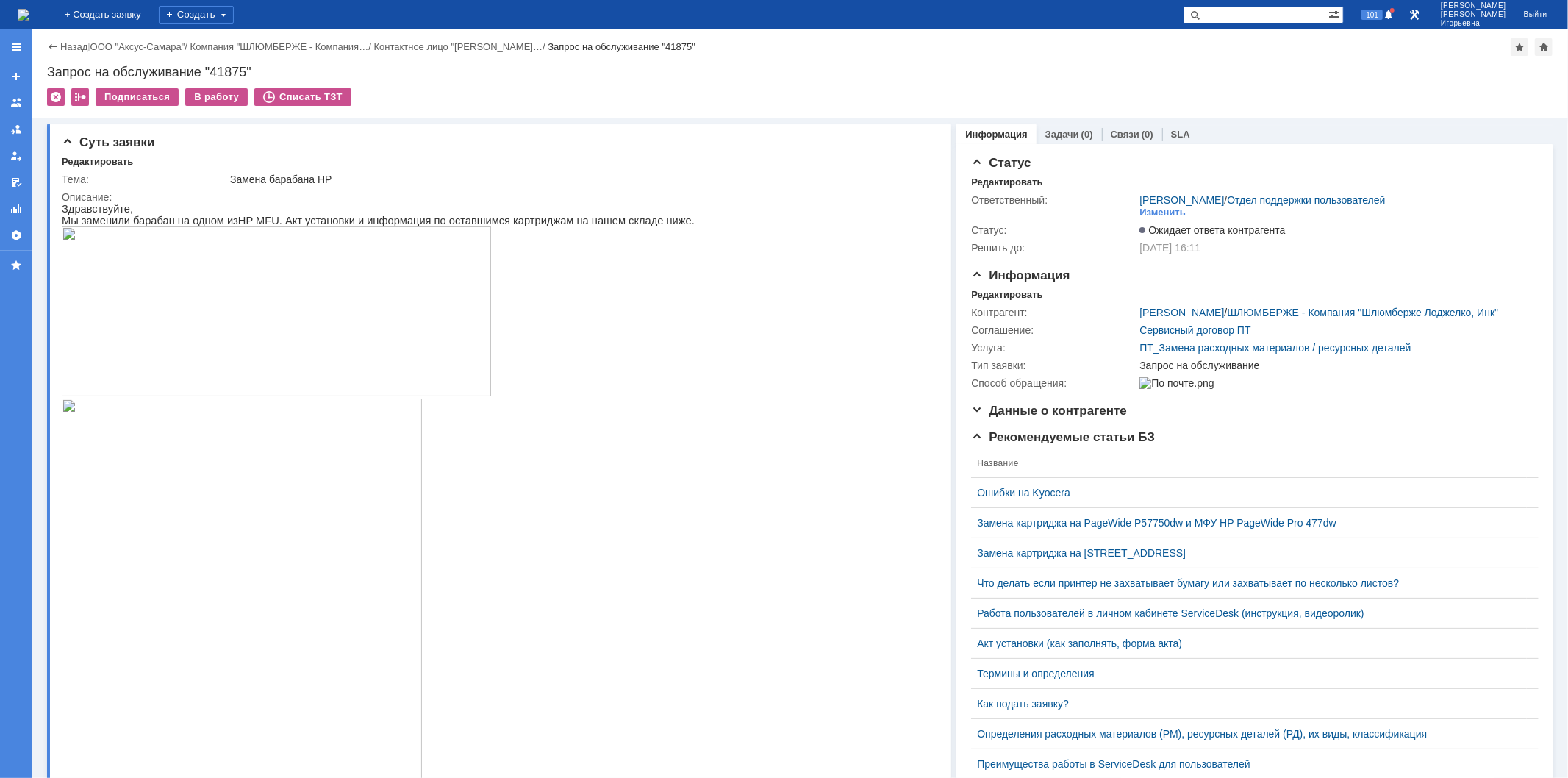
click at [226, 68] on div "Запрос на обслуживание "41875"" at bounding box center [800, 72] width 1507 height 14
copy div "41875"
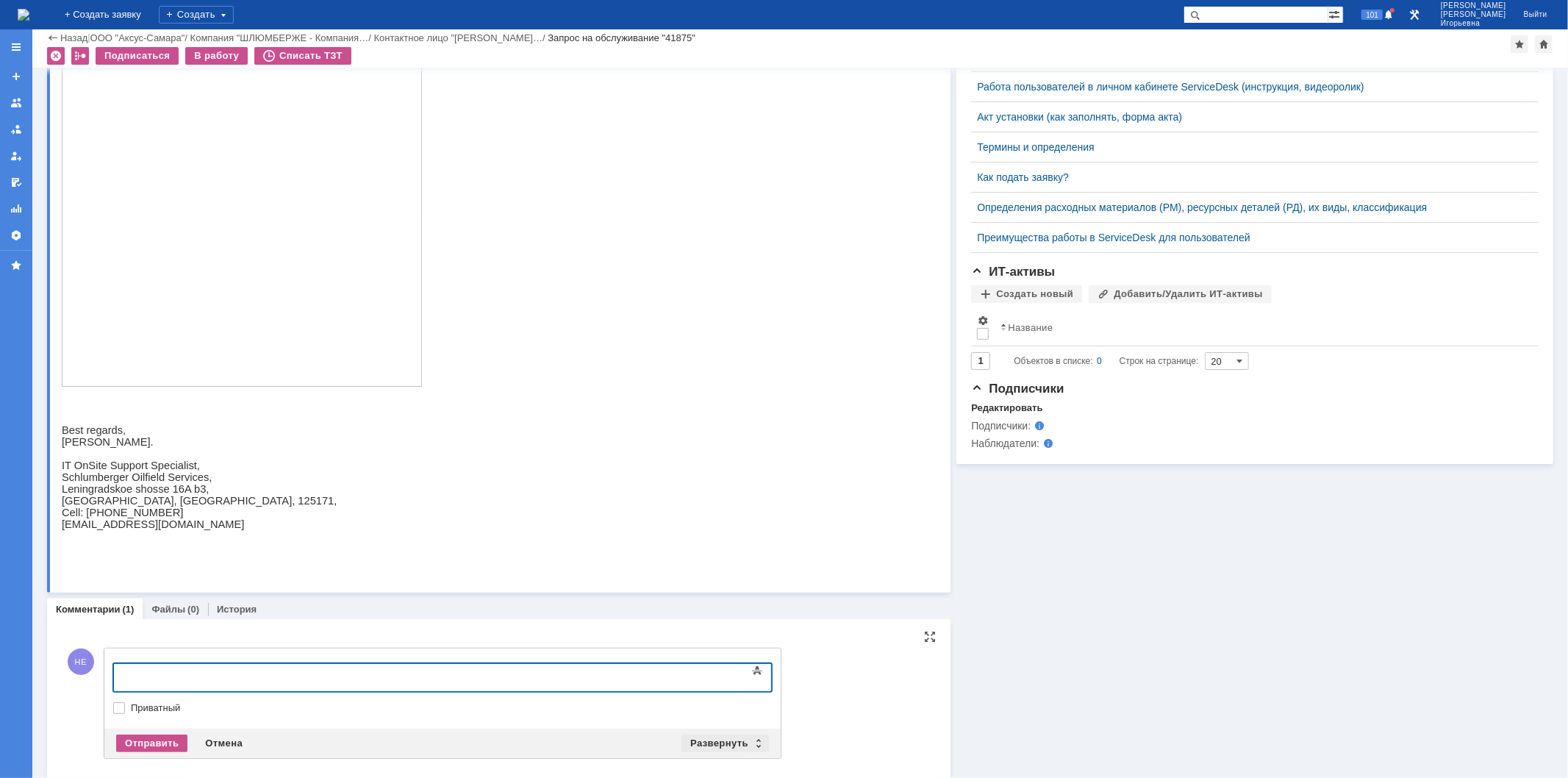
click at [759, 741] on div "Развернуть" at bounding box center [725, 744] width 87 height 18
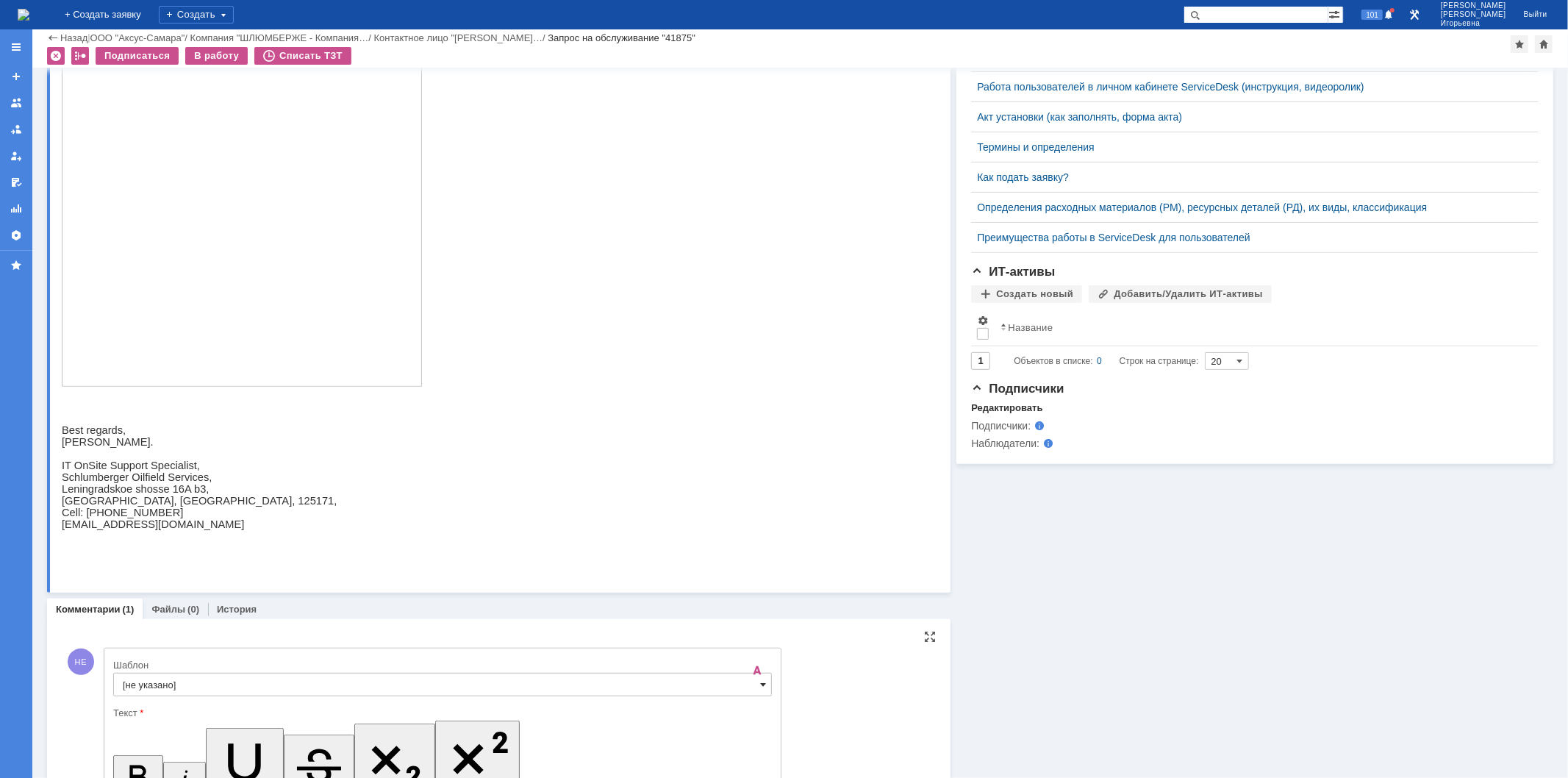
click at [765, 681] on span at bounding box center [763, 684] width 6 height 12
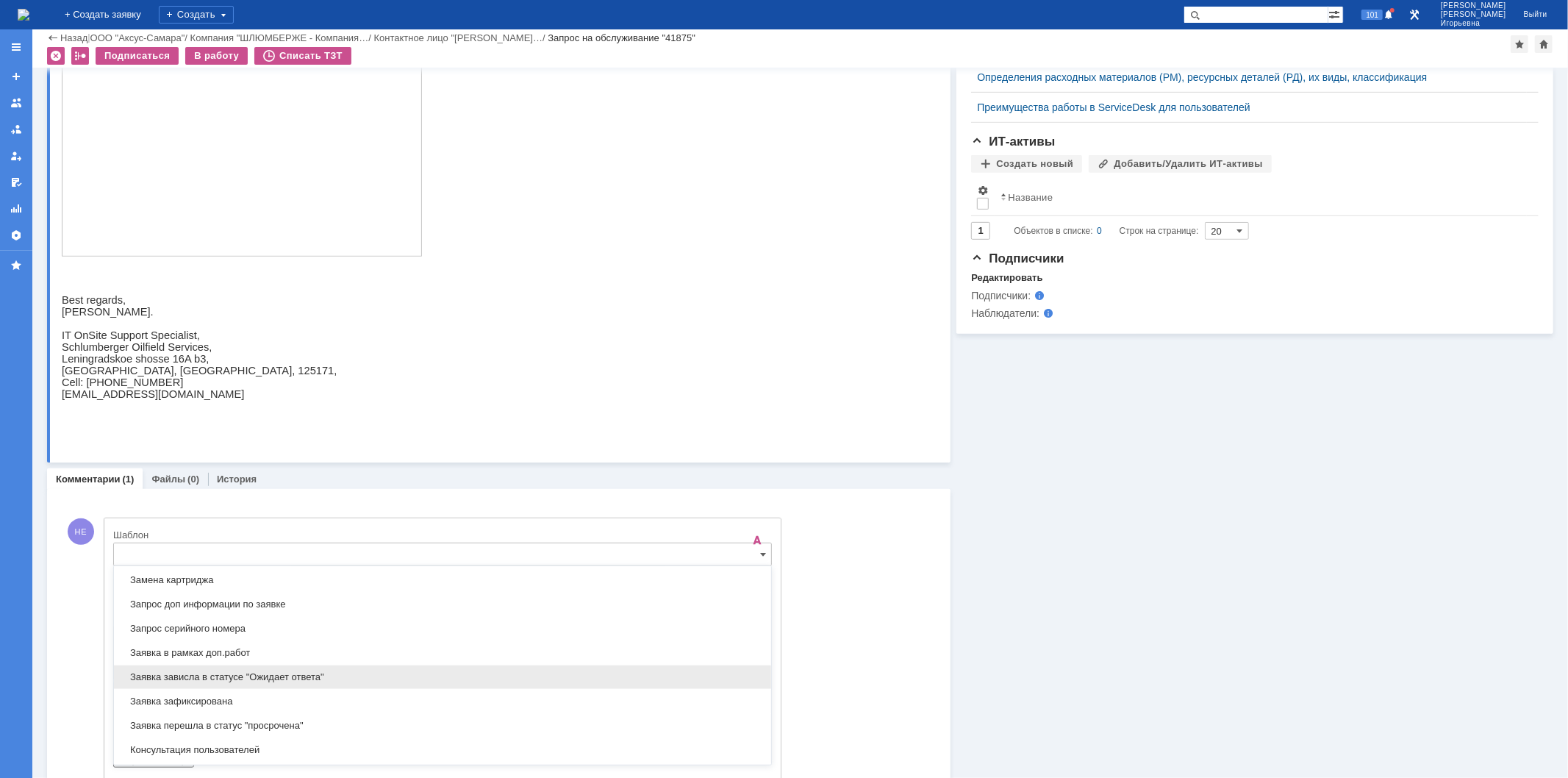
scroll to position [760, 0]
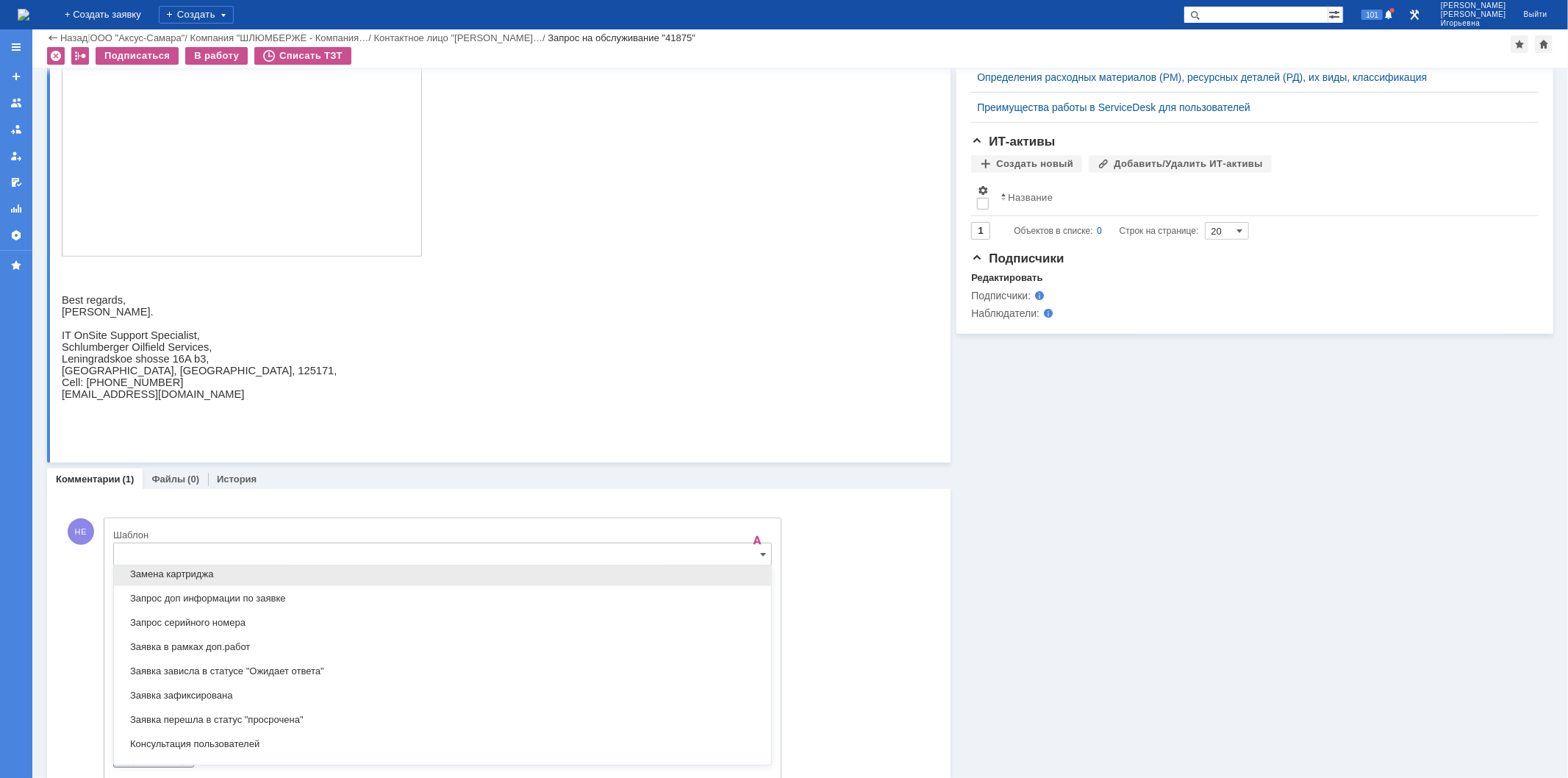
click at [173, 576] on span "Замена картриджа" at bounding box center [442, 574] width 640 height 12
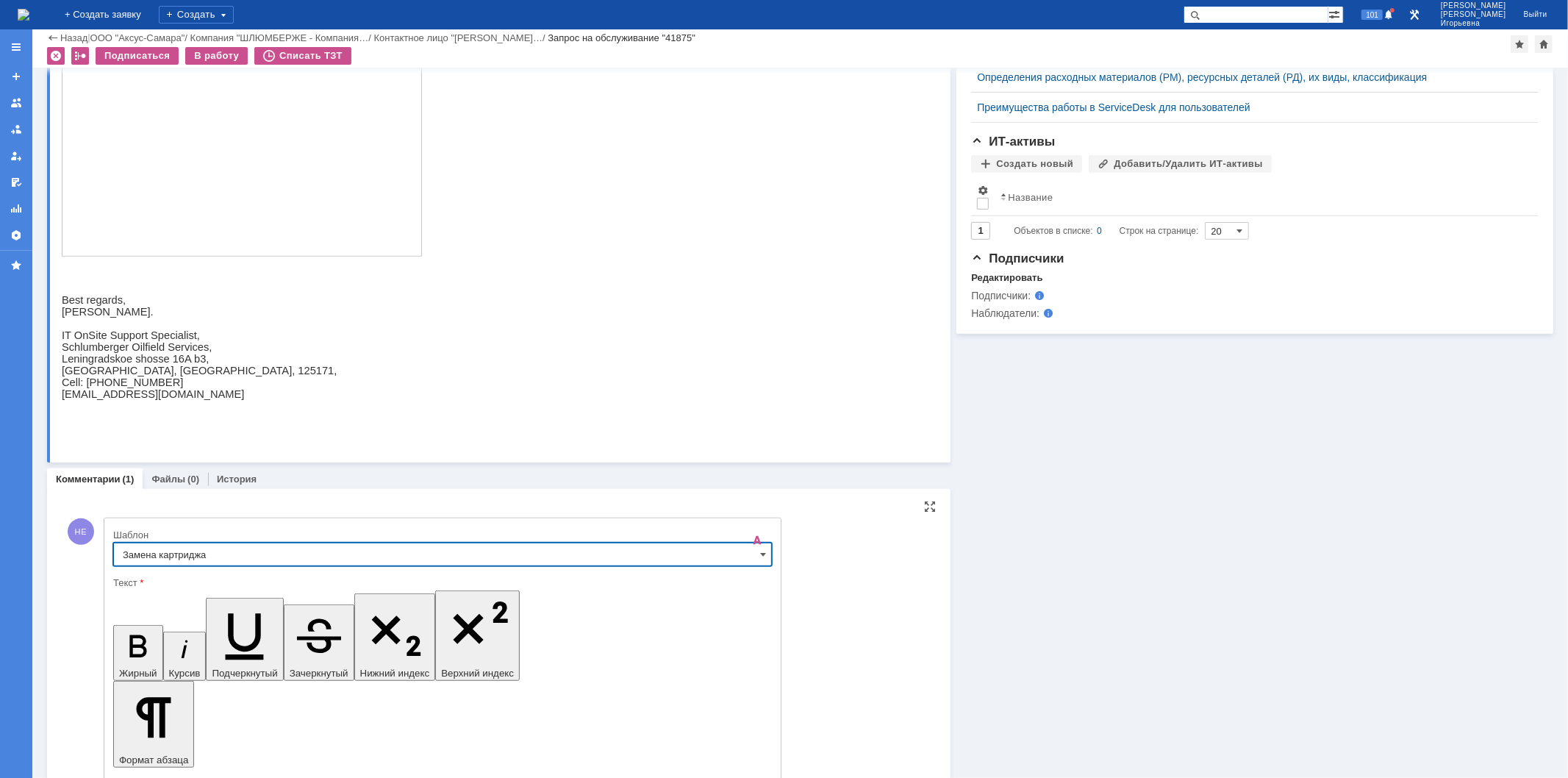
type input "Замена картриджа"
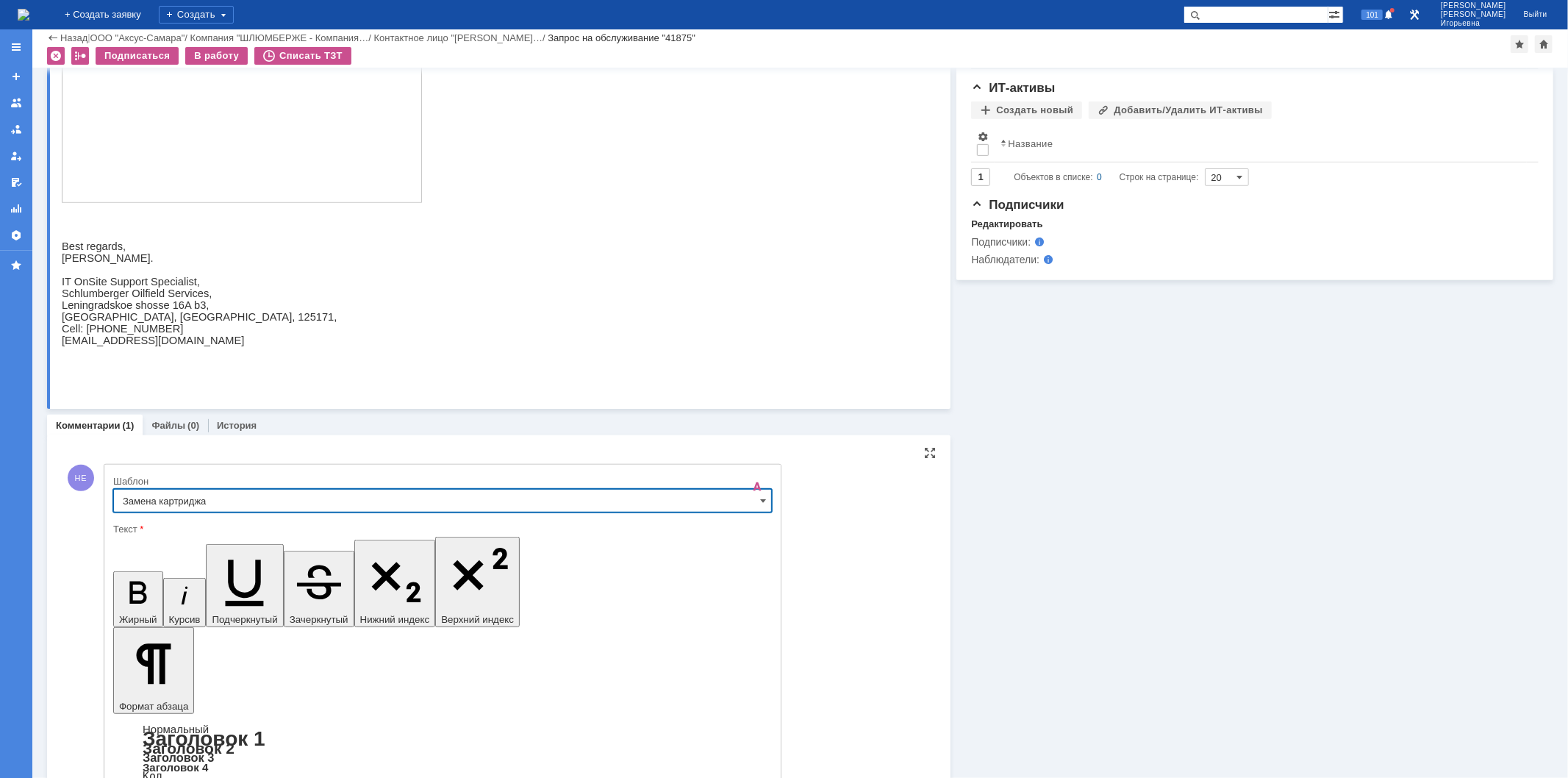
scroll to position [770, 0]
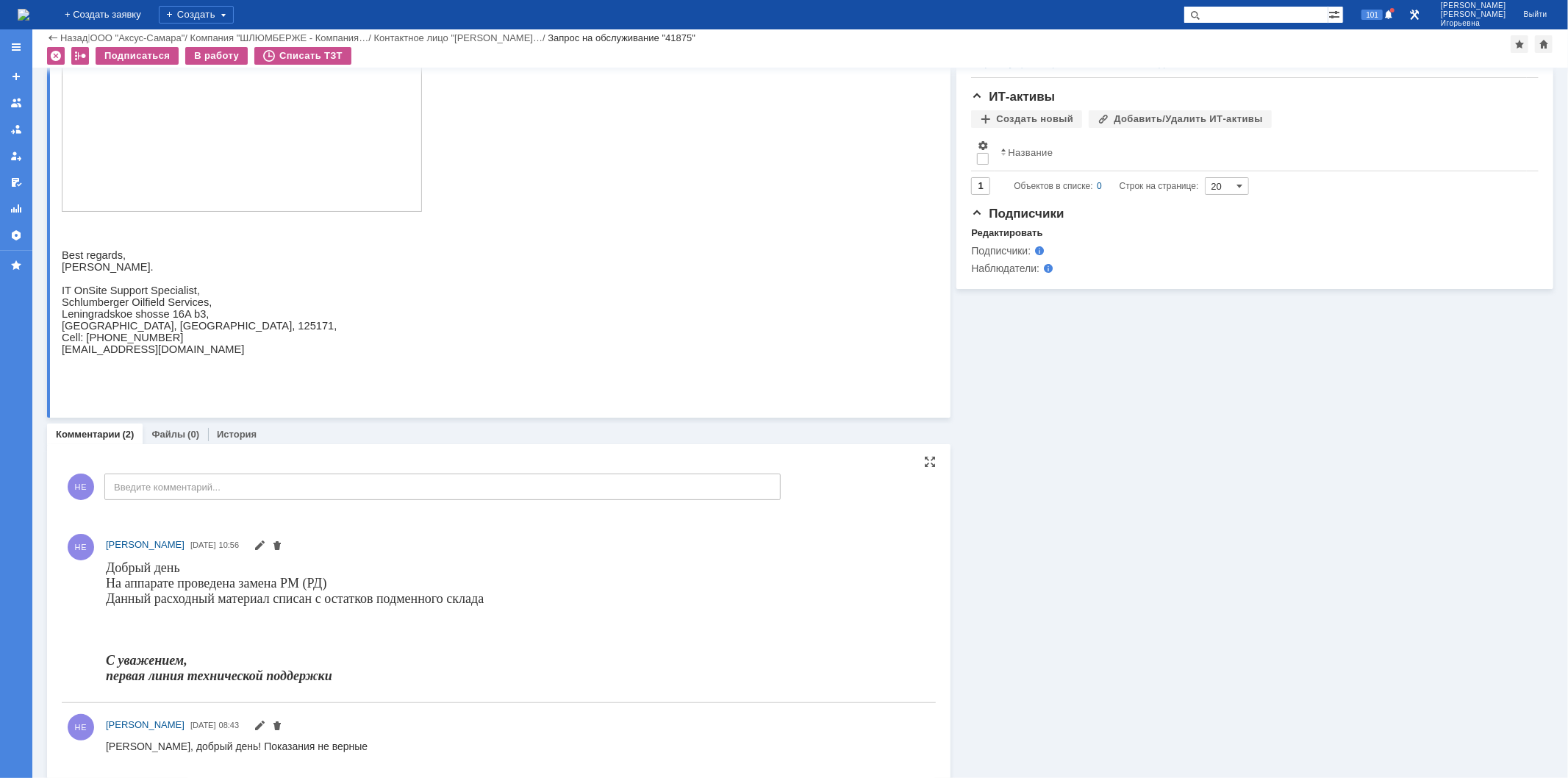
scroll to position [657, 0]
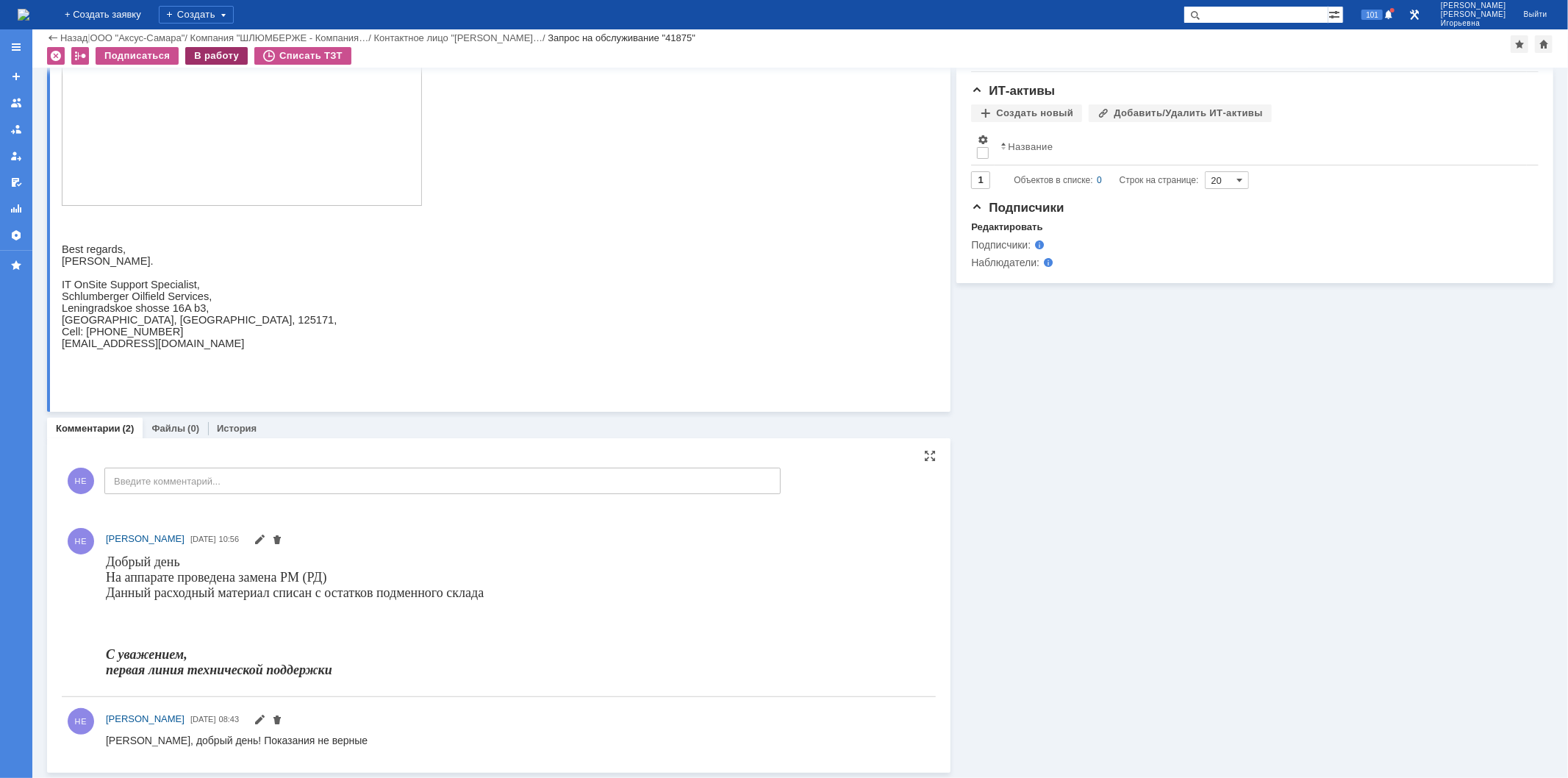
click at [210, 54] on div "В работу" at bounding box center [216, 56] width 62 height 18
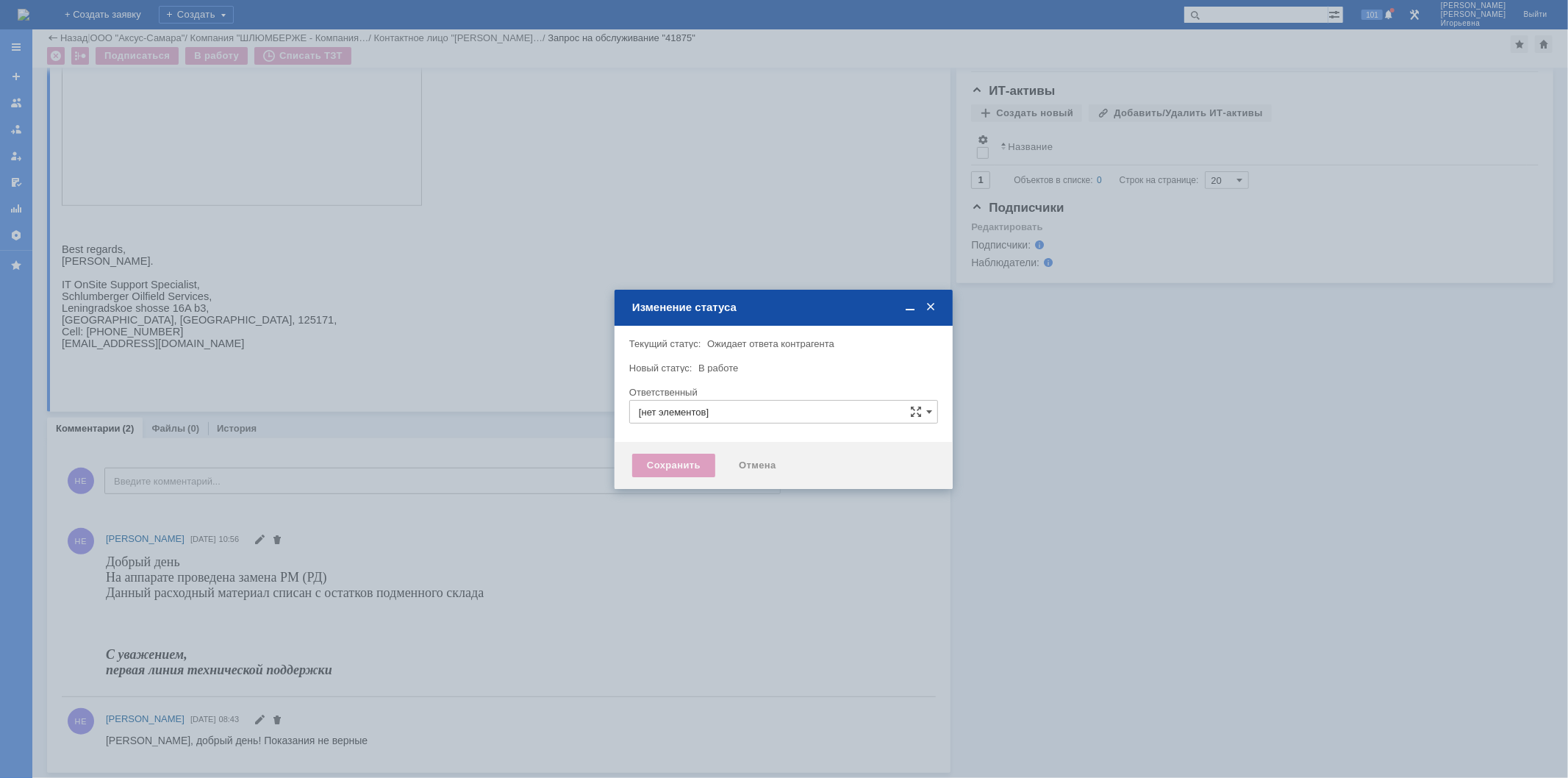
type input "[PERSON_NAME]"
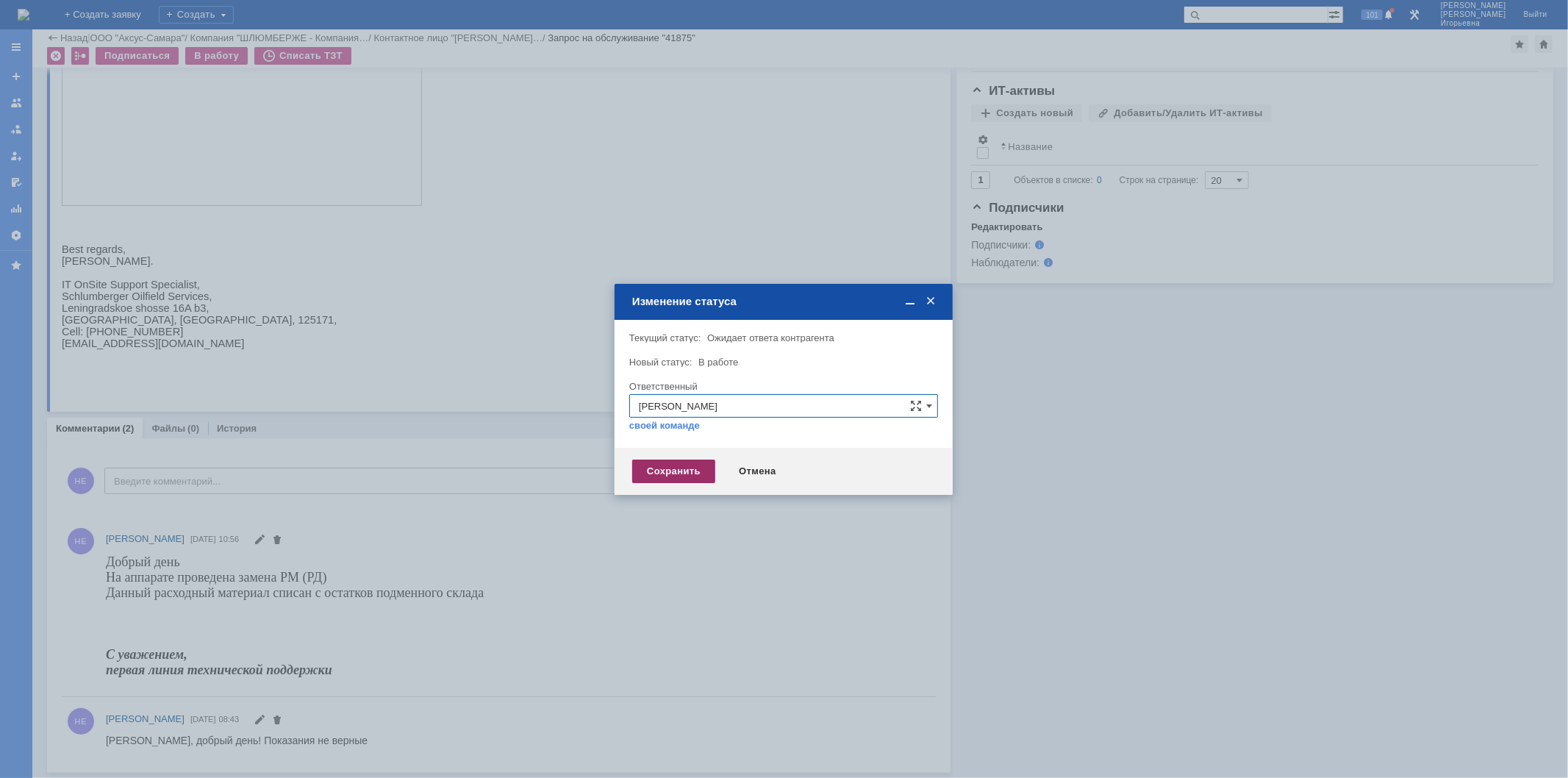
click at [672, 474] on div "Сохранить" at bounding box center [674, 471] width 83 height 23
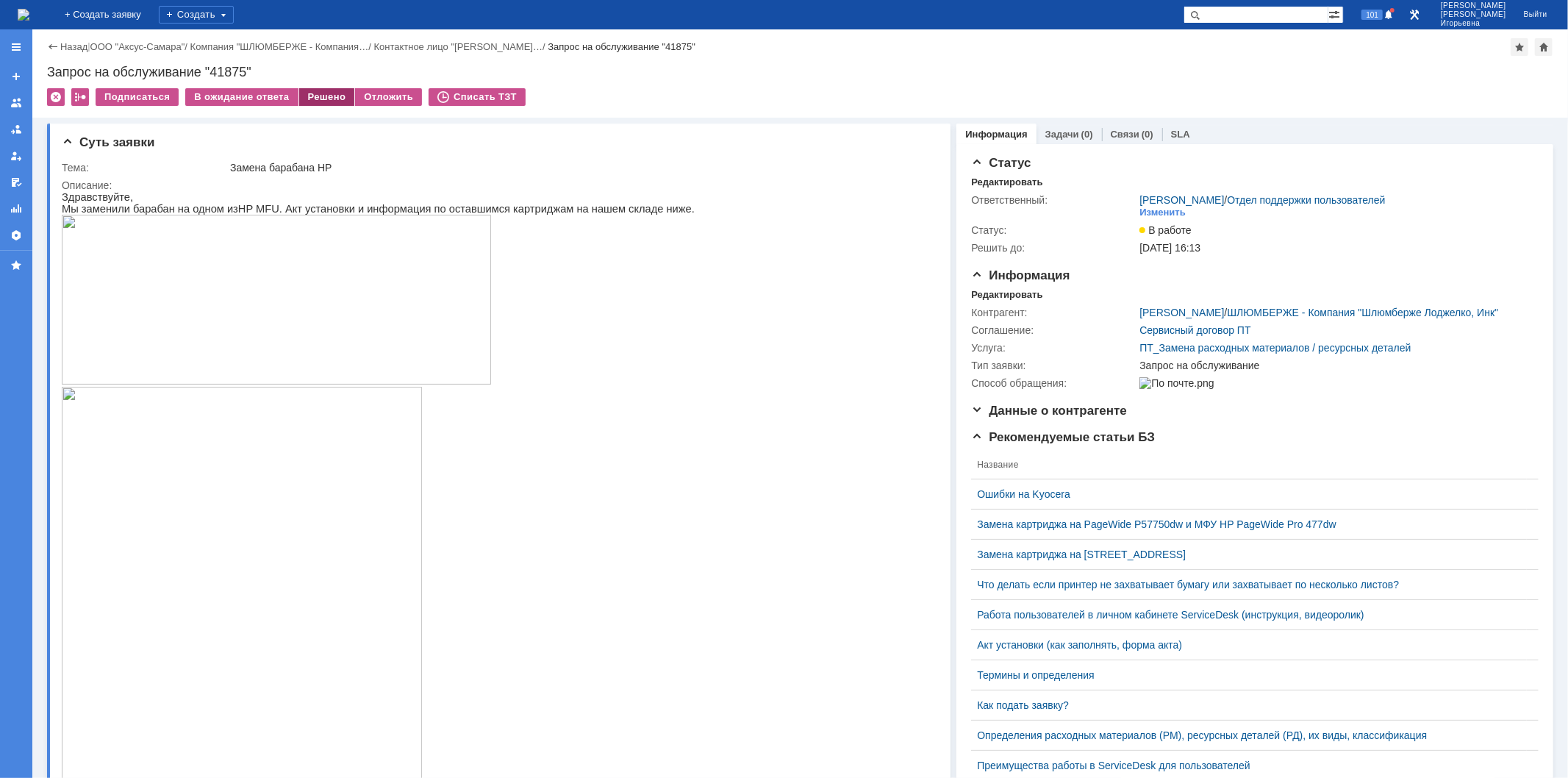
scroll to position [0, 0]
click at [314, 91] on div "Решено" at bounding box center [327, 97] width 56 height 18
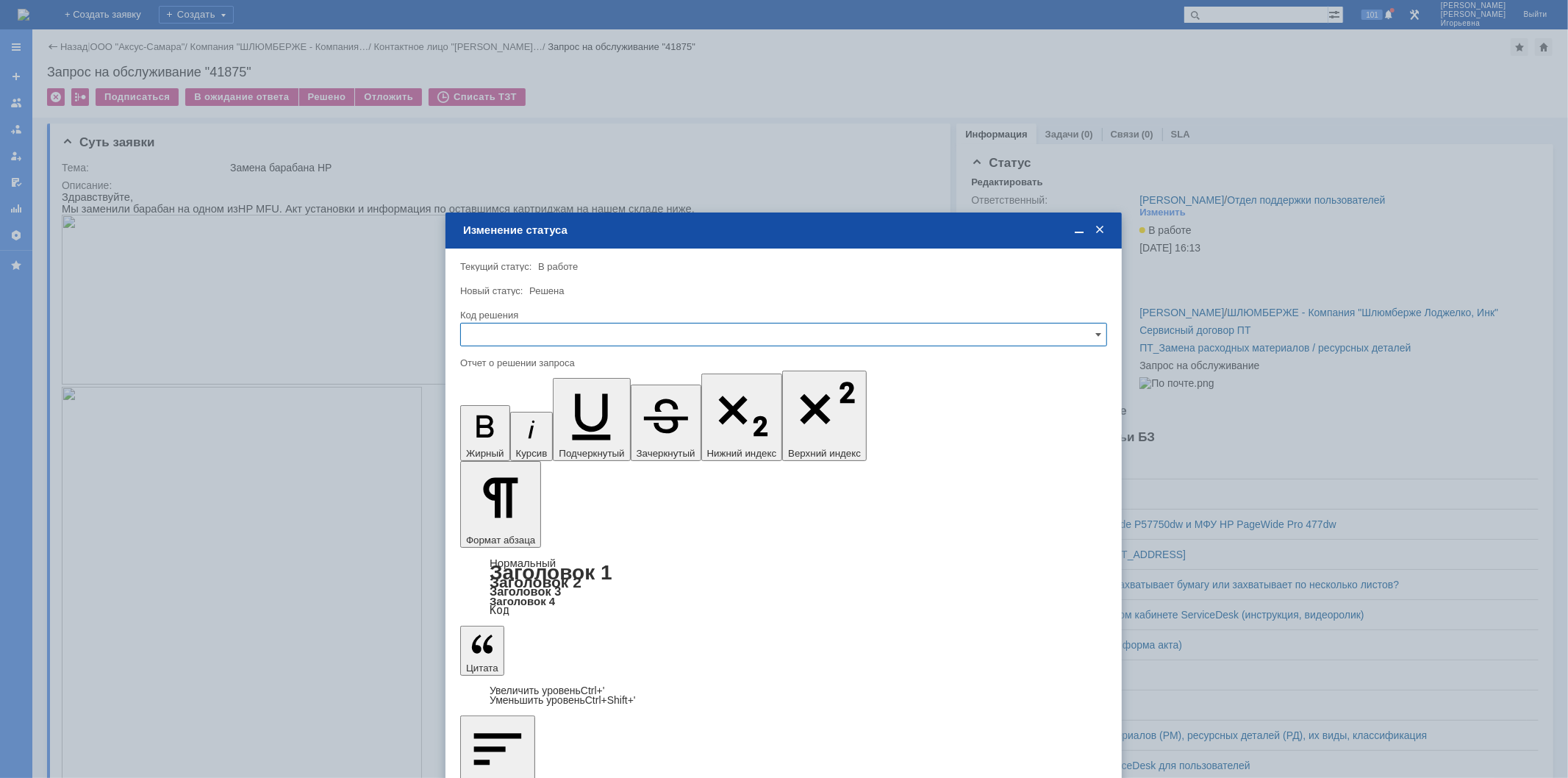
drag, startPoint x: 494, startPoint y: 334, endPoint x: 493, endPoint y: 342, distance: 8.1
click at [494, 332] on input "text" at bounding box center [784, 334] width 647 height 23
click at [495, 427] on div "Решено" at bounding box center [784, 434] width 645 height 23
type input "Решено"
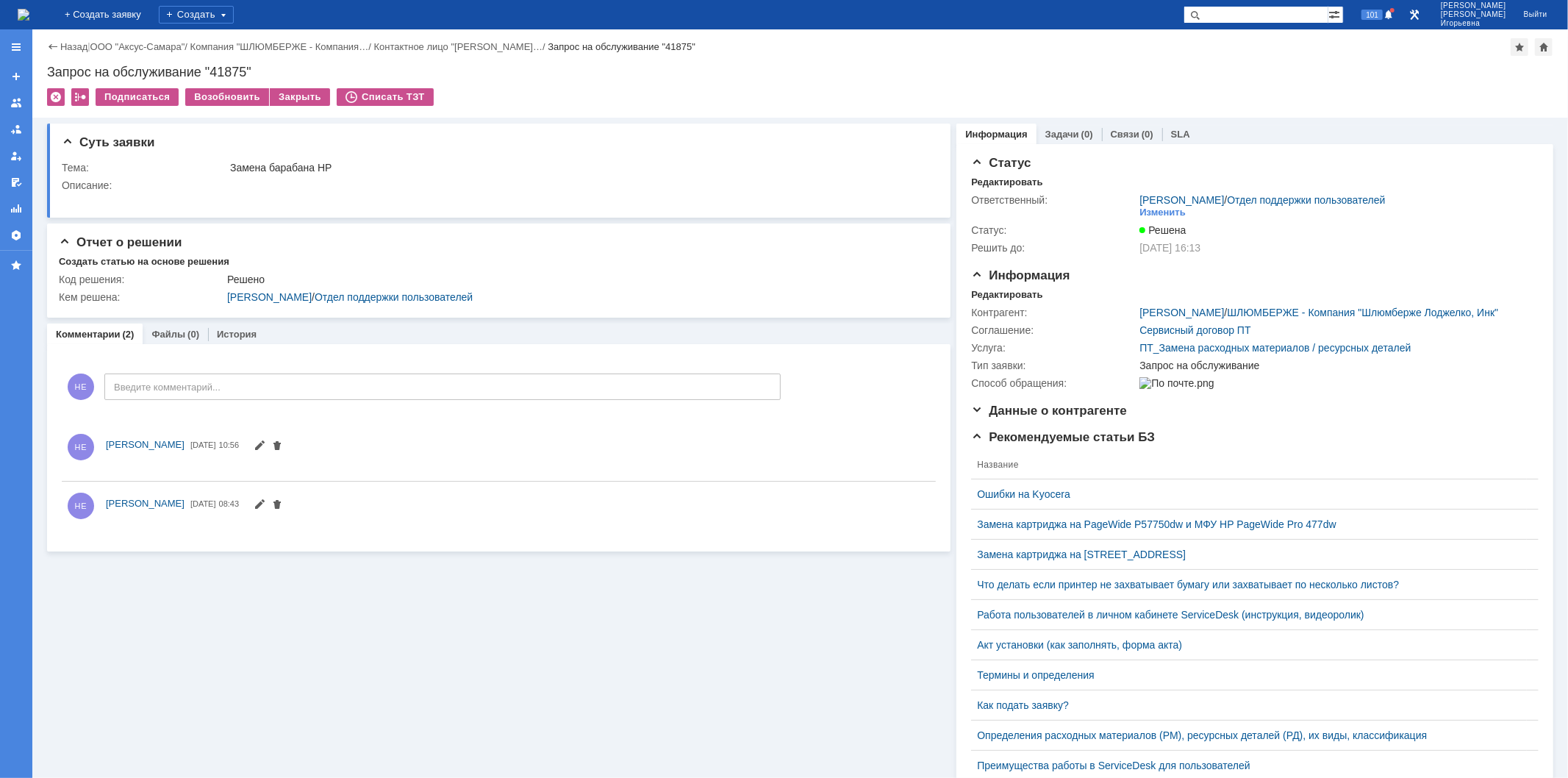
click at [30, 18] on img at bounding box center [23, 14] width 12 height 12
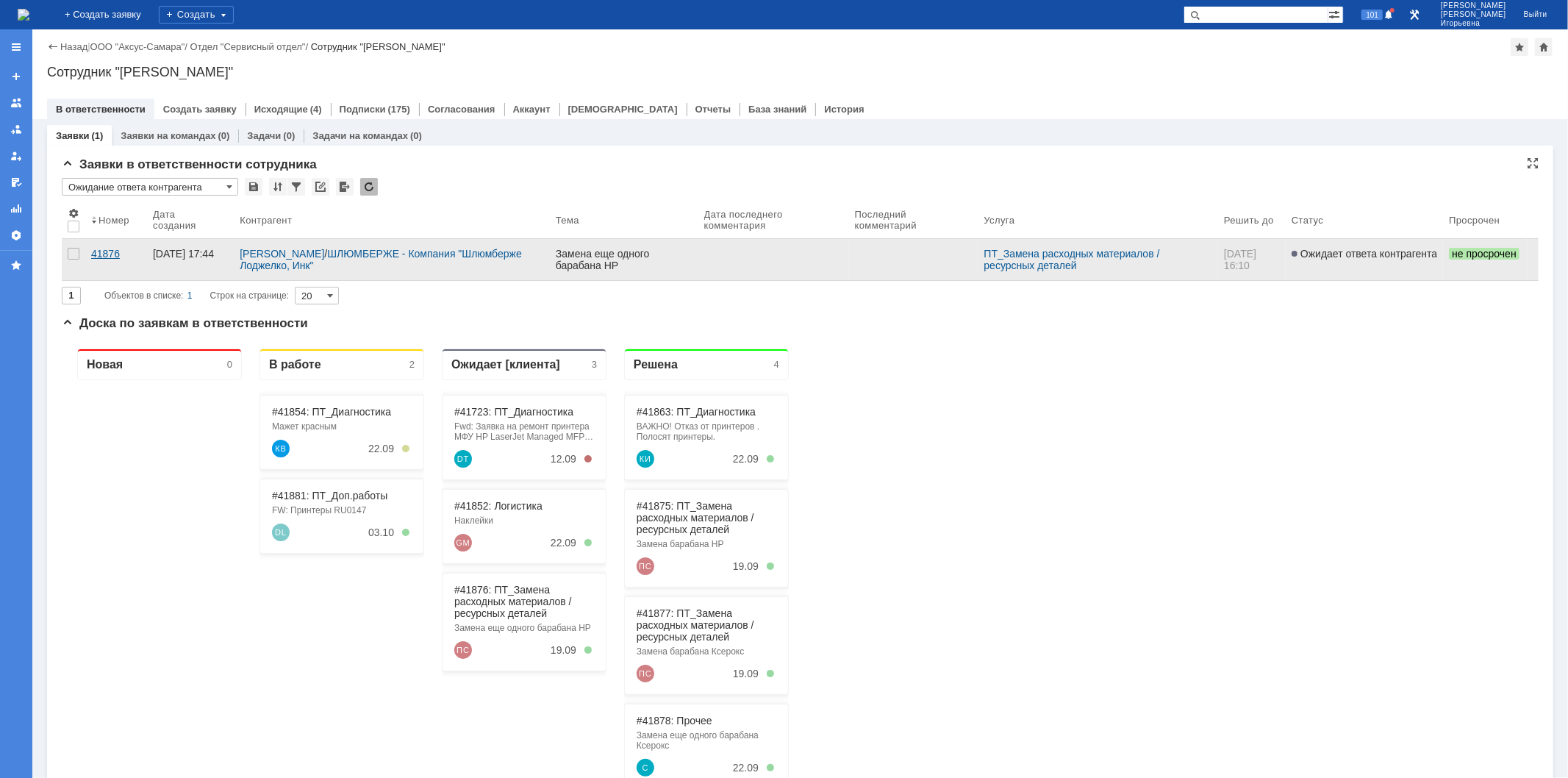
click at [105, 249] on div "41876" at bounding box center [115, 253] width 50 height 12
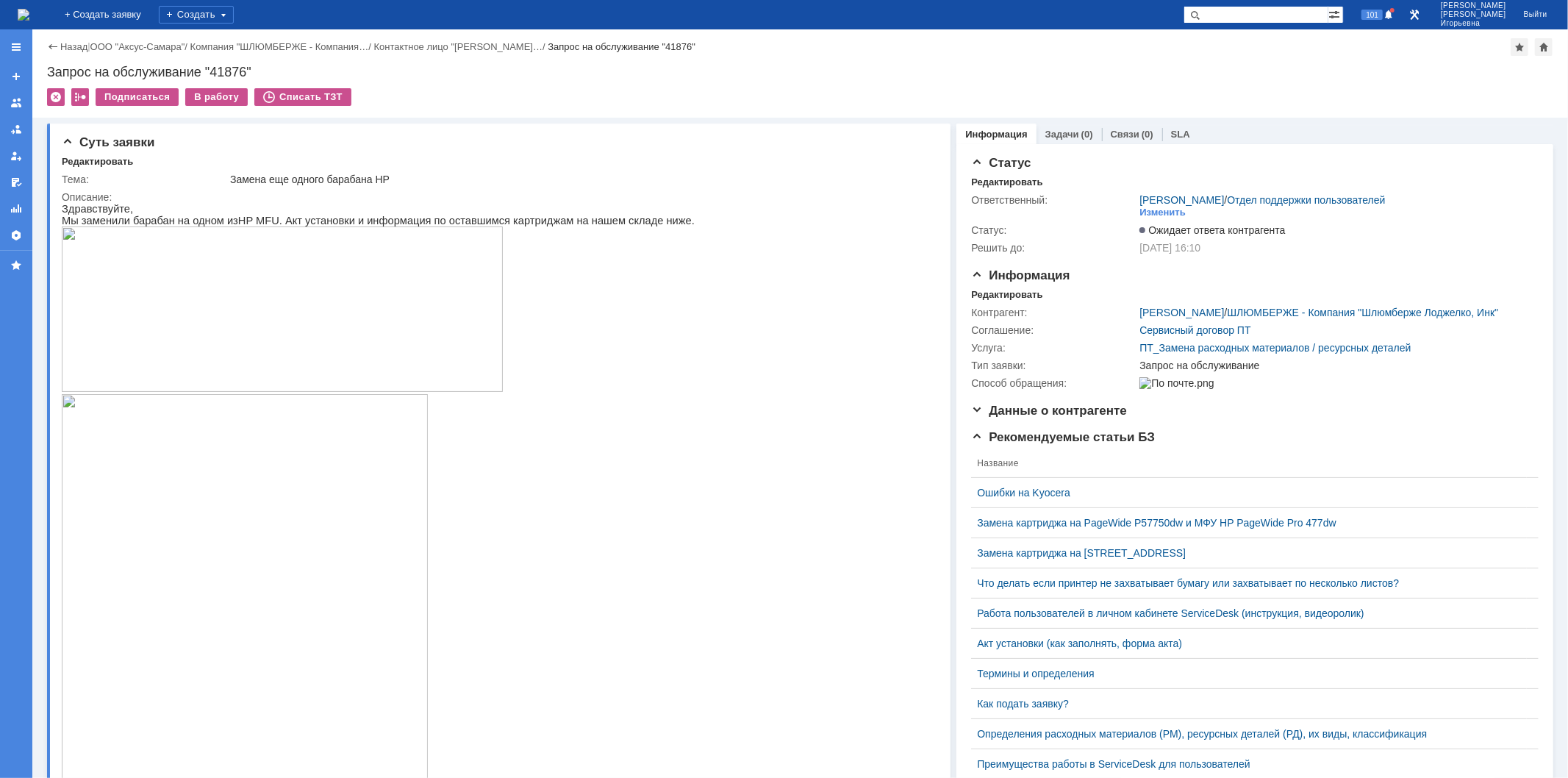
click at [236, 68] on div "Запрос на обслуживание "41876"" at bounding box center [800, 72] width 1507 height 14
click at [235, 68] on div "Запрос на обслуживание "41876"" at bounding box center [800, 72] width 1507 height 14
copy div "41876"
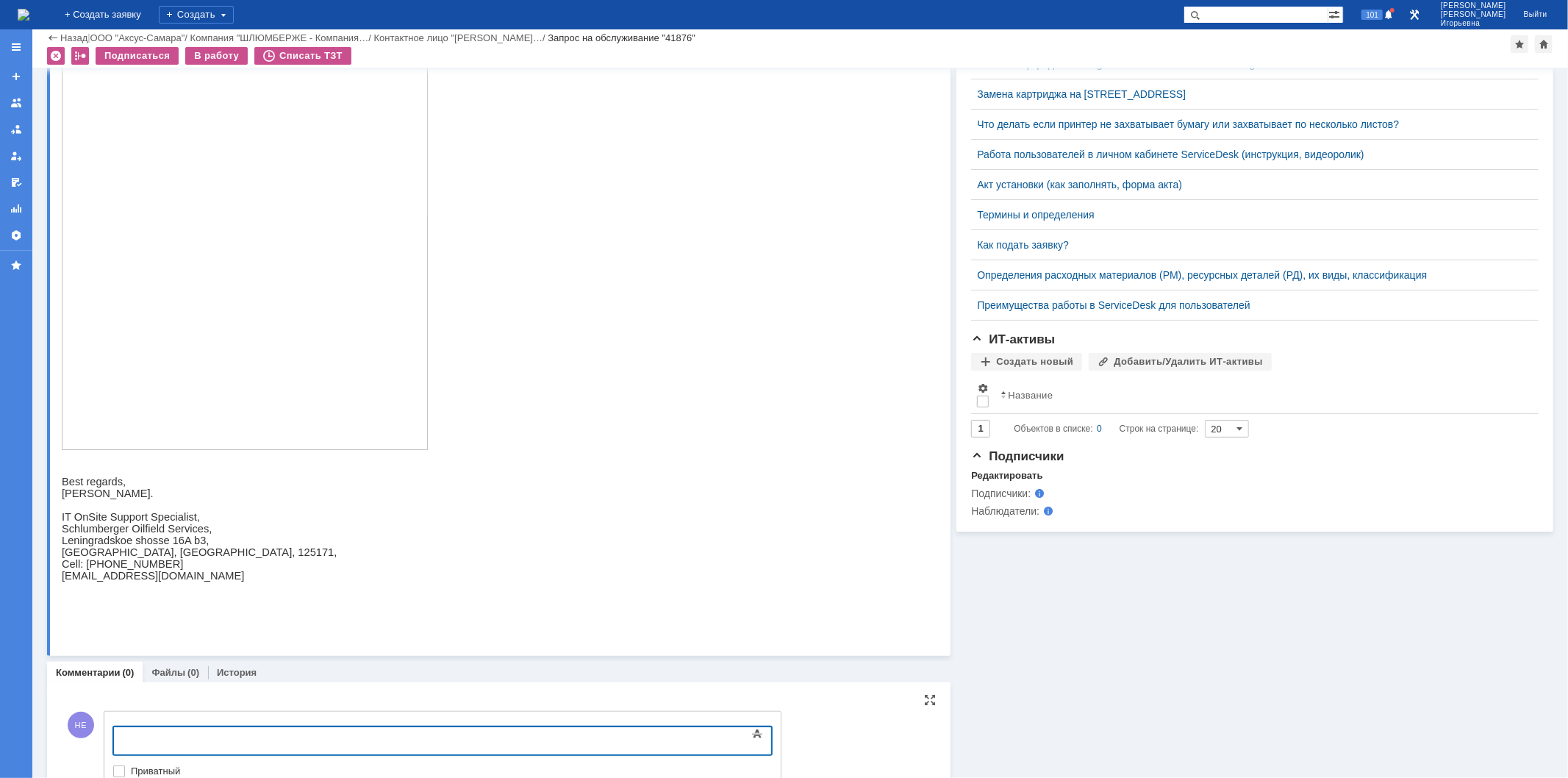
scroll to position [487, 0]
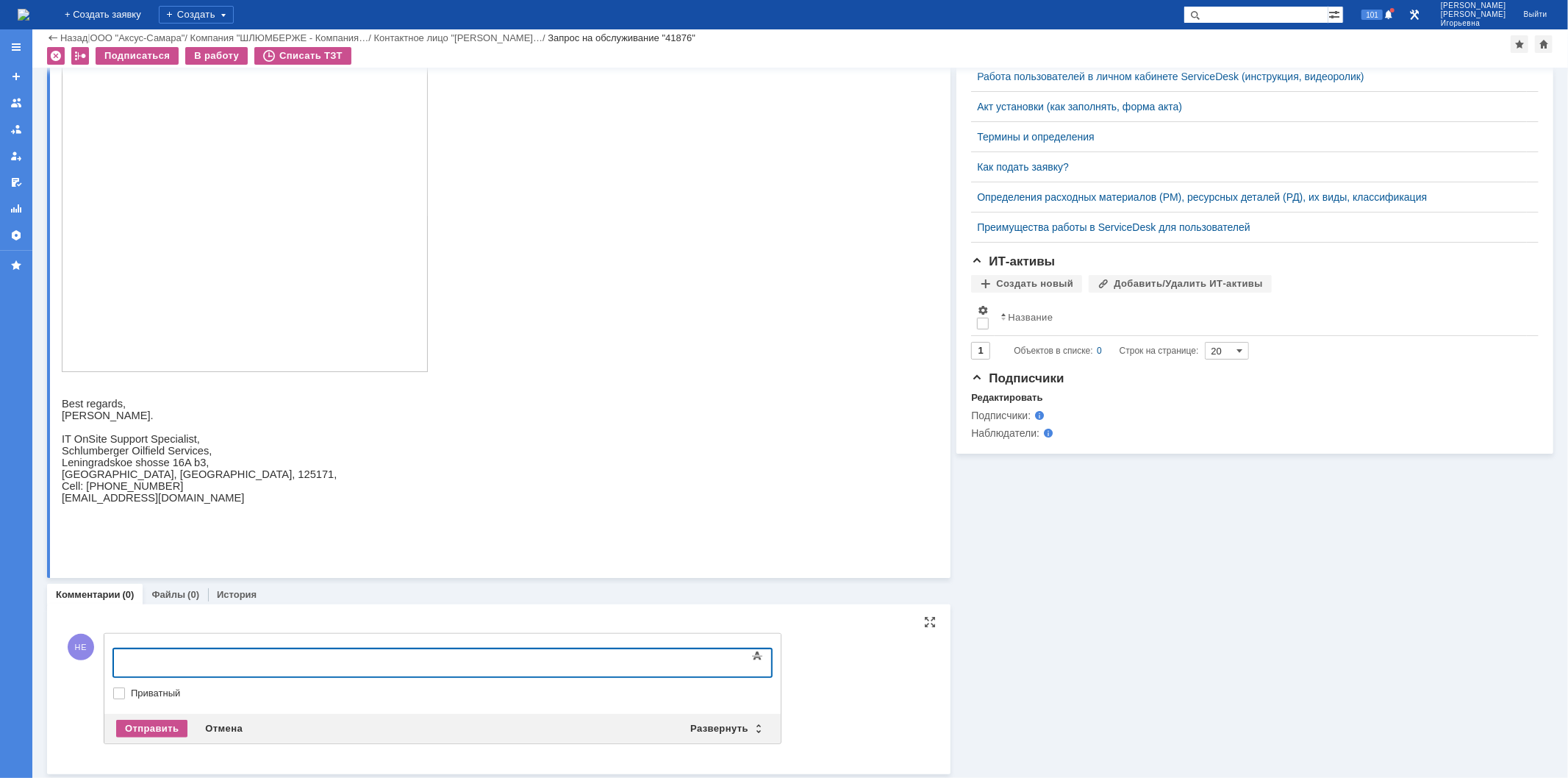
drag, startPoint x: 752, startPoint y: 729, endPoint x: 780, endPoint y: 673, distance: 62.6
click at [754, 729] on div "Развернуть" at bounding box center [725, 729] width 87 height 18
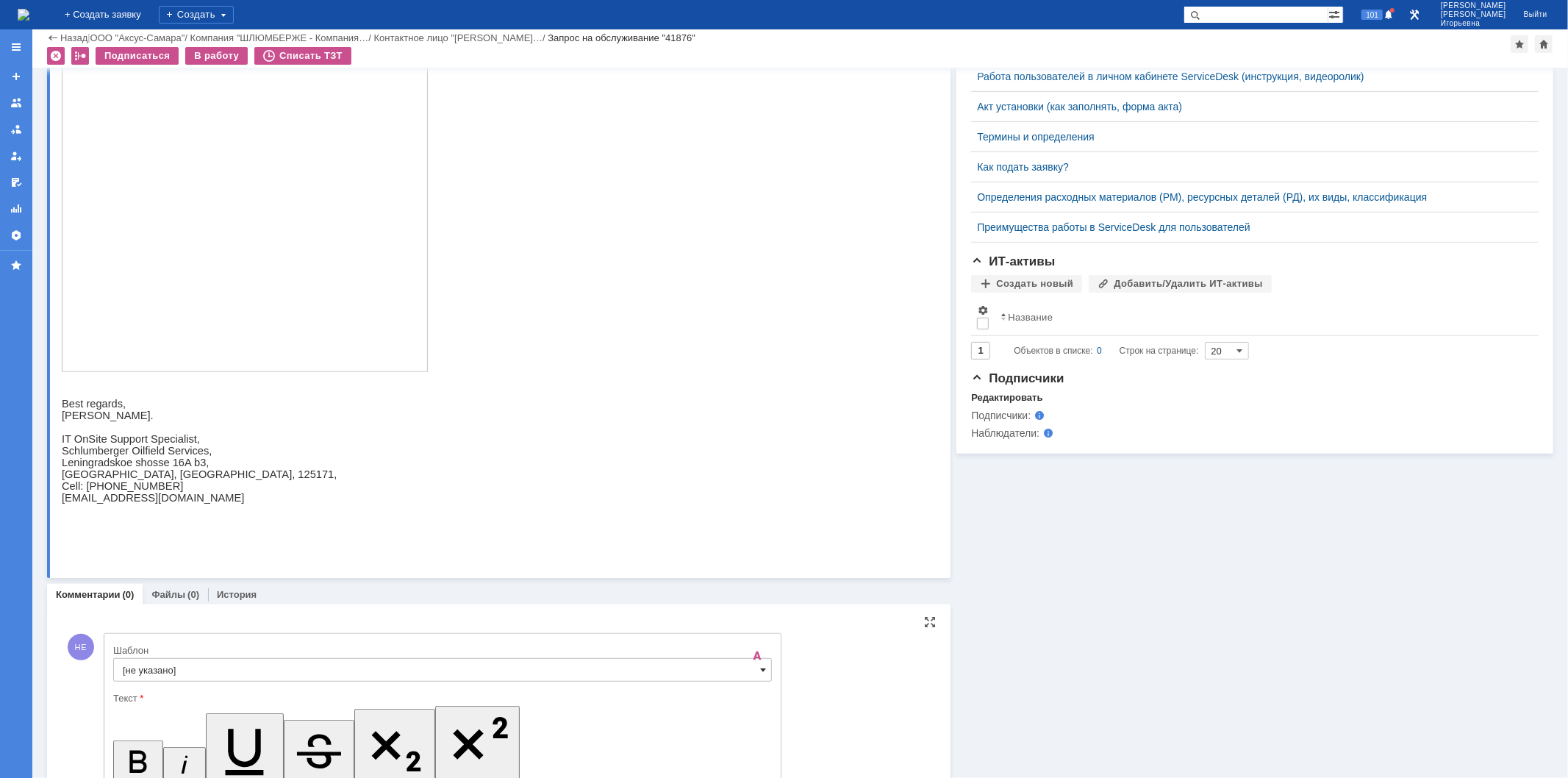
scroll to position [0, 0]
click at [761, 673] on span at bounding box center [763, 670] width 6 height 12
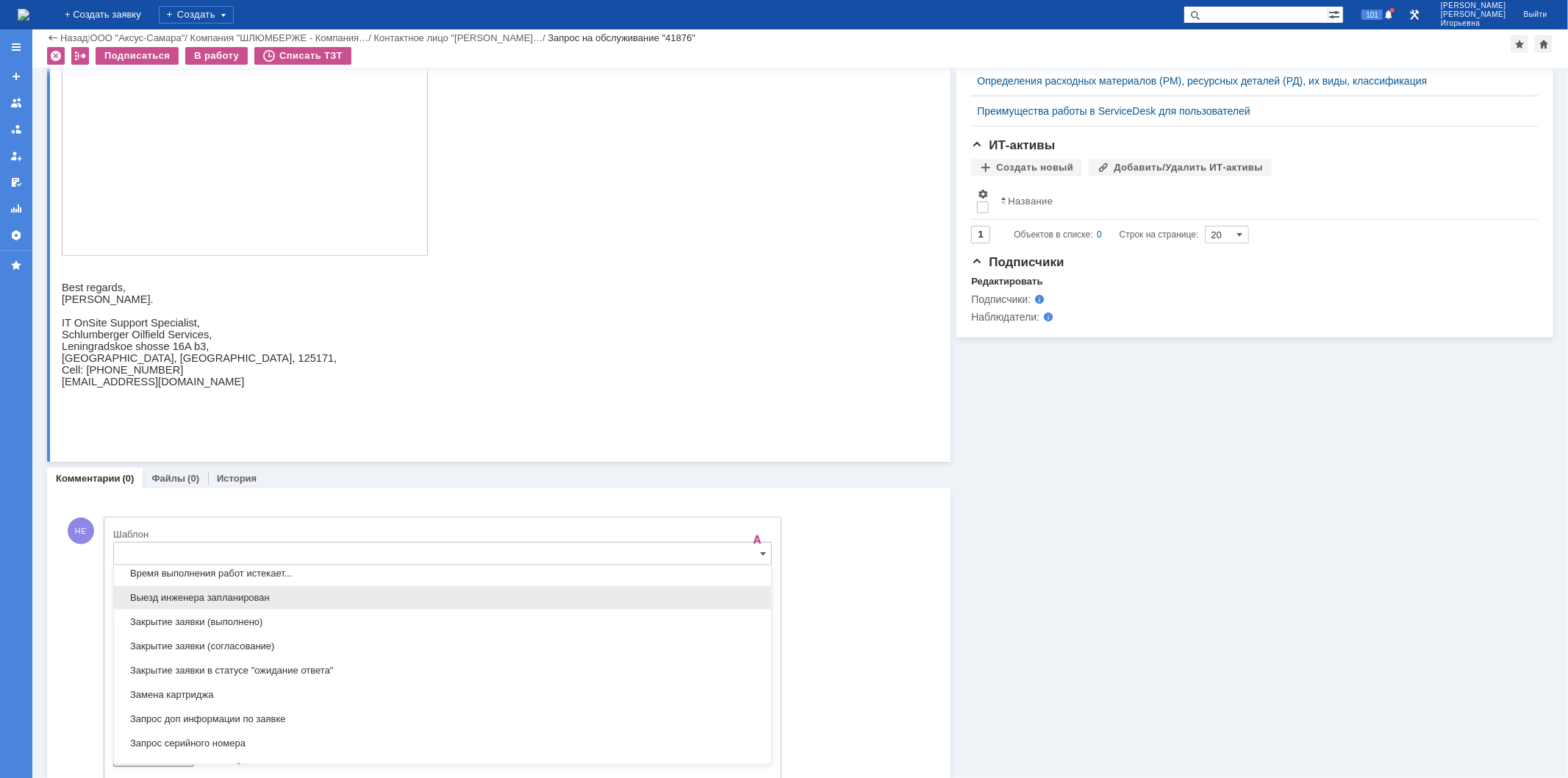
scroll to position [678, 0]
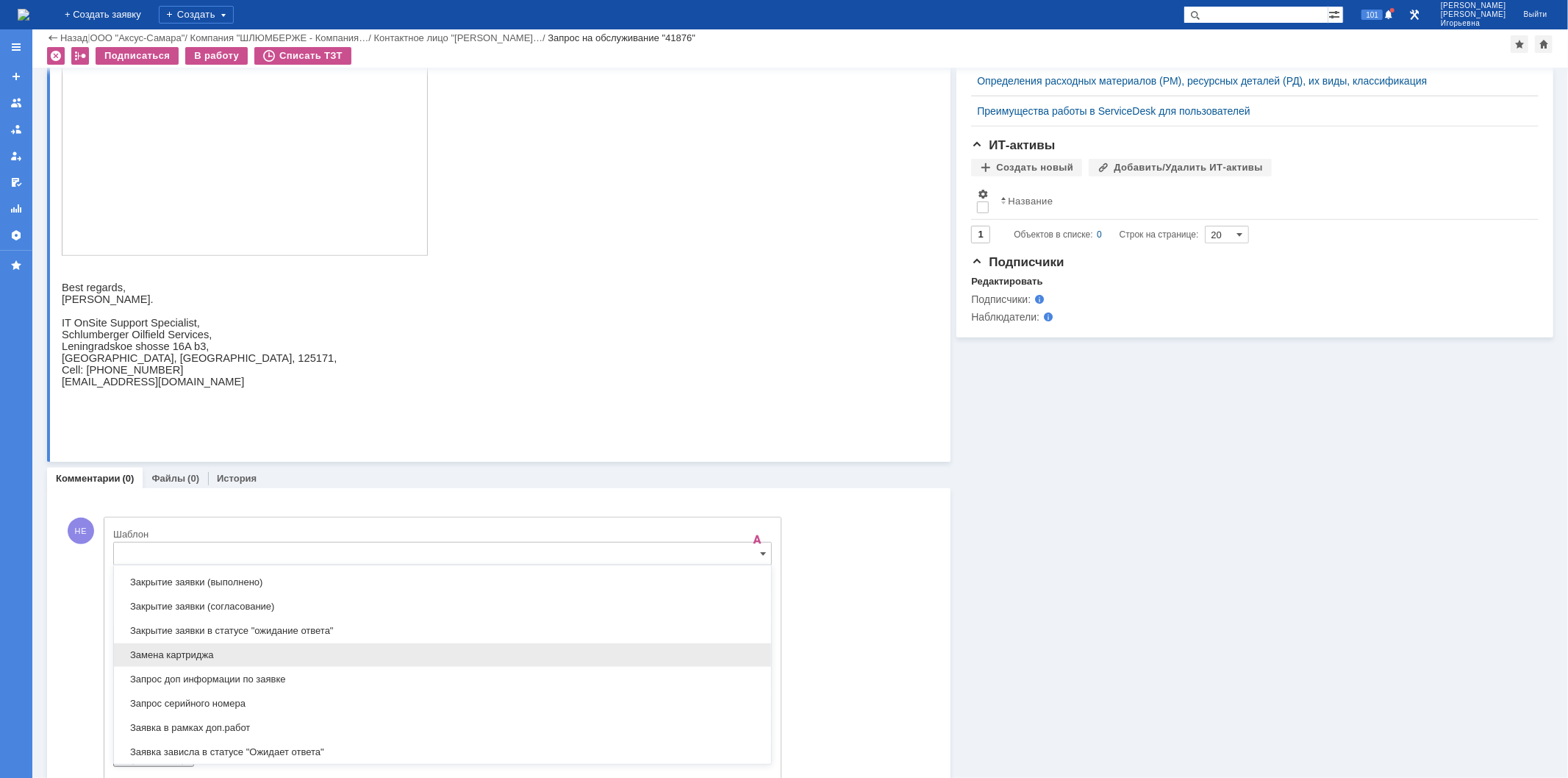
click at [158, 657] on span "Замена картриджа" at bounding box center [442, 654] width 640 height 12
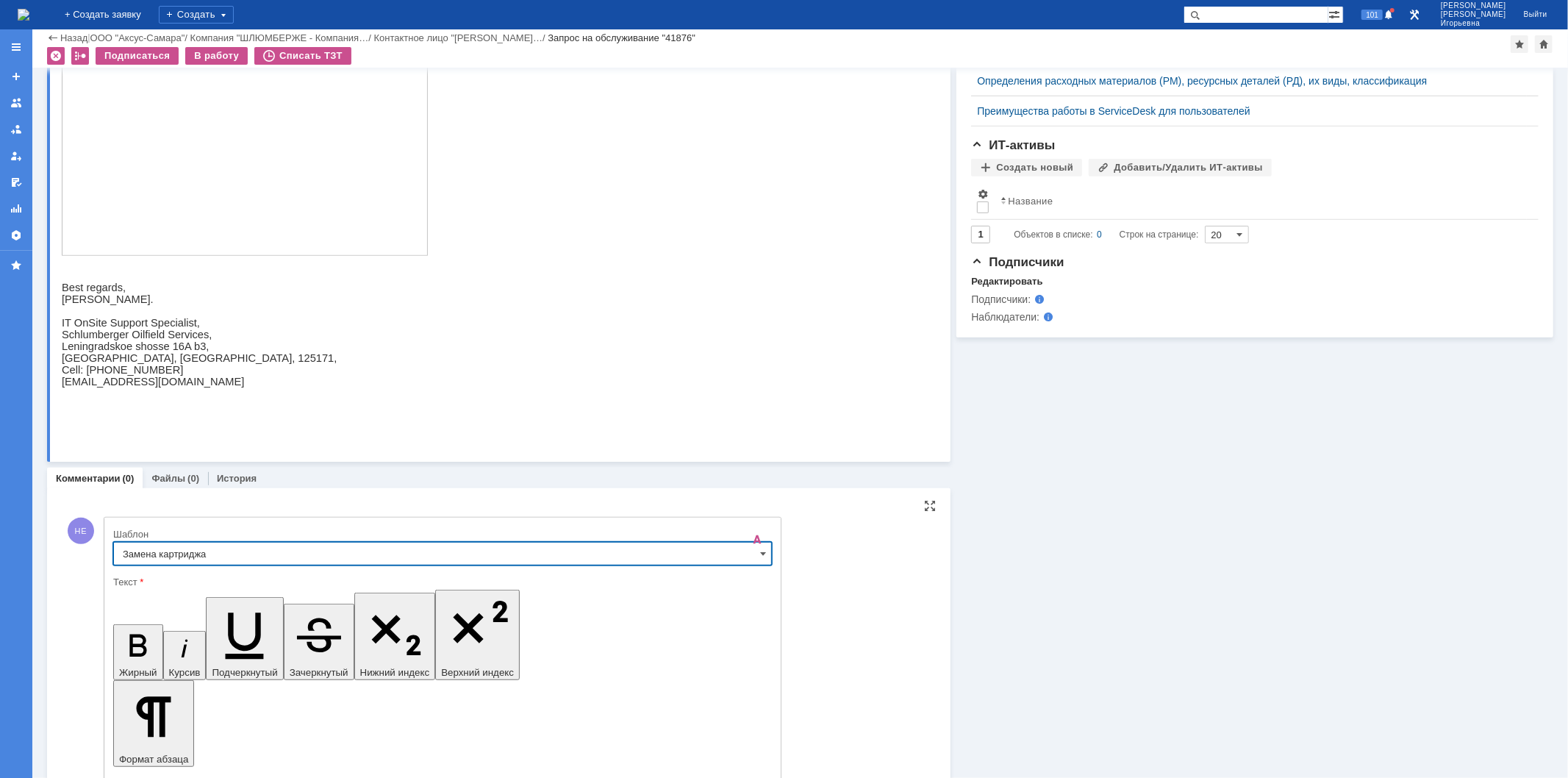
scroll to position [741, 0]
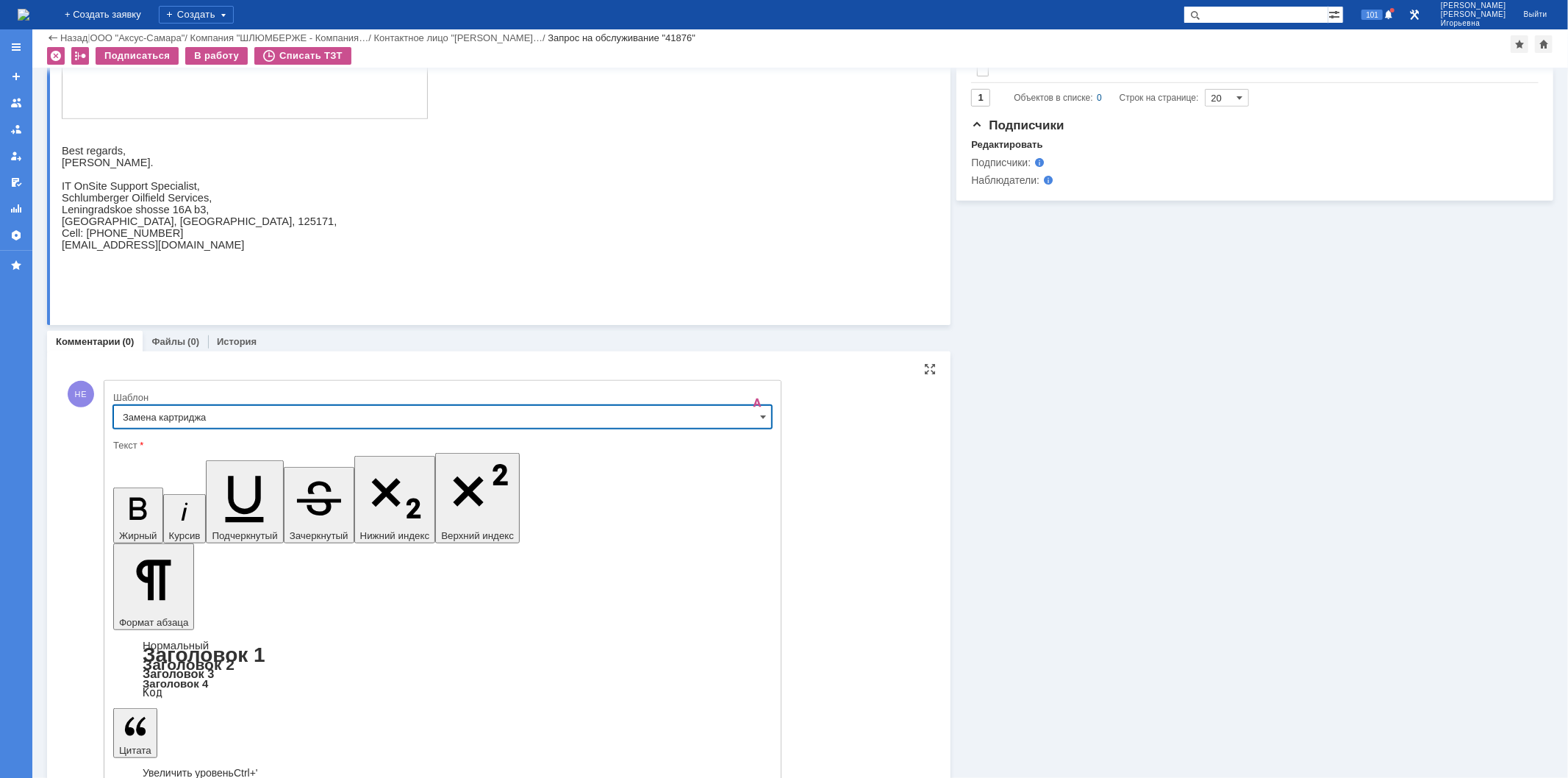
type input "Замена картриджа"
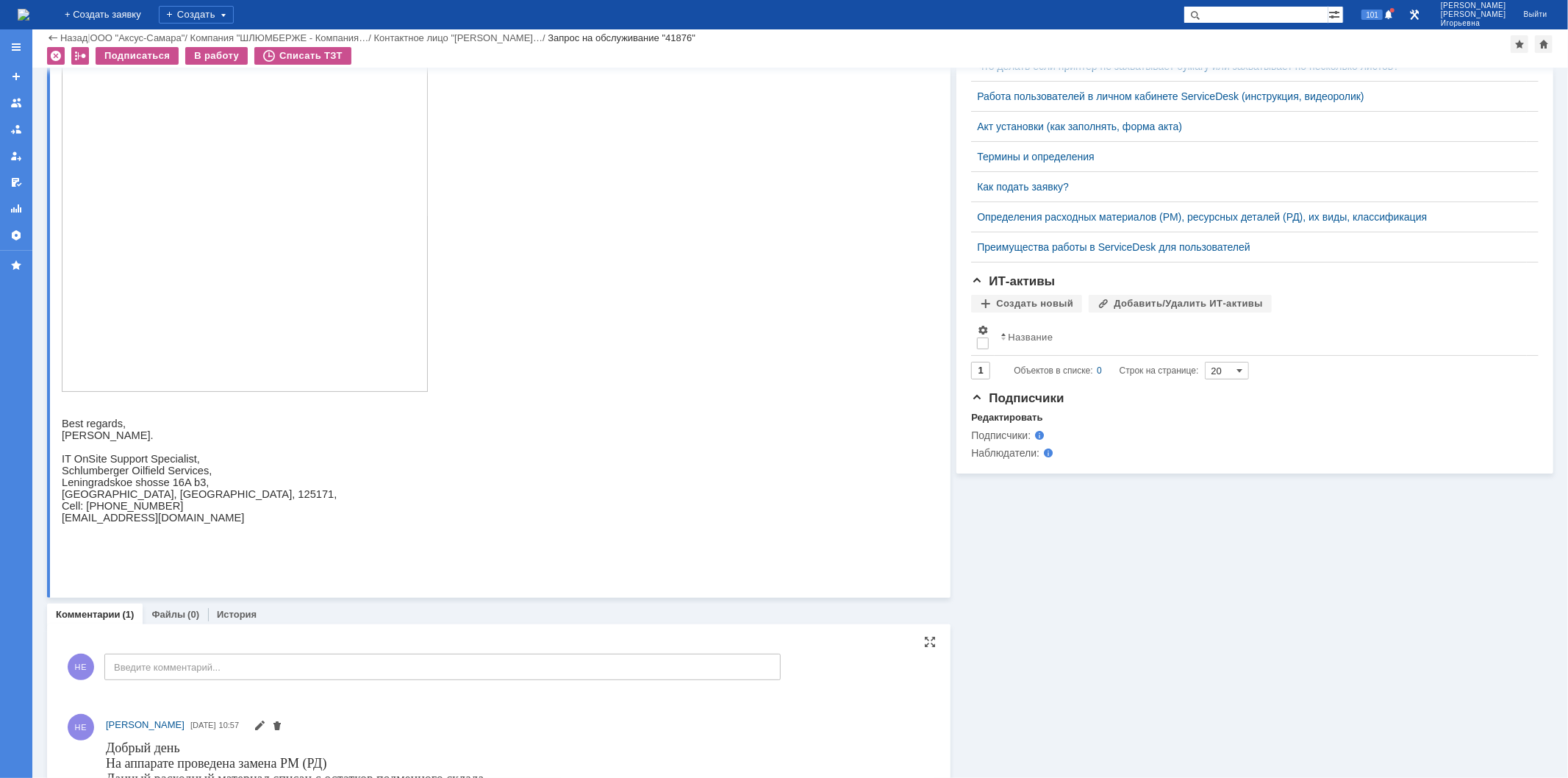
scroll to position [589, 0]
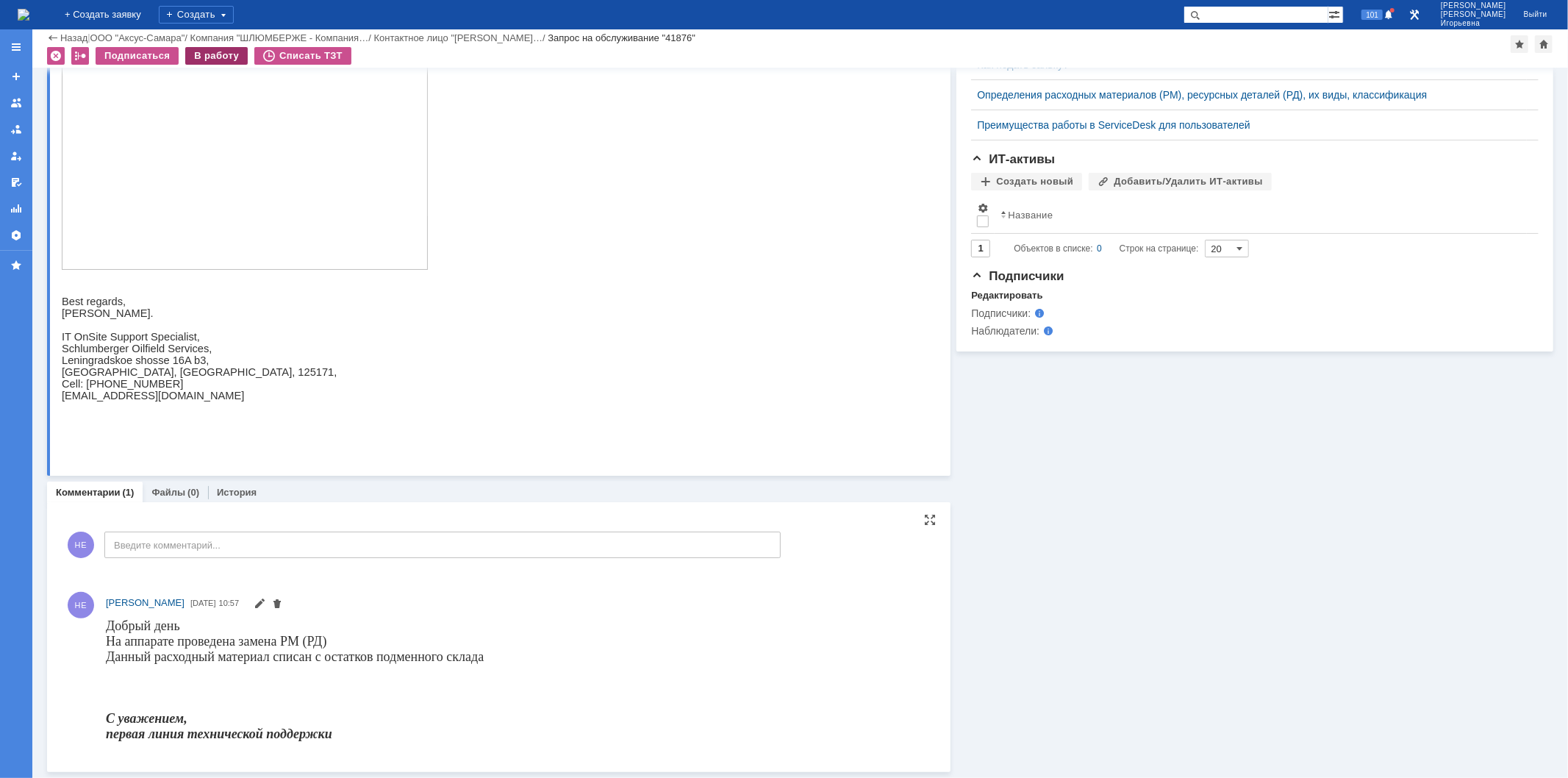
click at [217, 57] on div "В работу" at bounding box center [216, 56] width 62 height 18
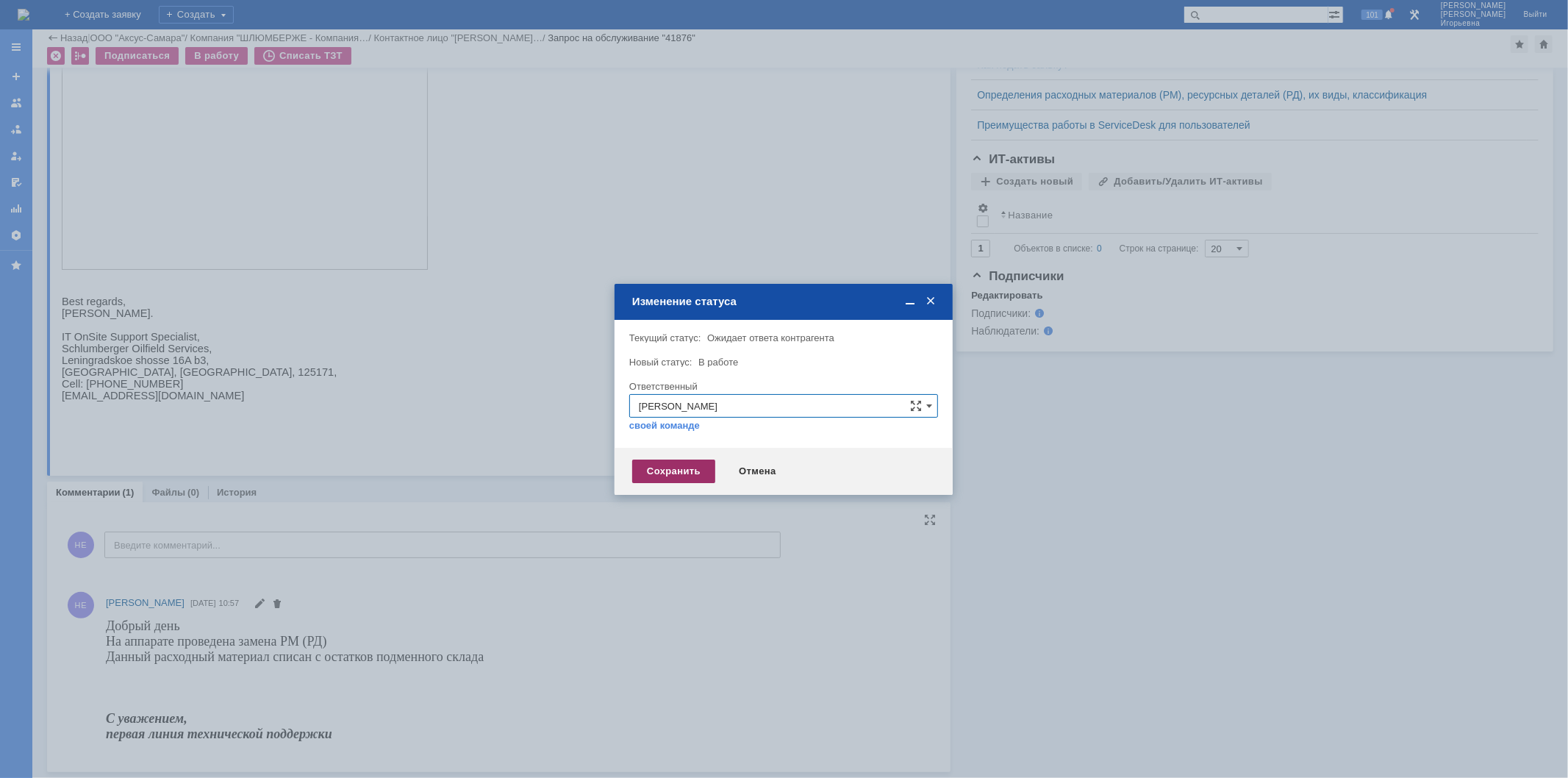
click at [666, 476] on div "Сохранить" at bounding box center [674, 471] width 83 height 23
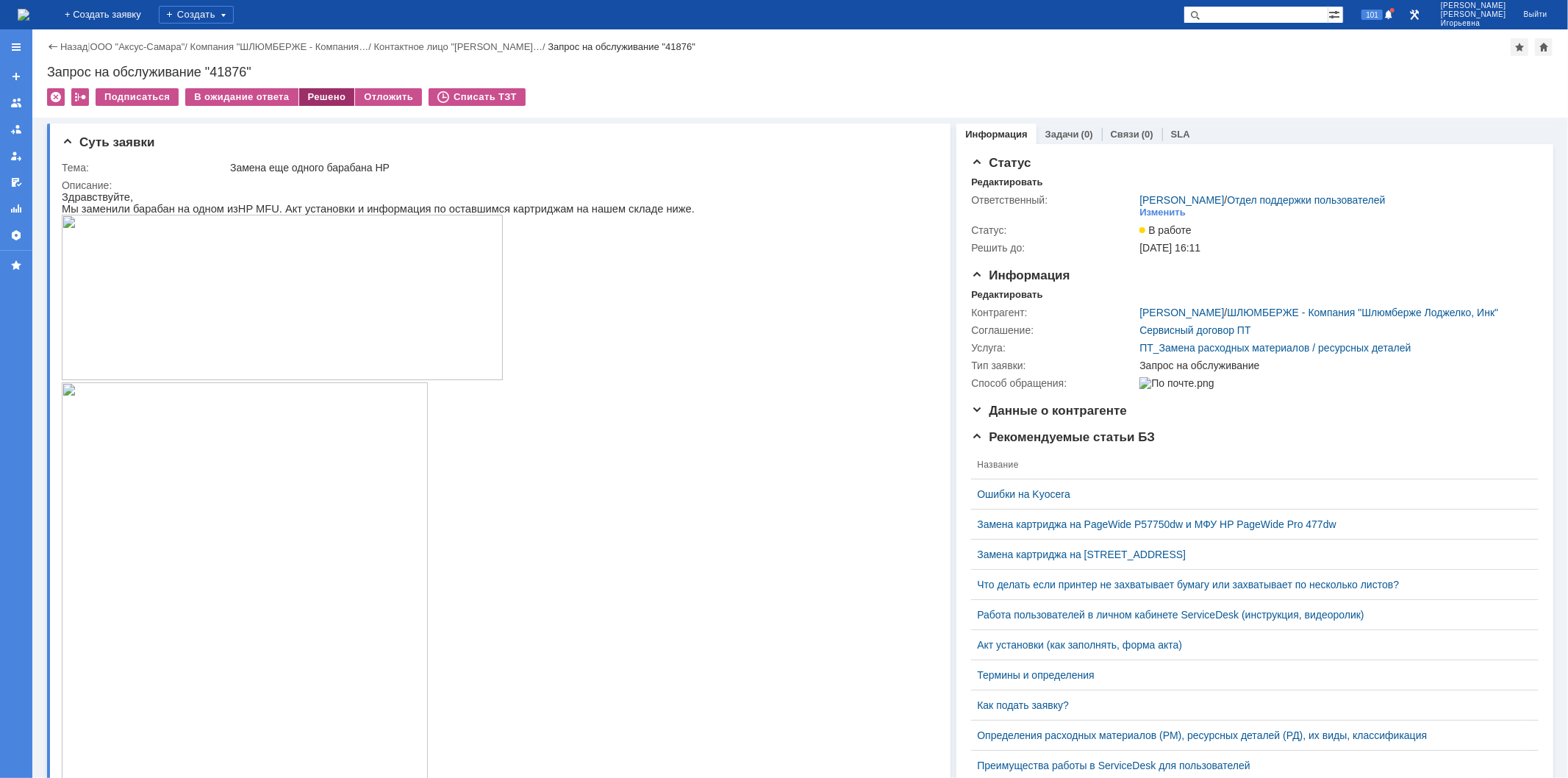
scroll to position [0, 0]
click at [324, 91] on div "Решено" at bounding box center [327, 97] width 56 height 18
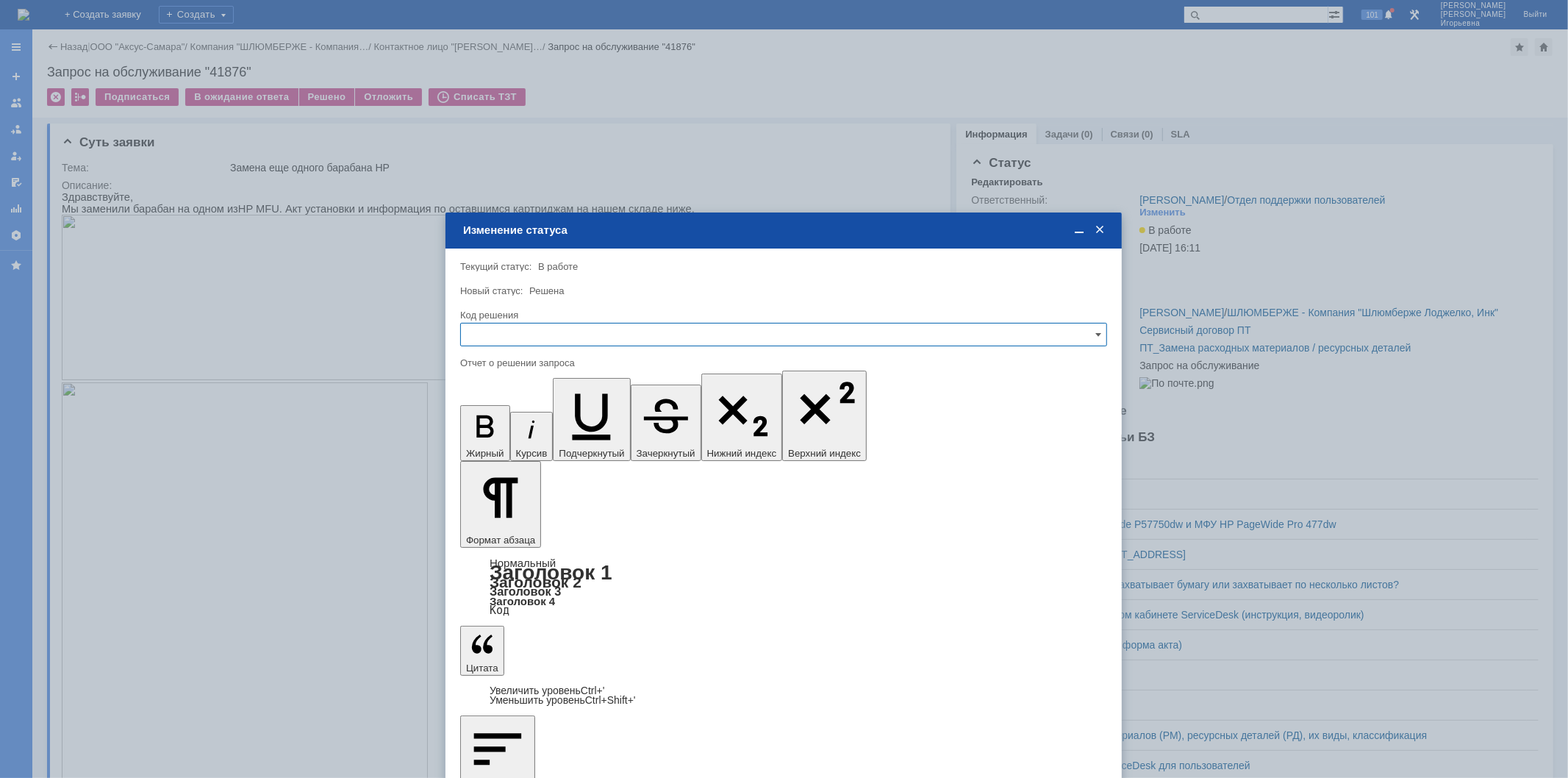
click at [482, 328] on input "text" at bounding box center [784, 334] width 647 height 23
drag, startPoint x: 510, startPoint y: 430, endPoint x: 60, endPoint y: 99, distance: 558.6
click at [510, 430] on span "Решено" at bounding box center [783, 434] width 628 height 12
type input "Решено"
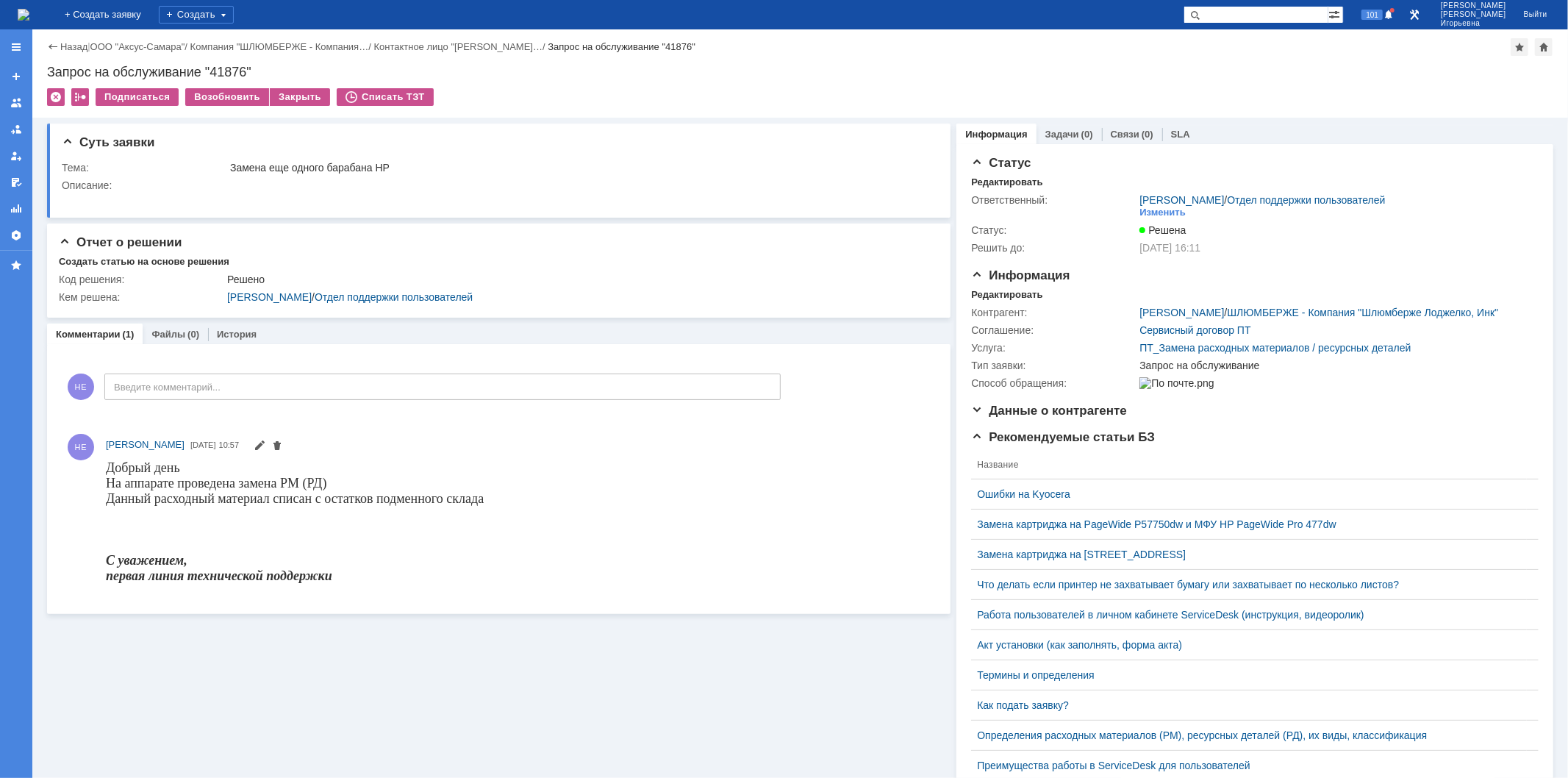
click at [30, 10] on img at bounding box center [23, 14] width 12 height 12
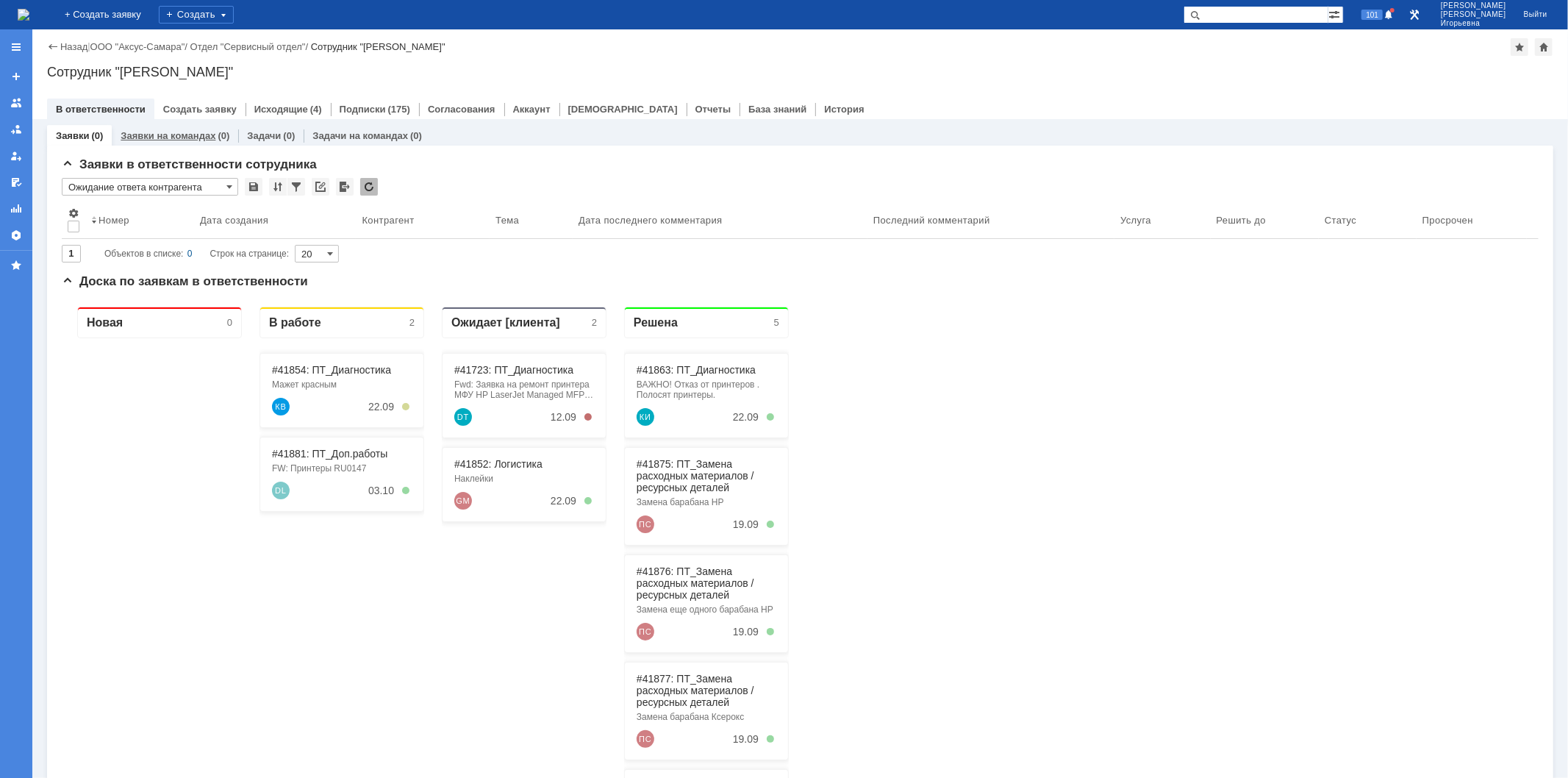
click at [180, 133] on link "Заявки на командах" at bounding box center [168, 135] width 95 height 11
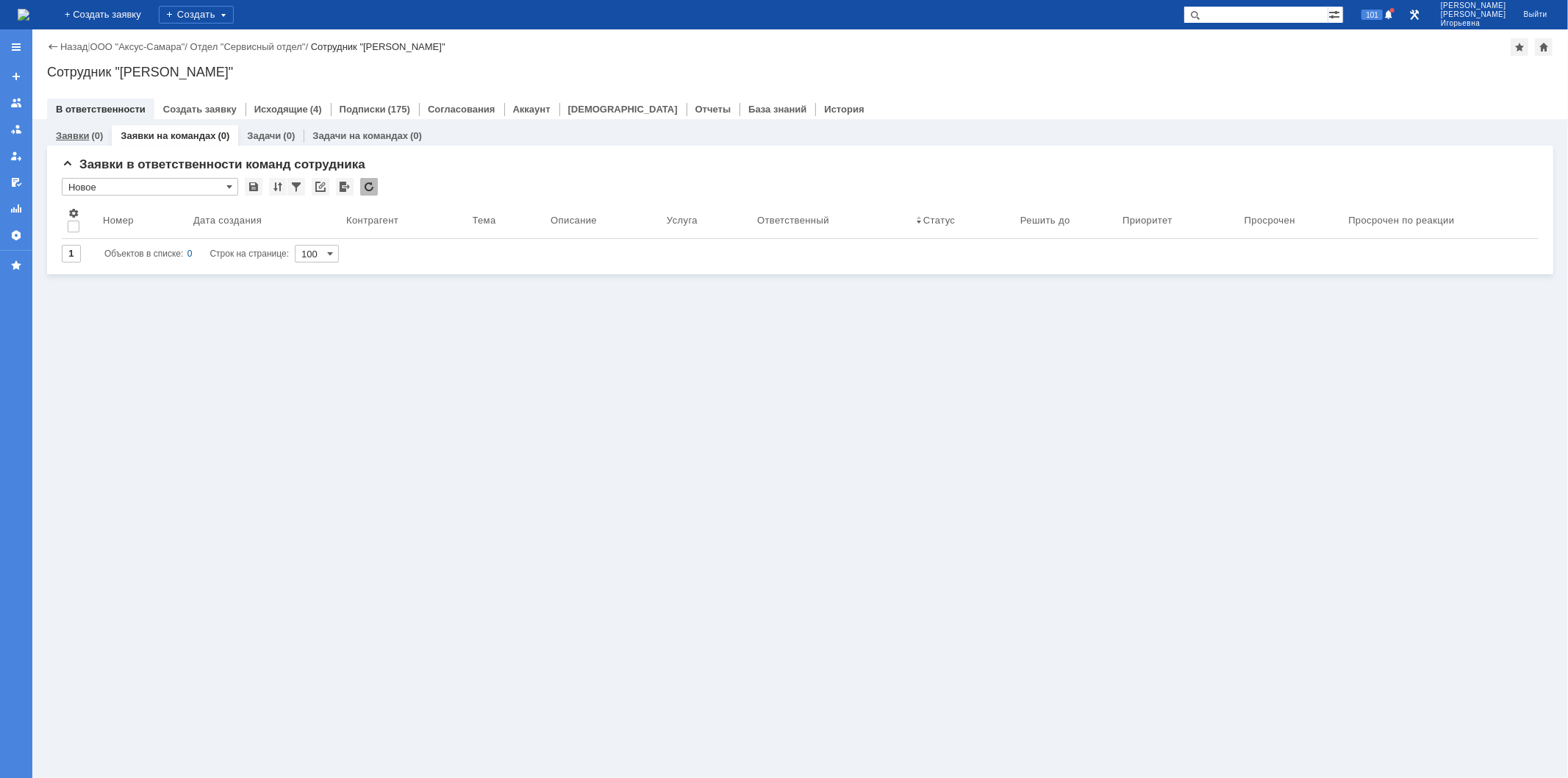
click at [68, 133] on link "Заявки" at bounding box center [72, 135] width 33 height 11
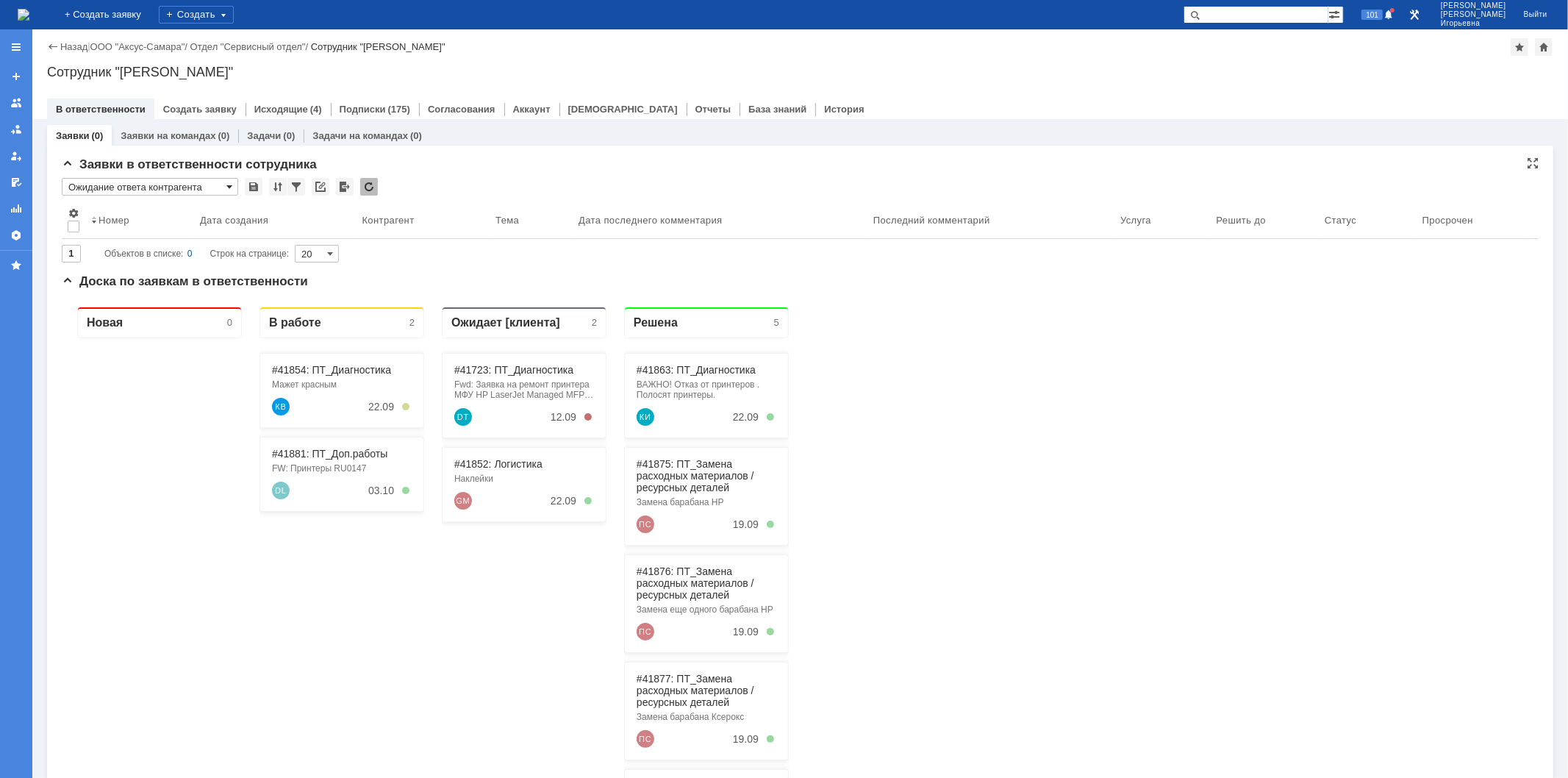
click at [230, 185] on span at bounding box center [229, 187] width 6 height 12
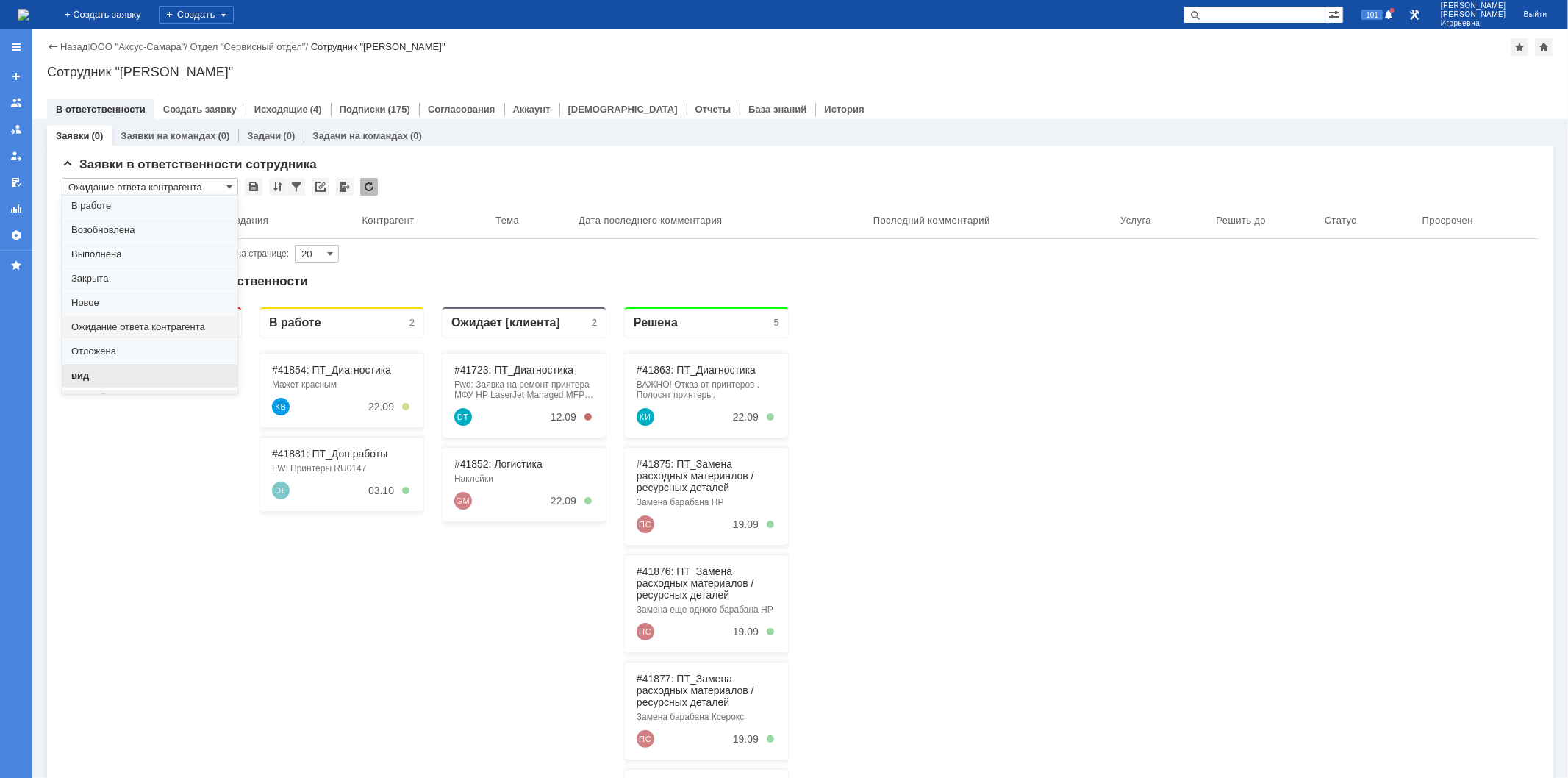
scroll to position [41, 0]
click at [113, 365] on span "вид" at bounding box center [150, 364] width 158 height 12
type input "вид"
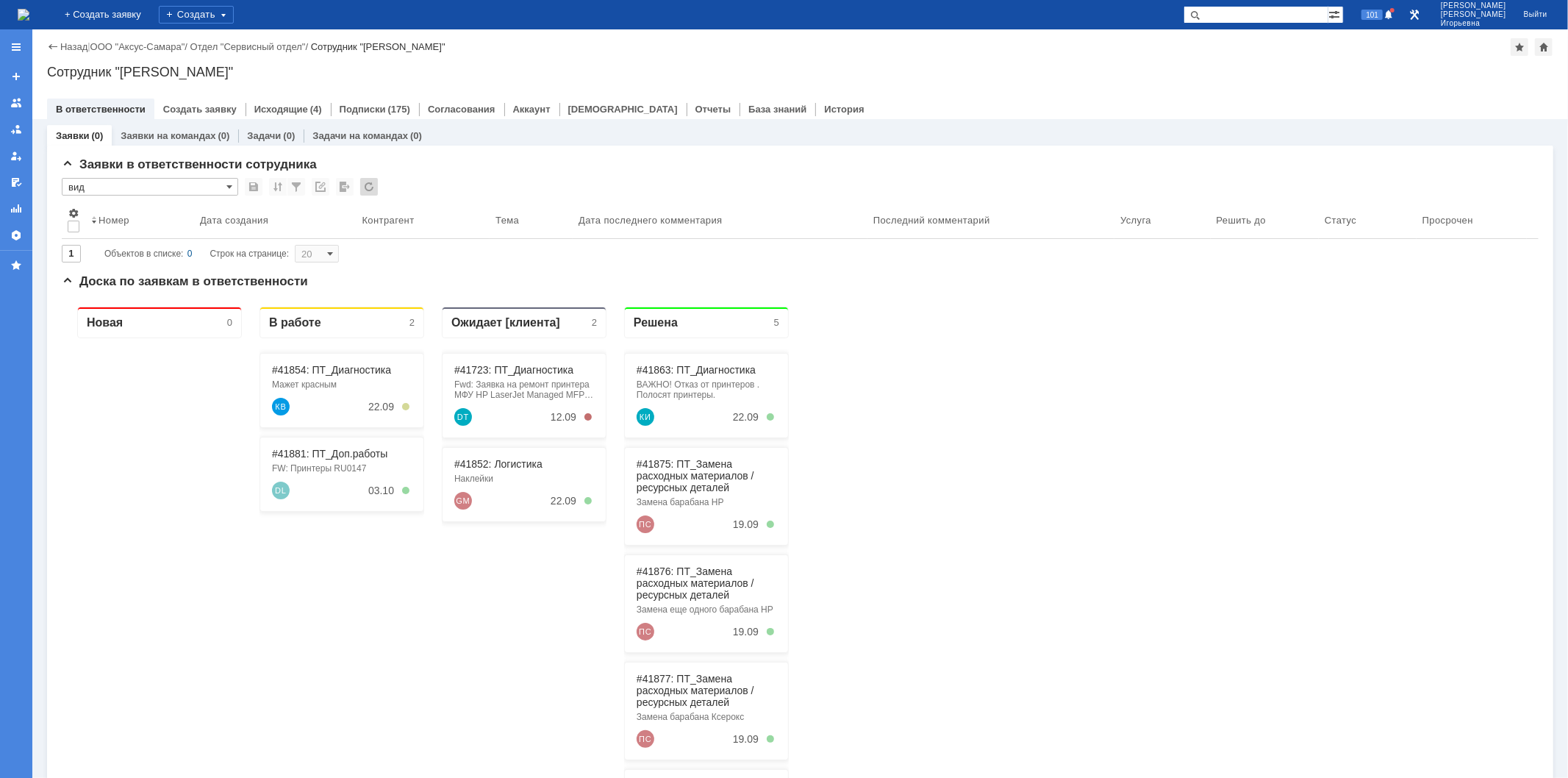
type input "100"
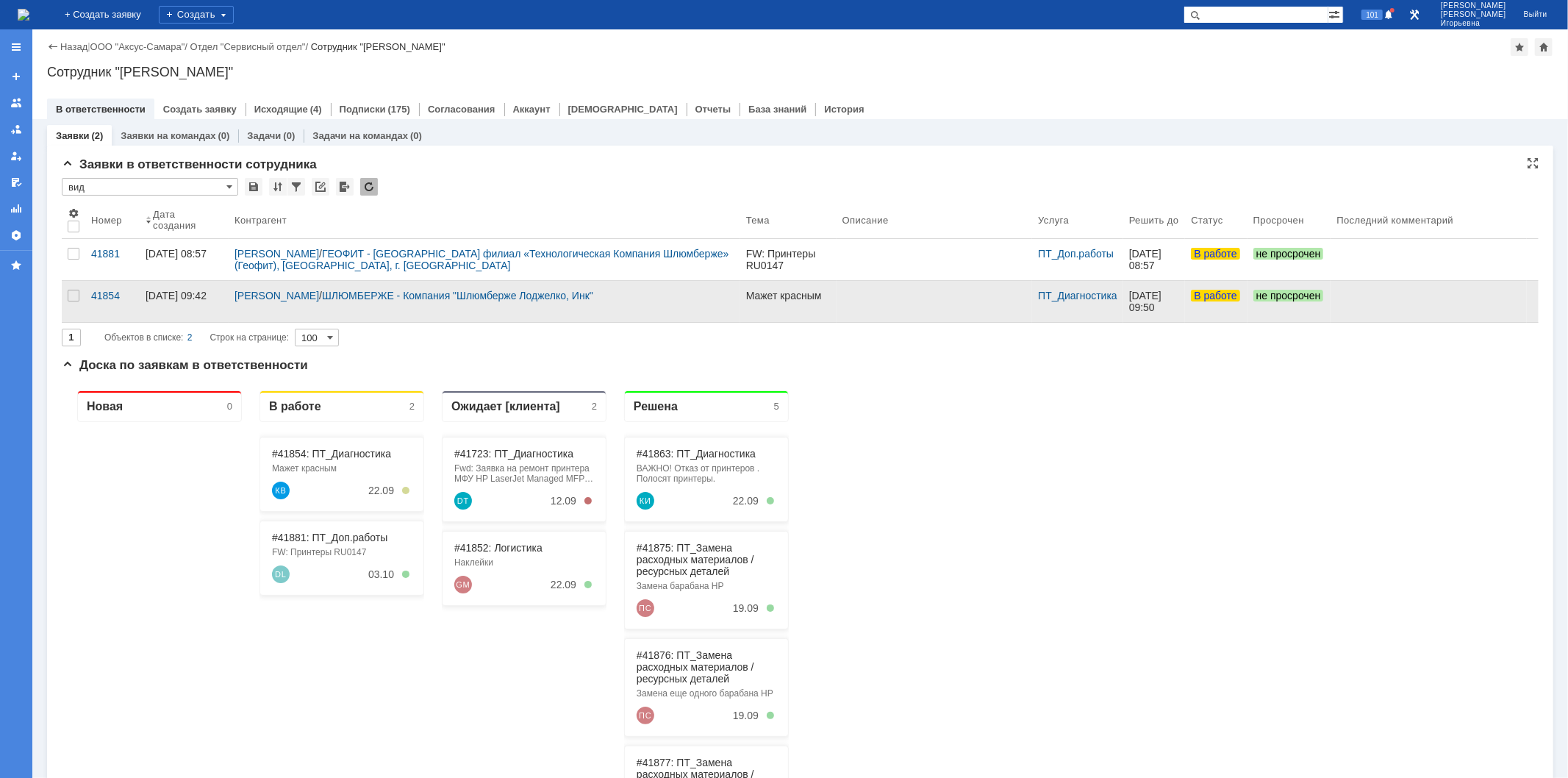
scroll to position [0, 0]
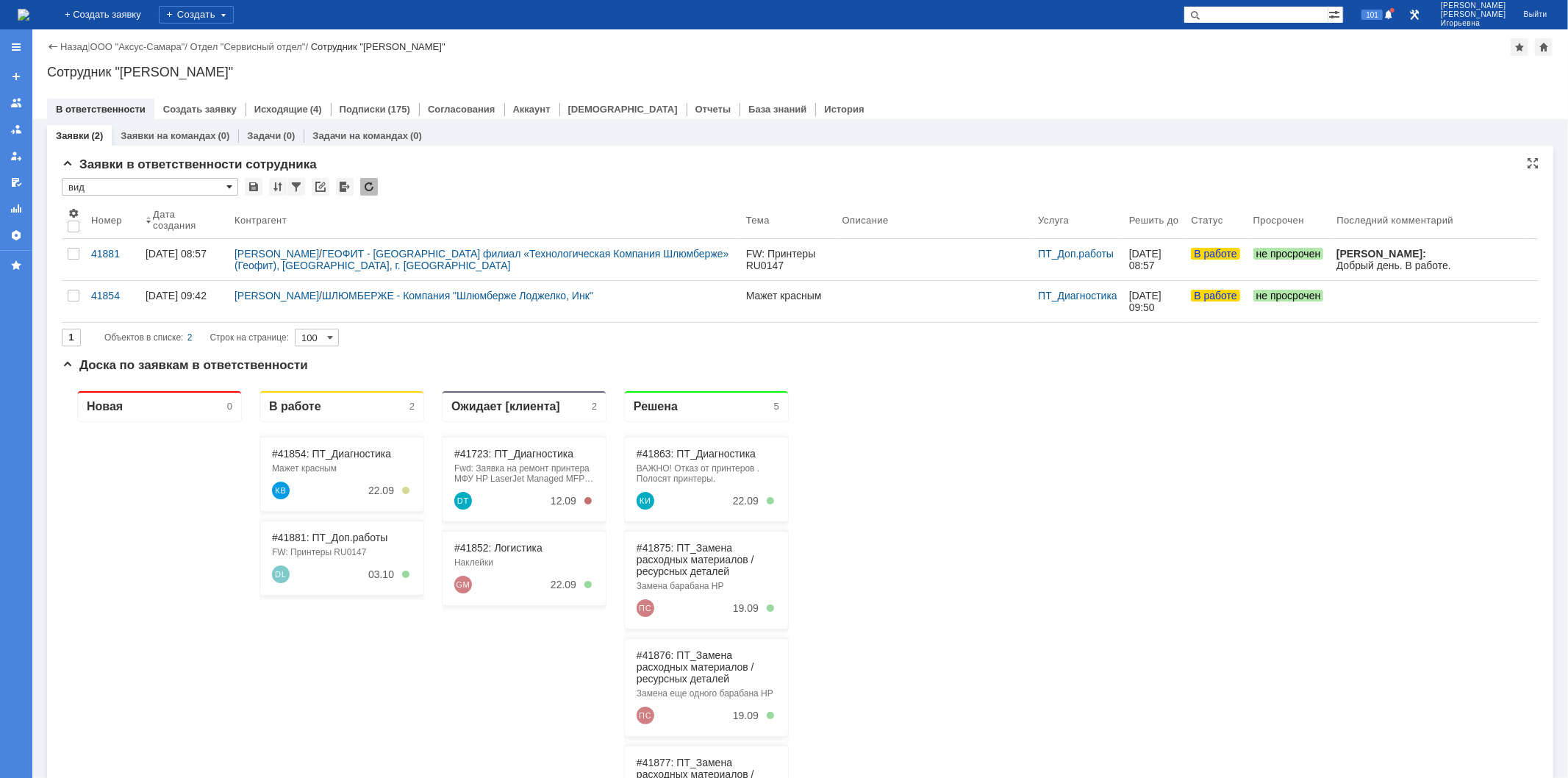
click at [230, 186] on span at bounding box center [229, 187] width 6 height 12
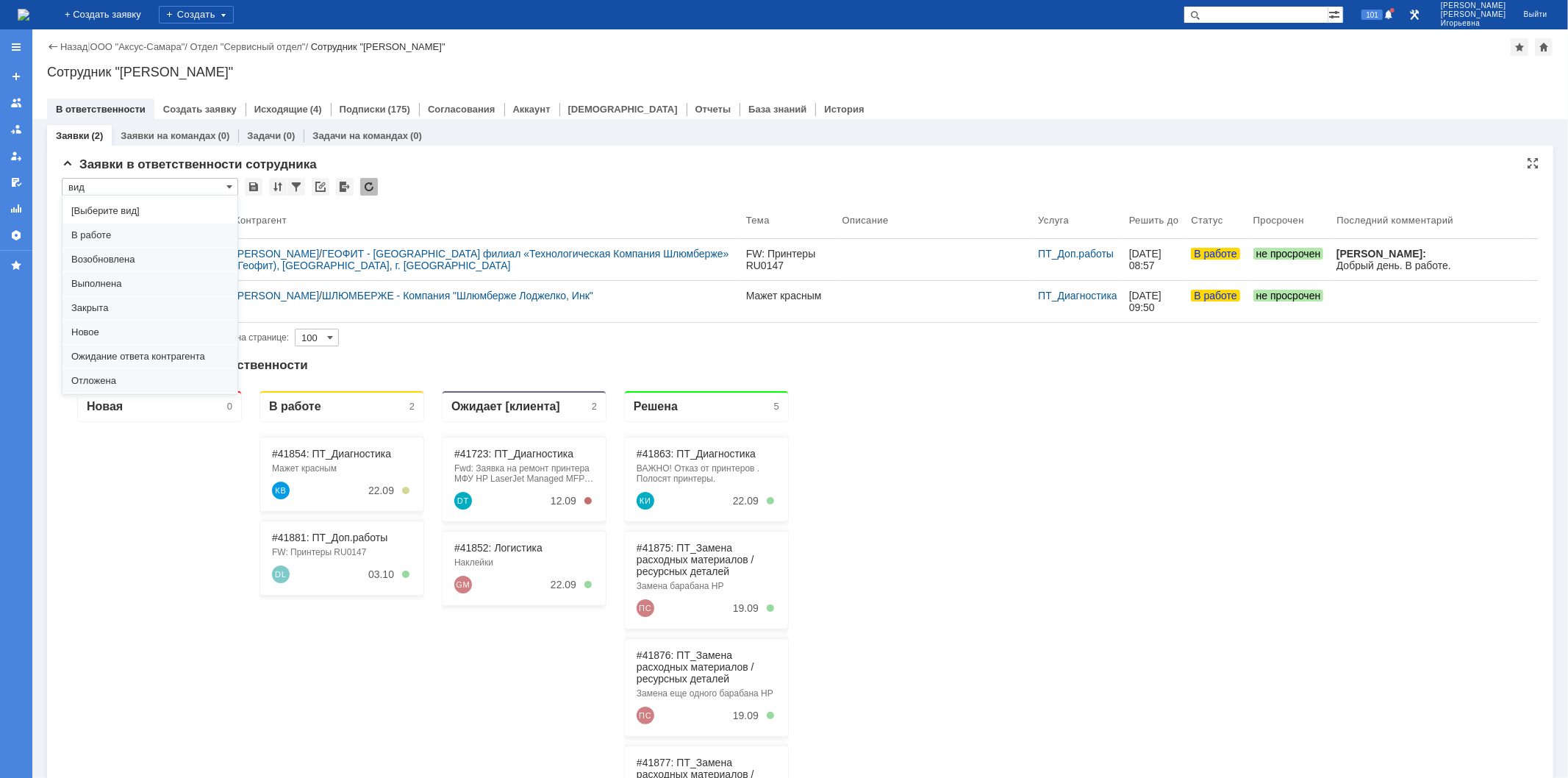
scroll to position [41, 0]
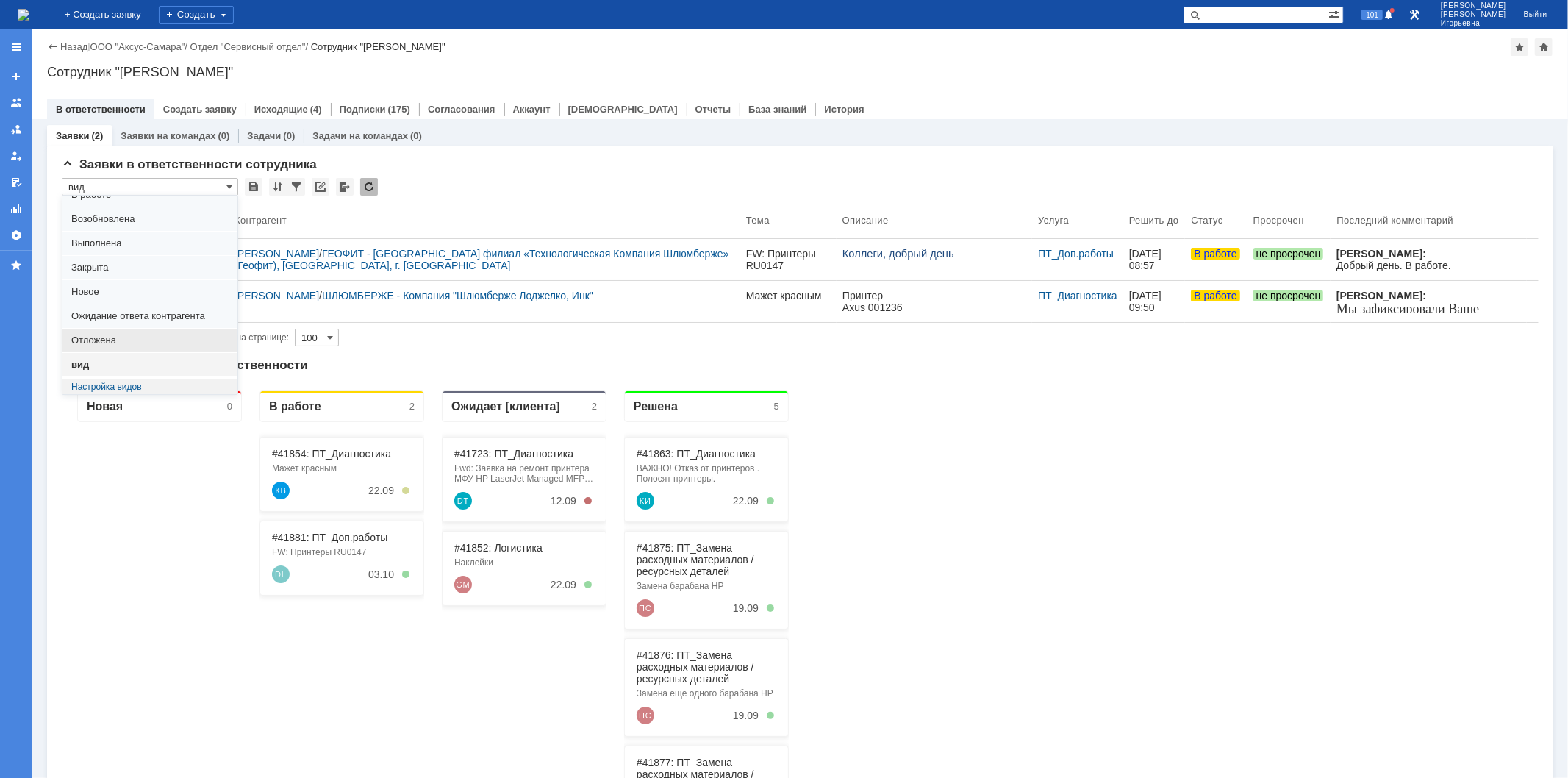
click at [118, 334] on span "Отложена" at bounding box center [150, 340] width 158 height 12
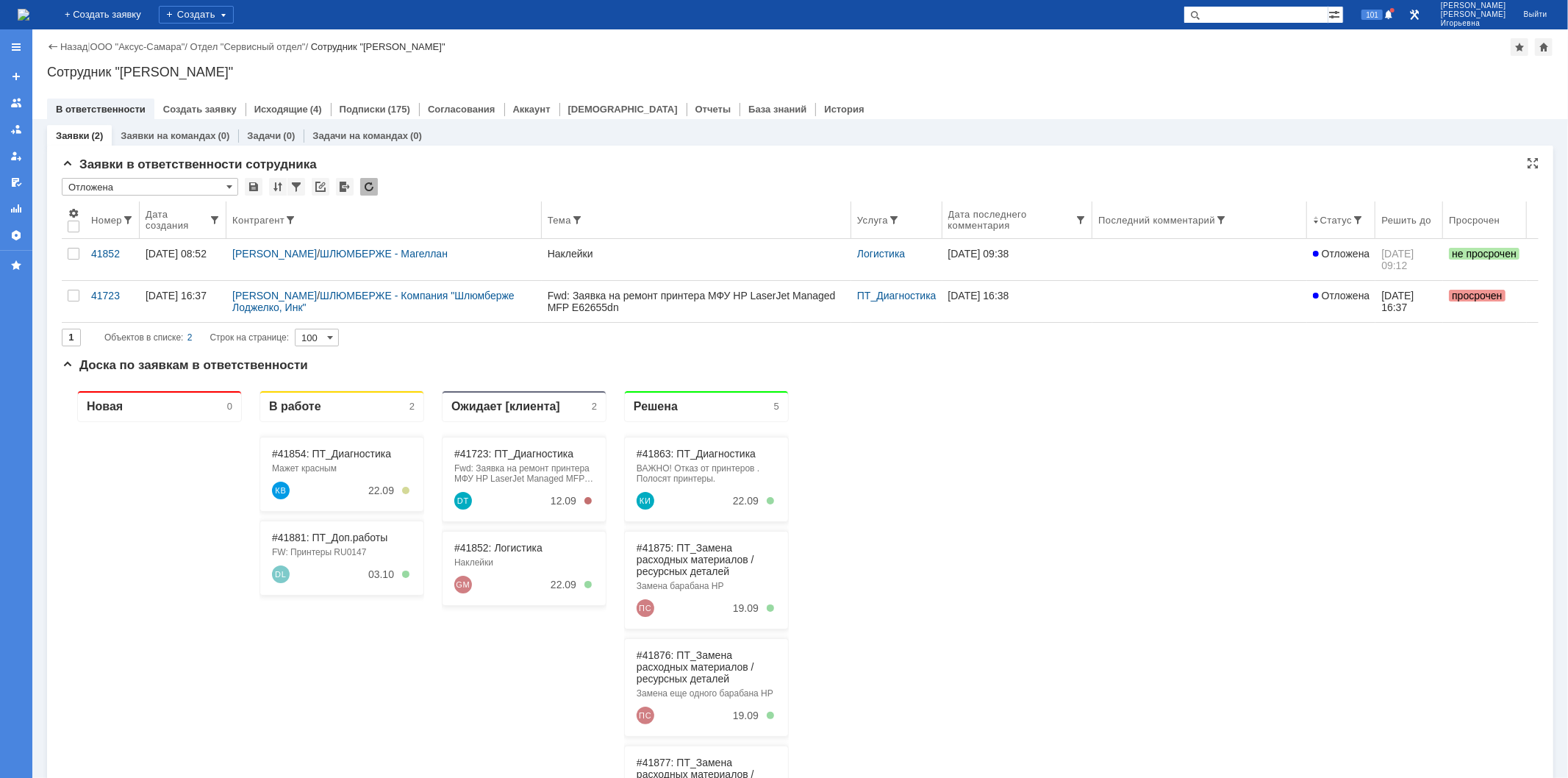
scroll to position [0, 0]
click at [228, 184] on span at bounding box center [229, 187] width 6 height 12
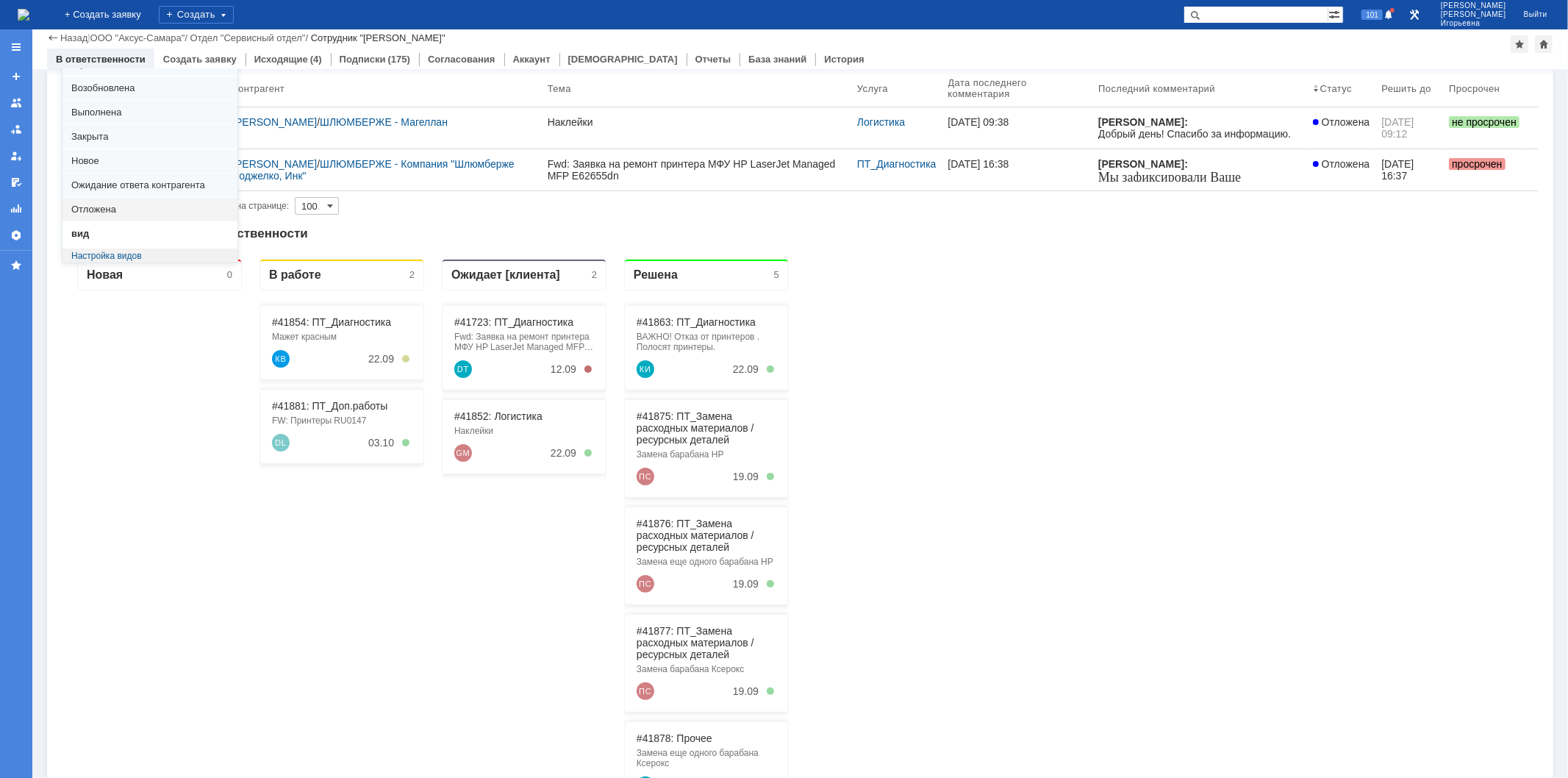
scroll to position [41, 0]
click at [112, 237] on span "вид" at bounding box center [150, 233] width 158 height 12
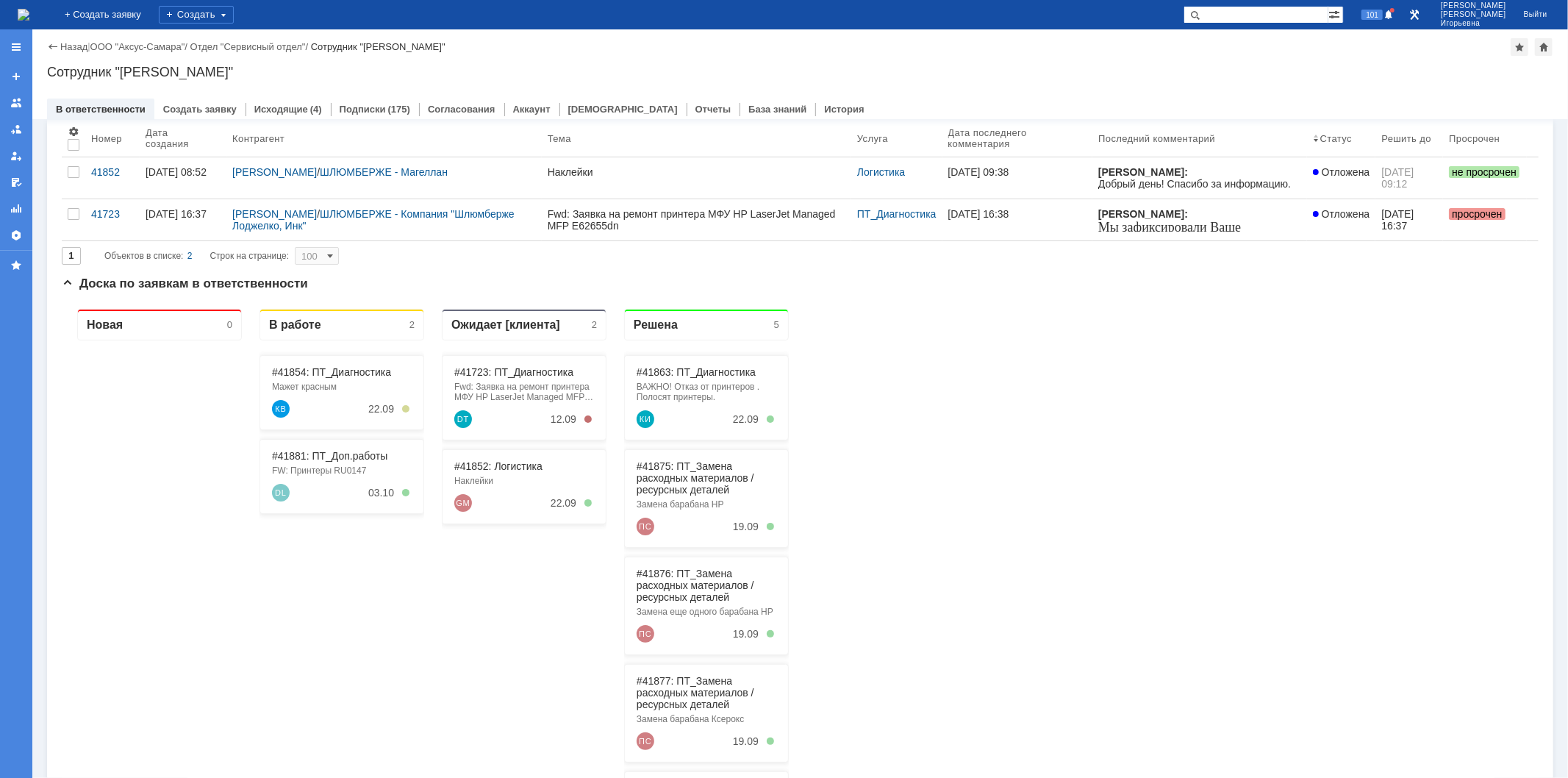
scroll to position [0, 0]
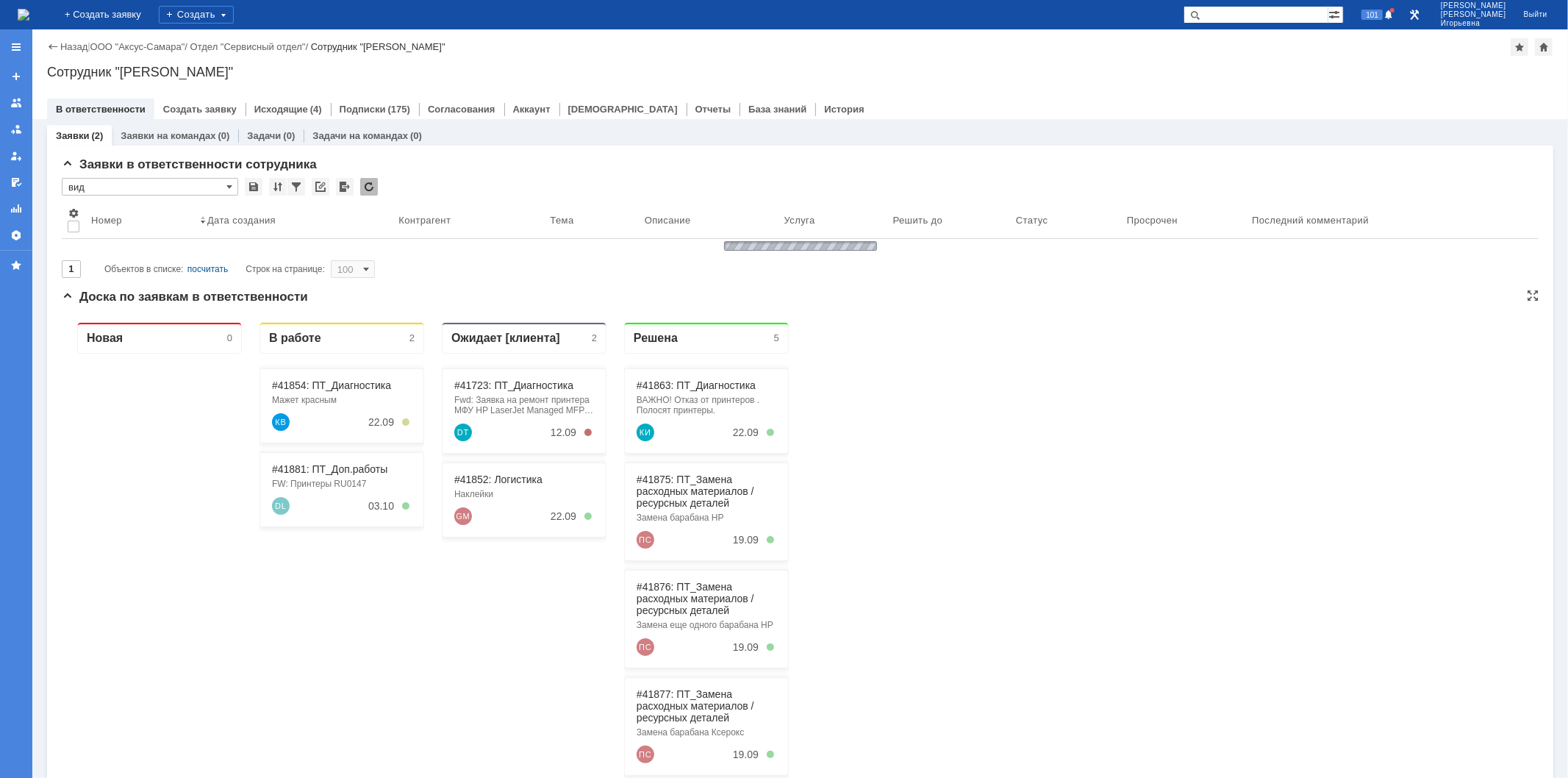
type input "вид"
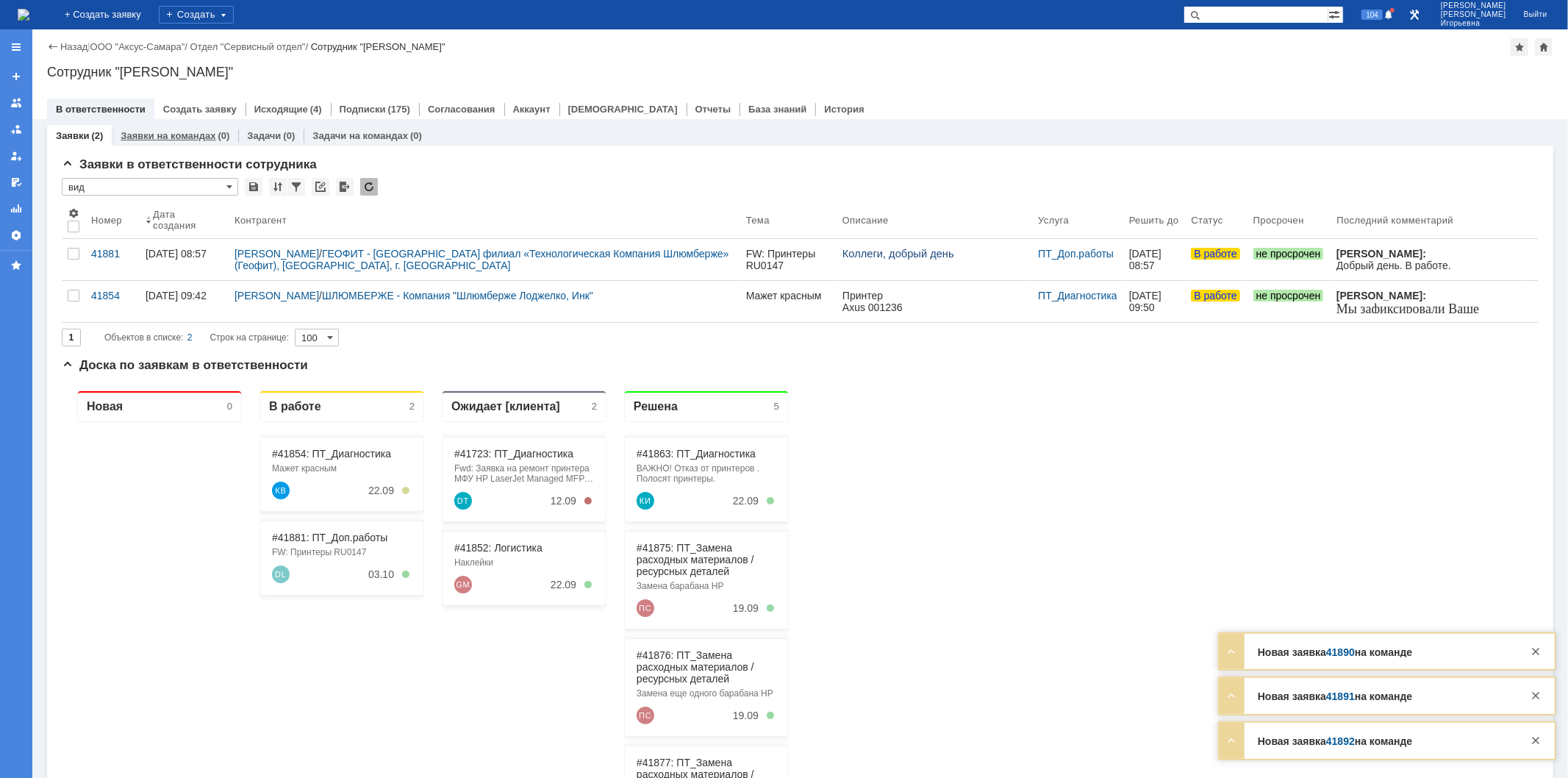
click at [199, 133] on link "Заявки на командах" at bounding box center [168, 135] width 95 height 11
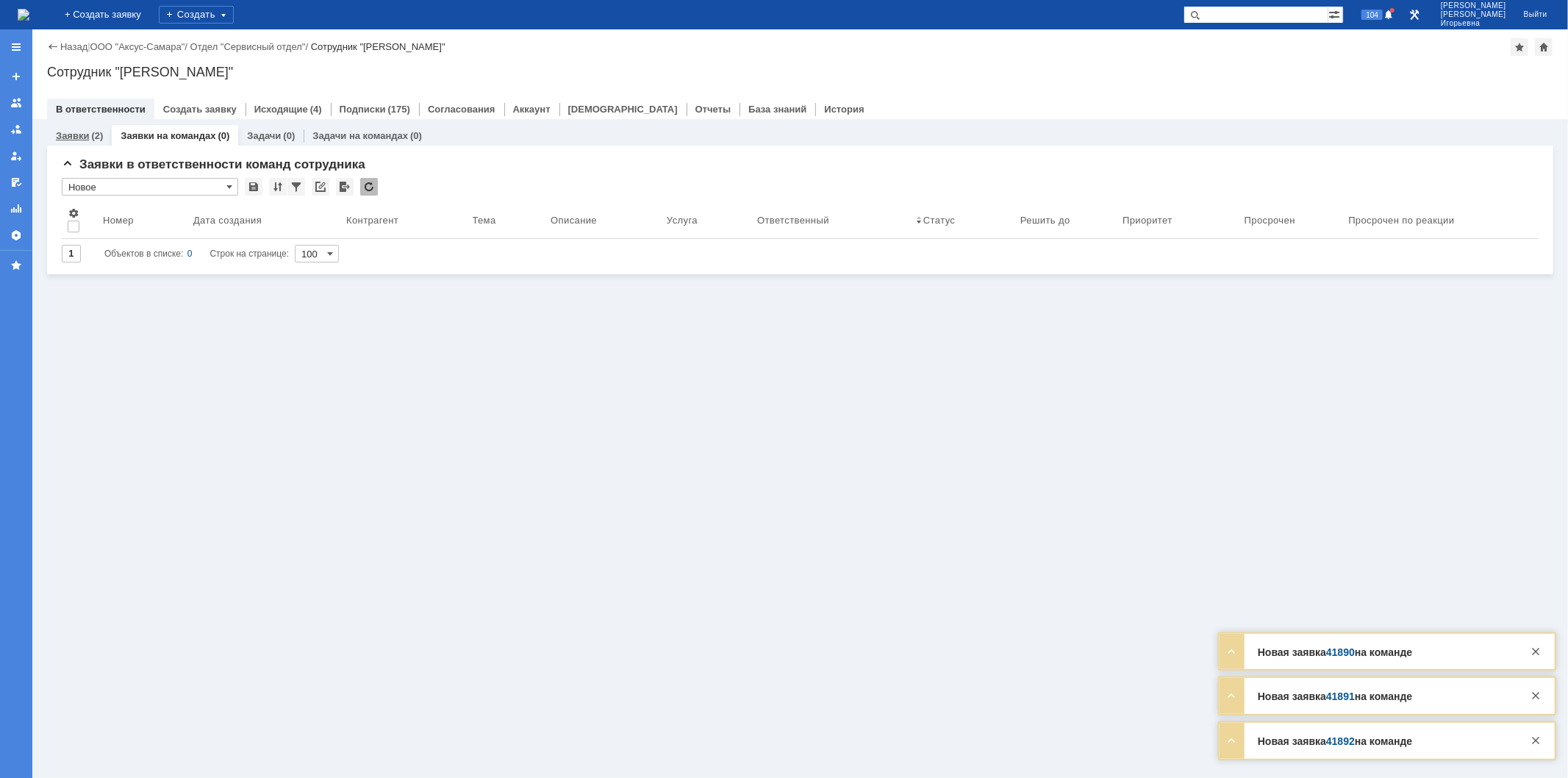
click at [71, 130] on link "Заявки" at bounding box center [72, 135] width 33 height 11
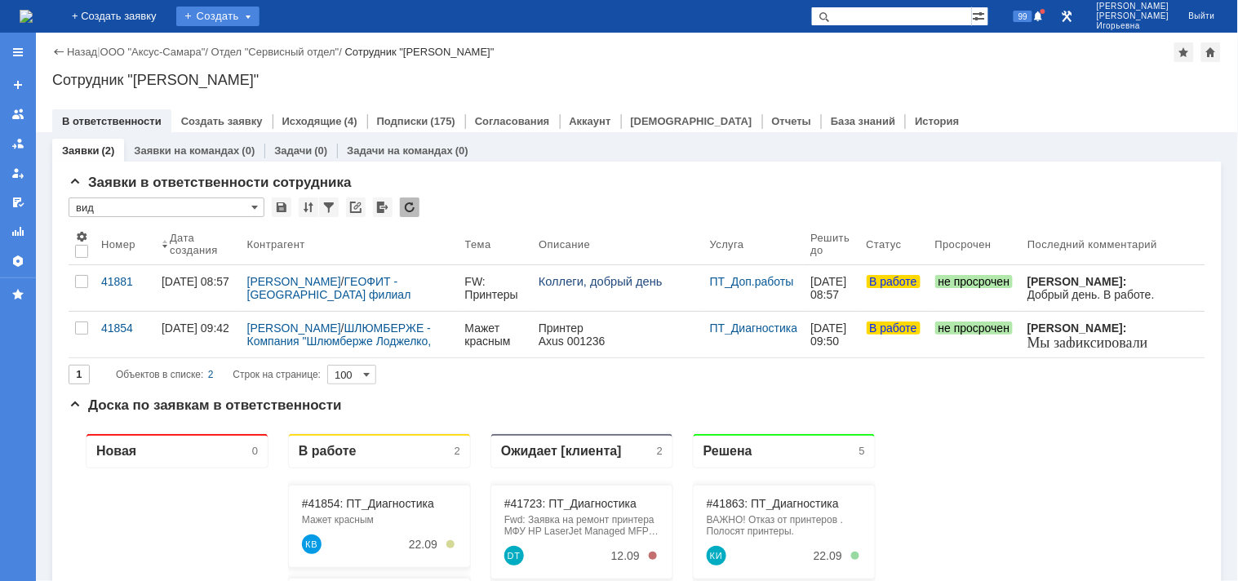
click at [258, 18] on div "Создать" at bounding box center [217, 17] width 83 height 20
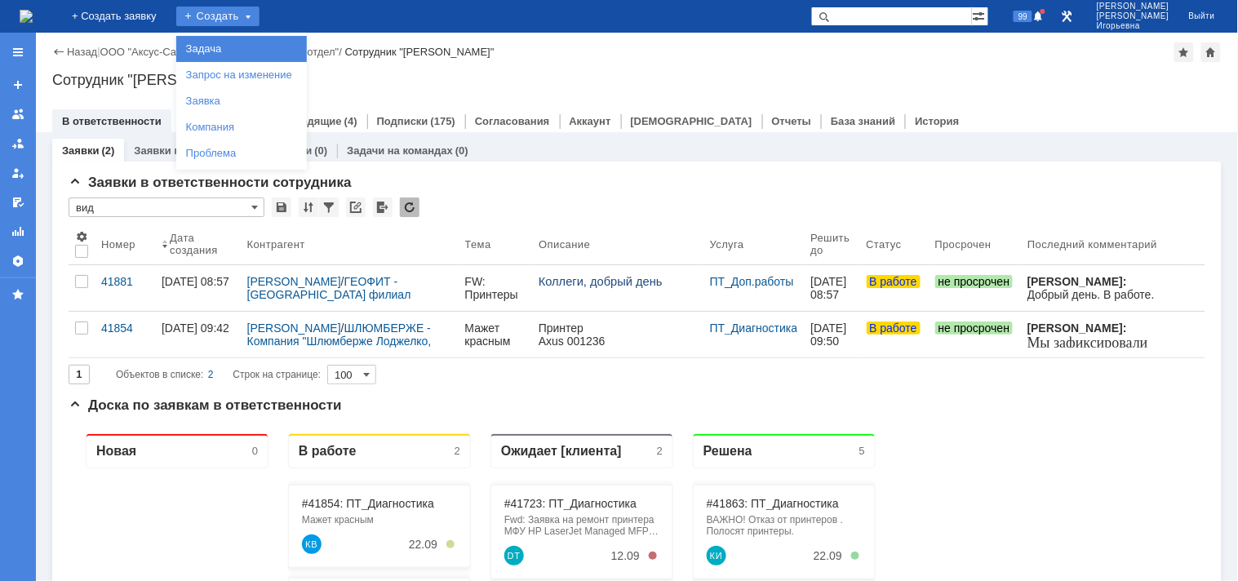
click at [248, 50] on link "Задача" at bounding box center [241, 49] width 124 height 20
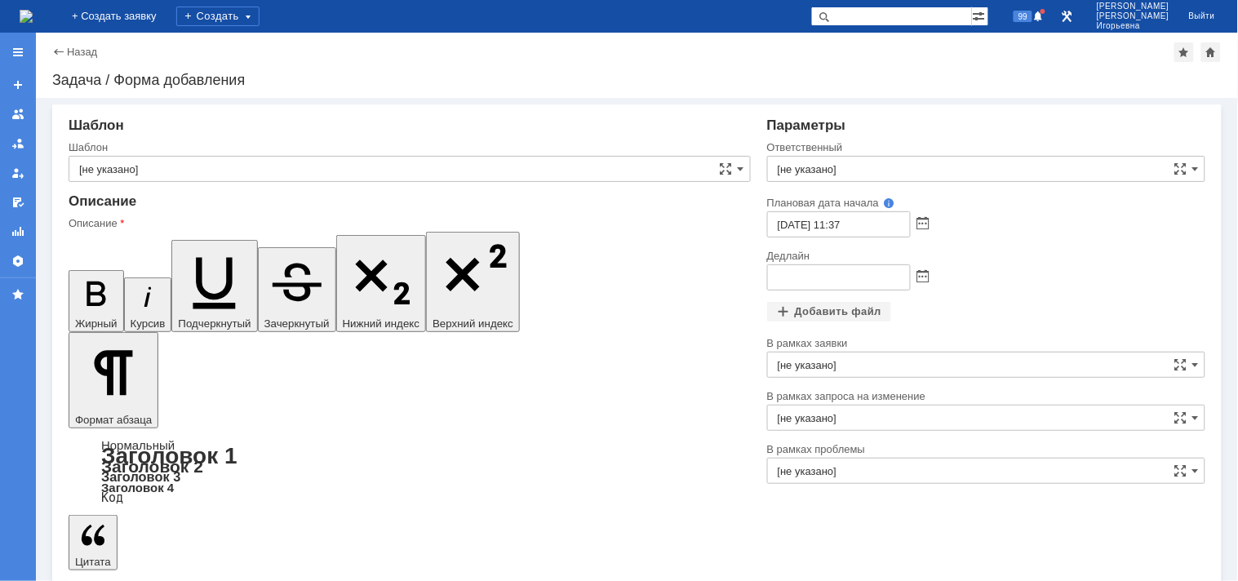
click at [281, 170] on input "[не указано]" at bounding box center [410, 169] width 682 height 26
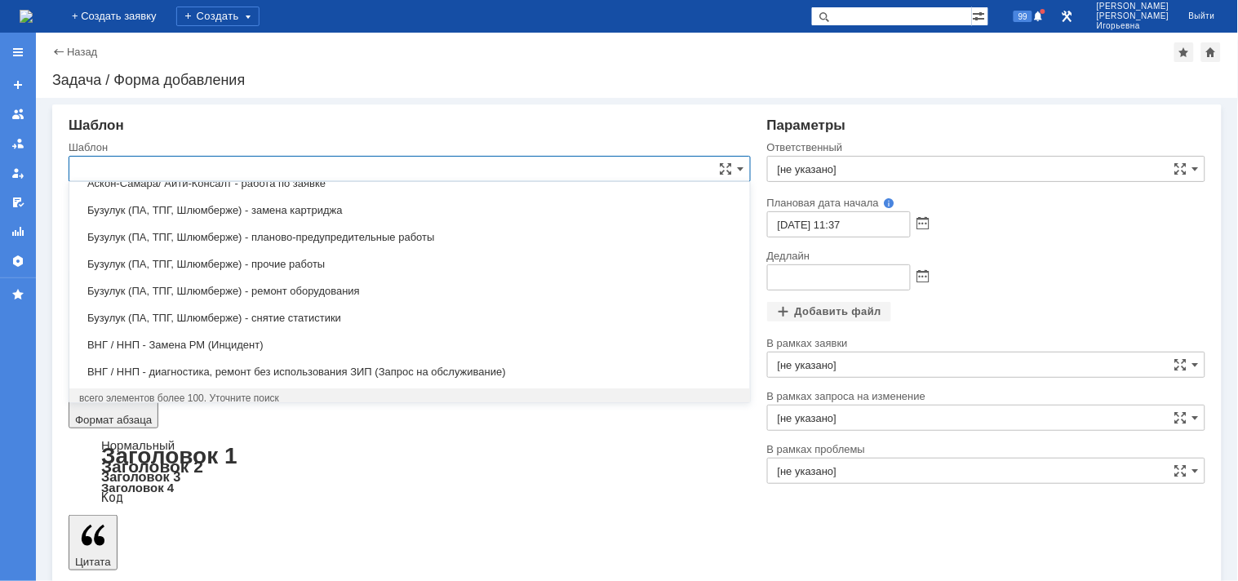
scroll to position [480, 0]
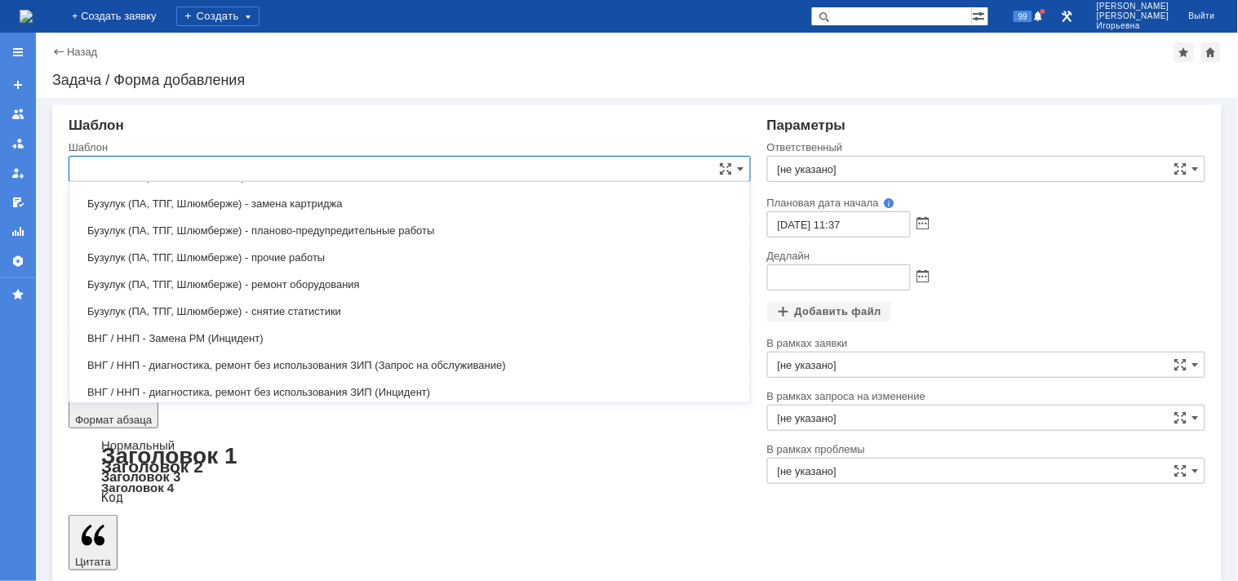
click at [117, 173] on input "text" at bounding box center [410, 169] width 682 height 26
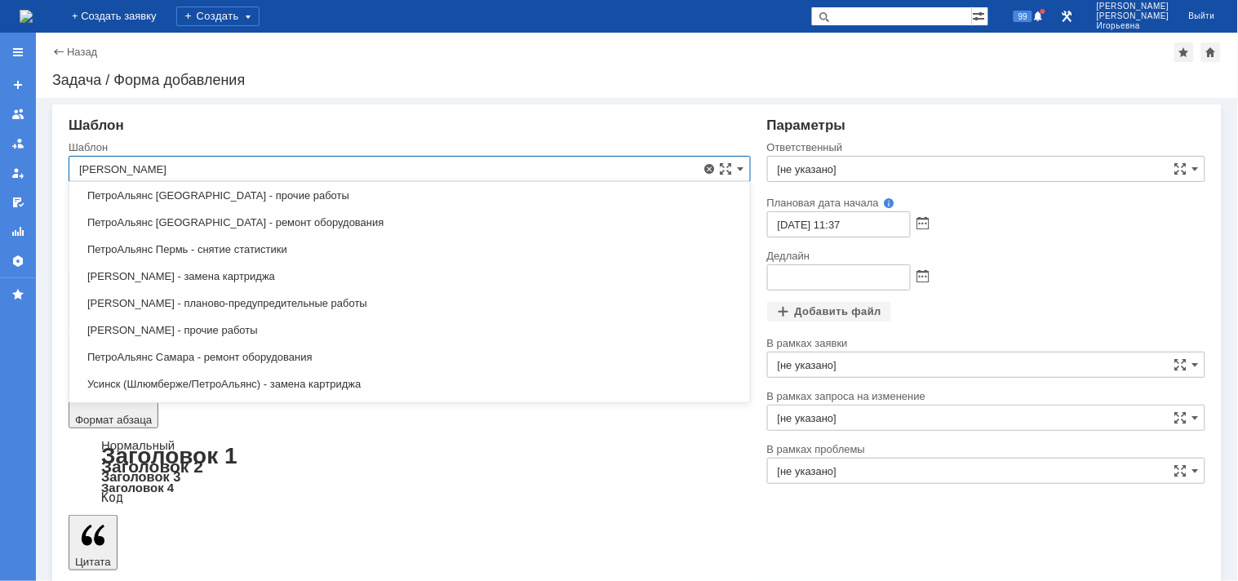
scroll to position [290, 0]
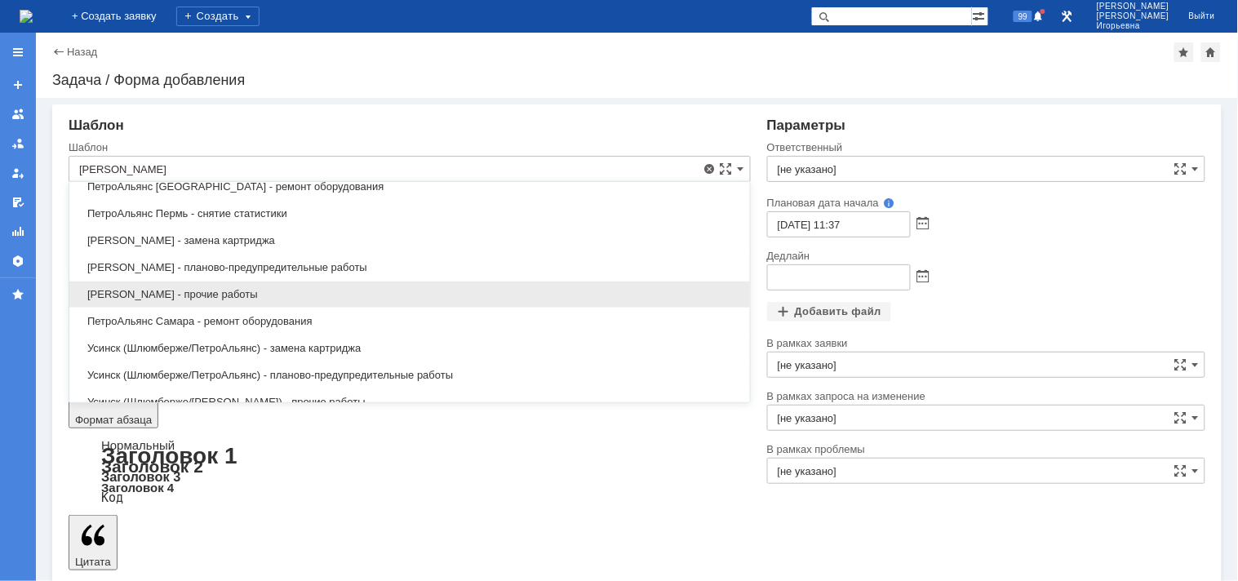
click at [177, 299] on span "ПетроАльянс Самара - прочие работы" at bounding box center [409, 294] width 661 height 13
type input "ПетроАльянс Самара - прочие работы"
type input "Носенков Александр"
type input "20.09.2025 11:37"
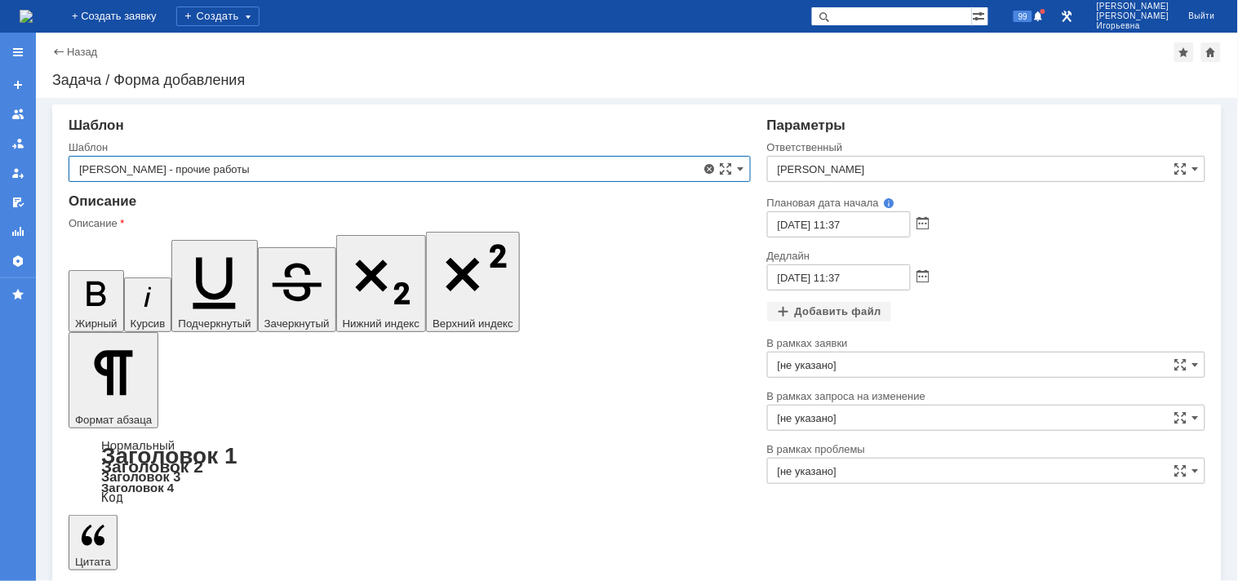
type input "ПетроАльянс Самара - прочие работы"
click at [906, 165] on input "Носенков Александр" at bounding box center [986, 169] width 438 height 26
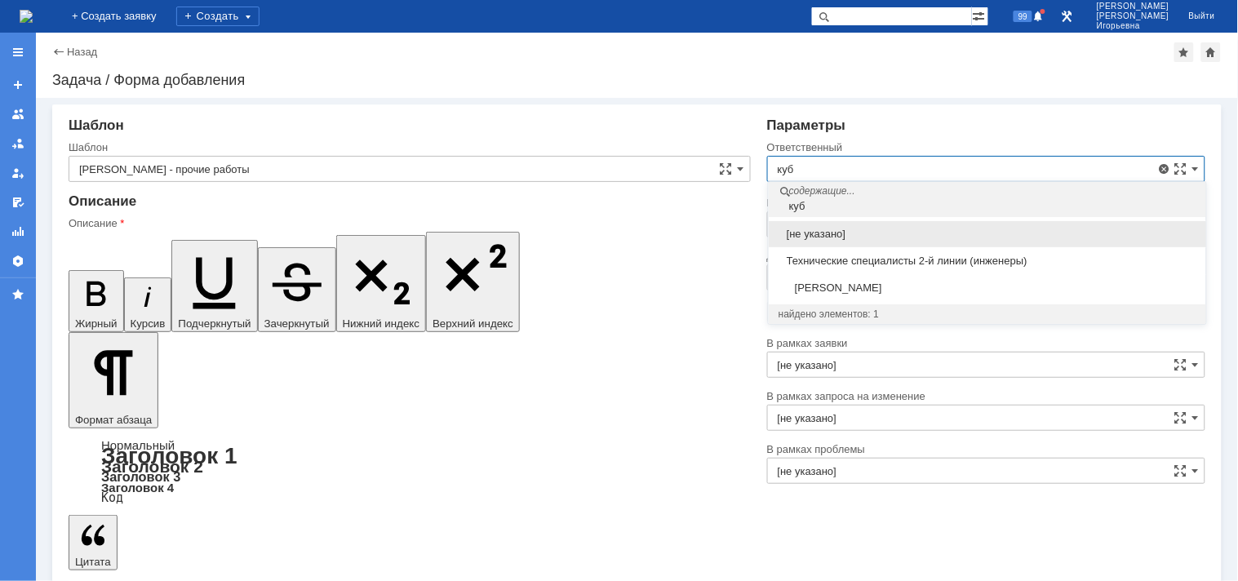
click at [843, 282] on span "Кубышкин Александр Анатольевич" at bounding box center [987, 287] width 418 height 13
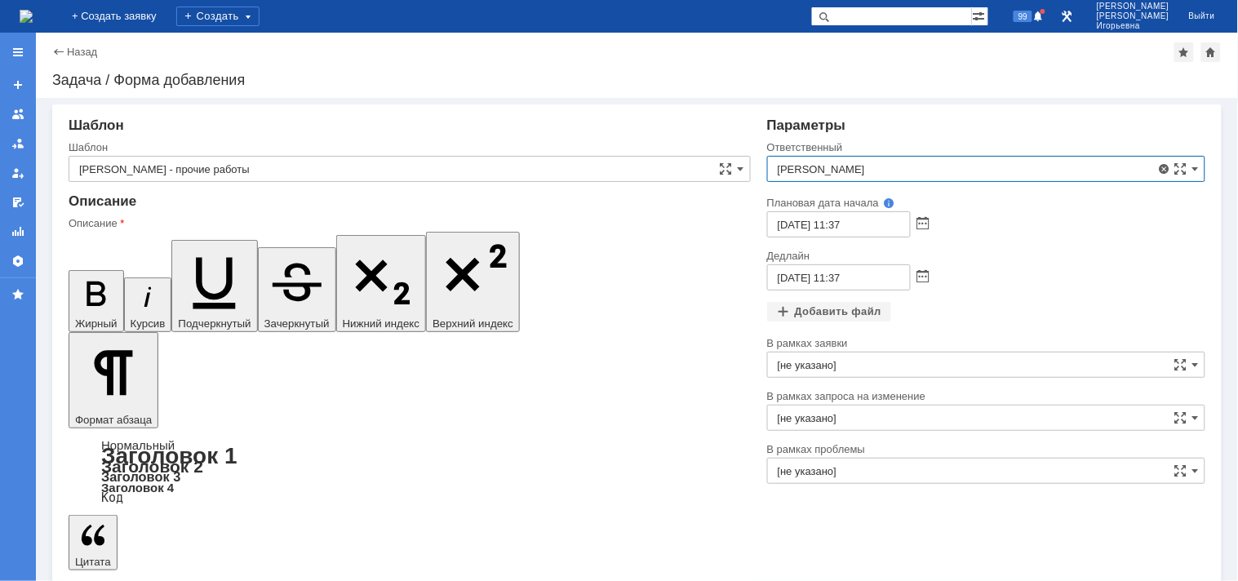
type input "Кубышкин Александр Анатольевич"
click at [924, 220] on span at bounding box center [923, 224] width 12 height 13
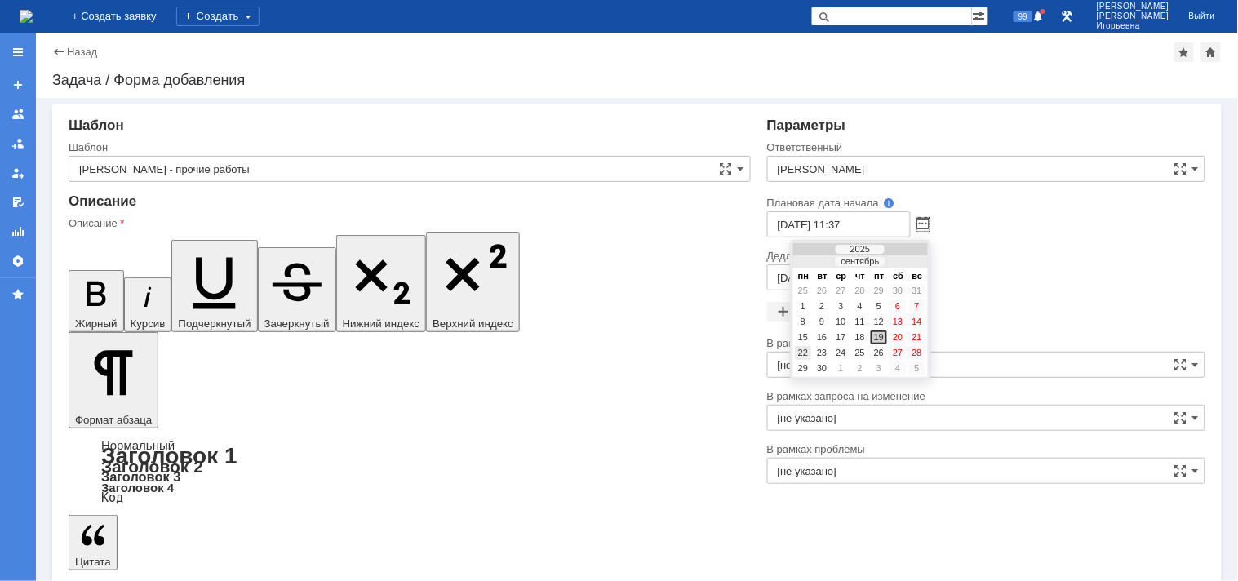
click at [803, 348] on div "22" at bounding box center [803, 353] width 16 height 14
type input "22.09.2025 11:37"
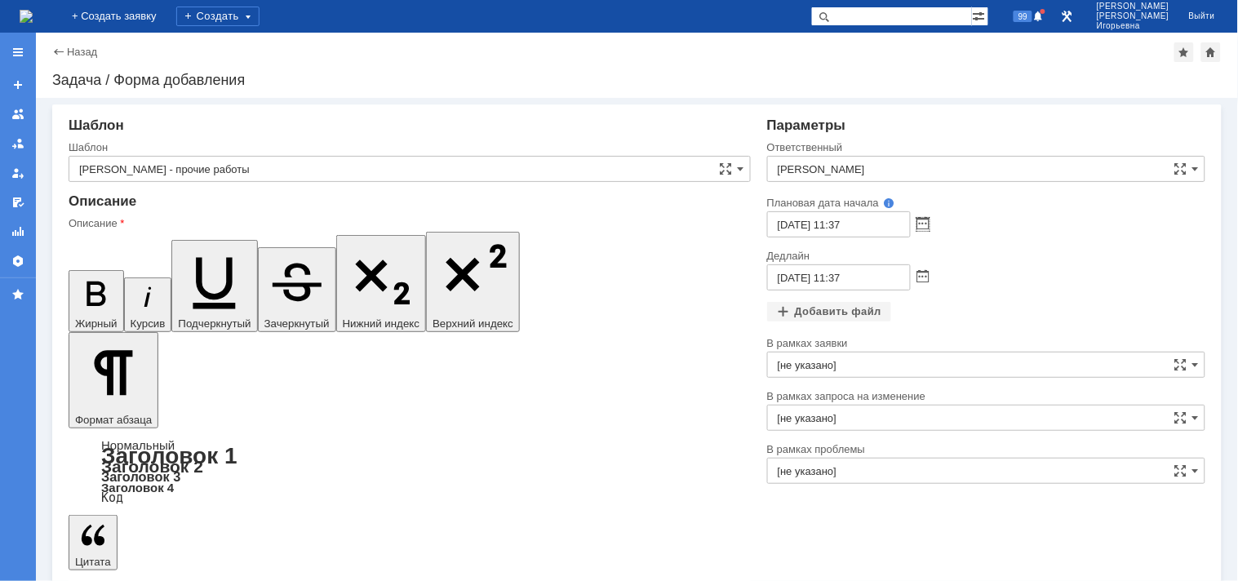
type input "23.09.2025 11:37"
click at [840, 222] on input "22.09.2025 11:37" at bounding box center [839, 224] width 144 height 26
click at [852, 224] on input "22.09.2025 09:37" at bounding box center [839, 224] width 144 height 26
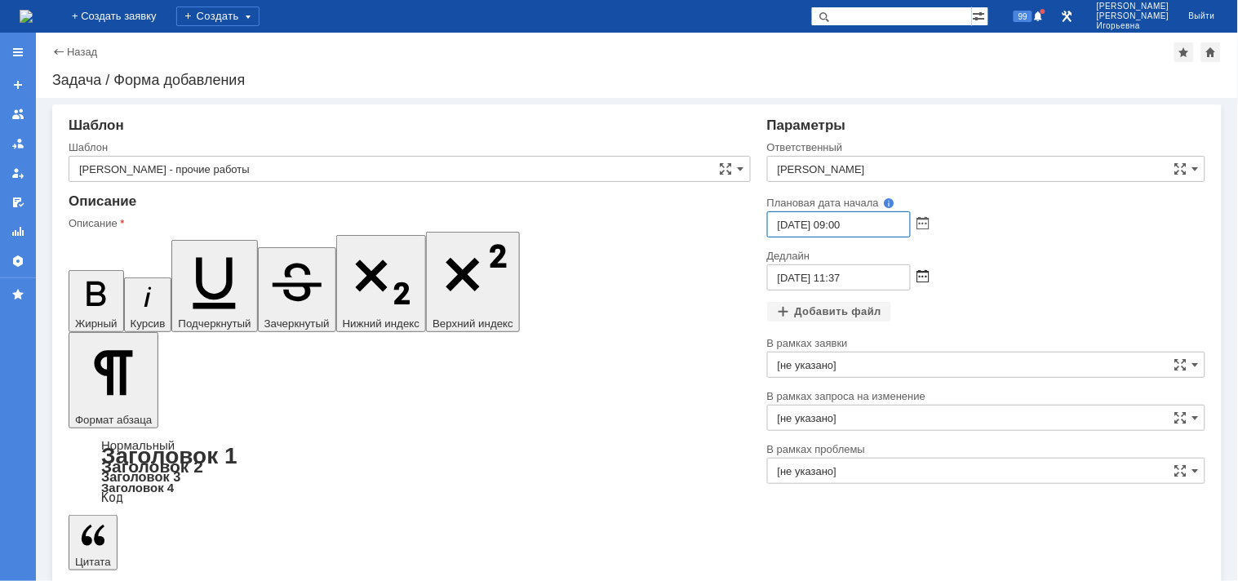
type input "22.09.2025 09:00"
click at [924, 274] on span at bounding box center [923, 277] width 12 height 13
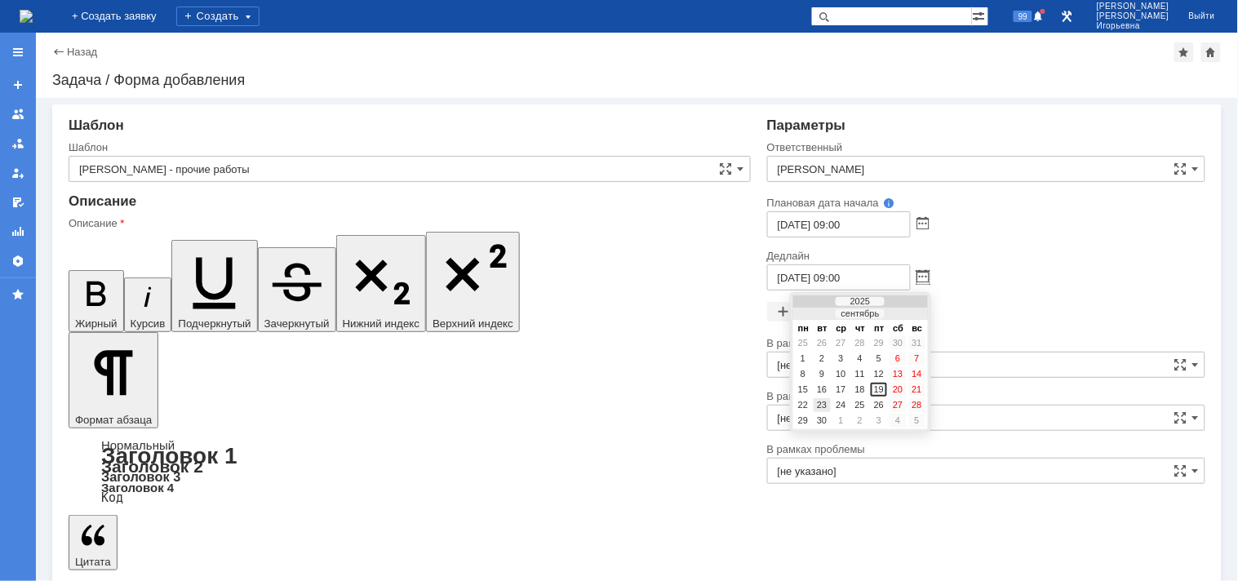
click at [825, 400] on div "23" at bounding box center [821, 405] width 16 height 14
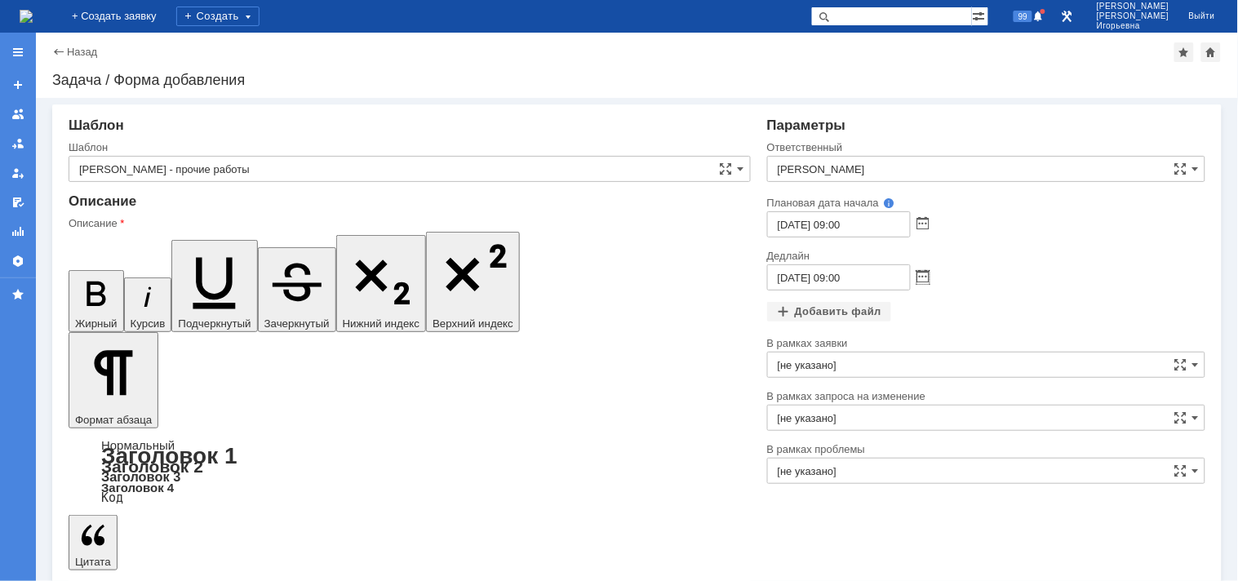
click at [837, 276] on input "23.09.2025 09:00" at bounding box center [839, 277] width 144 height 26
type input "23.09.2025 17:00"
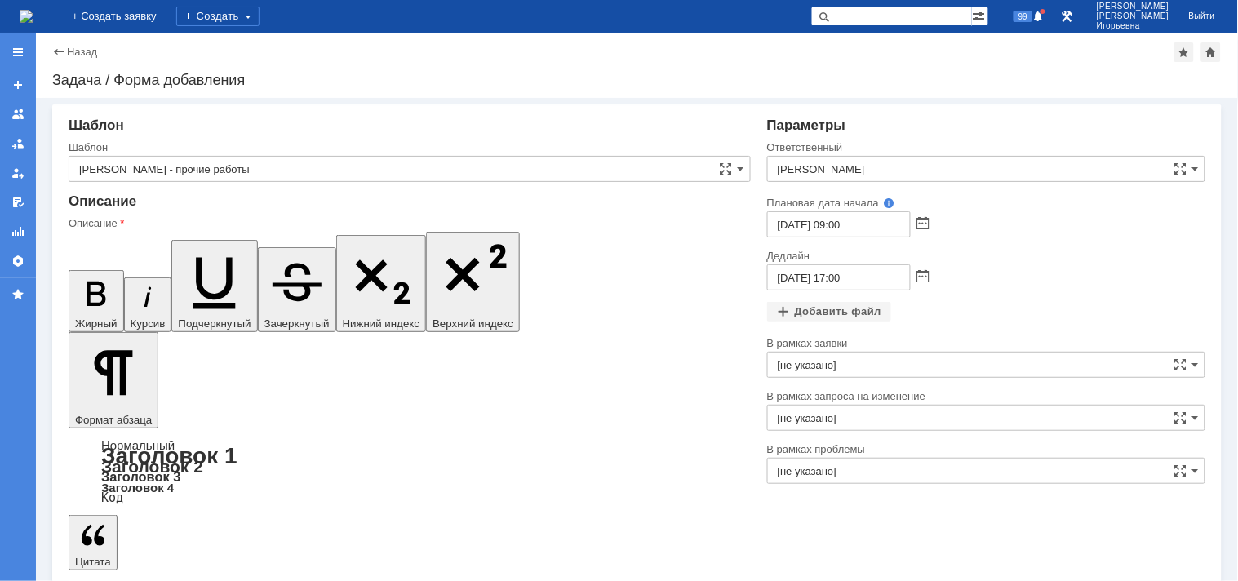
scroll to position [483, 4]
drag, startPoint x: 84, startPoint y: 4513, endPoint x: 117, endPoint y: 4530, distance: 36.5
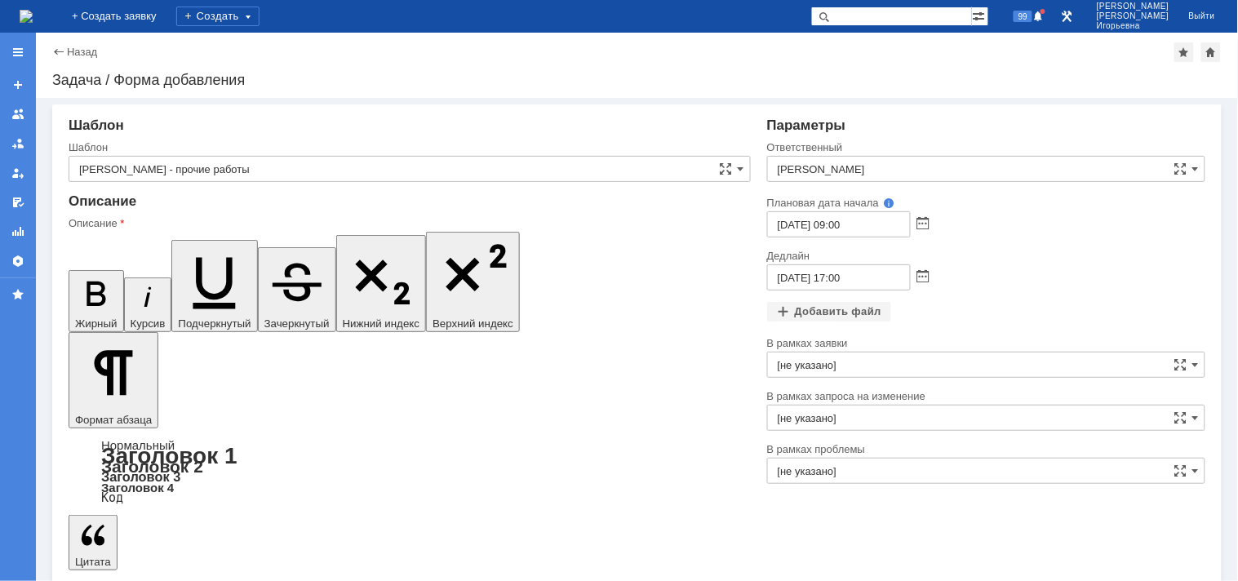
drag, startPoint x: 85, startPoint y: 4522, endPoint x: 89, endPoint y: 4530, distance: 8.4
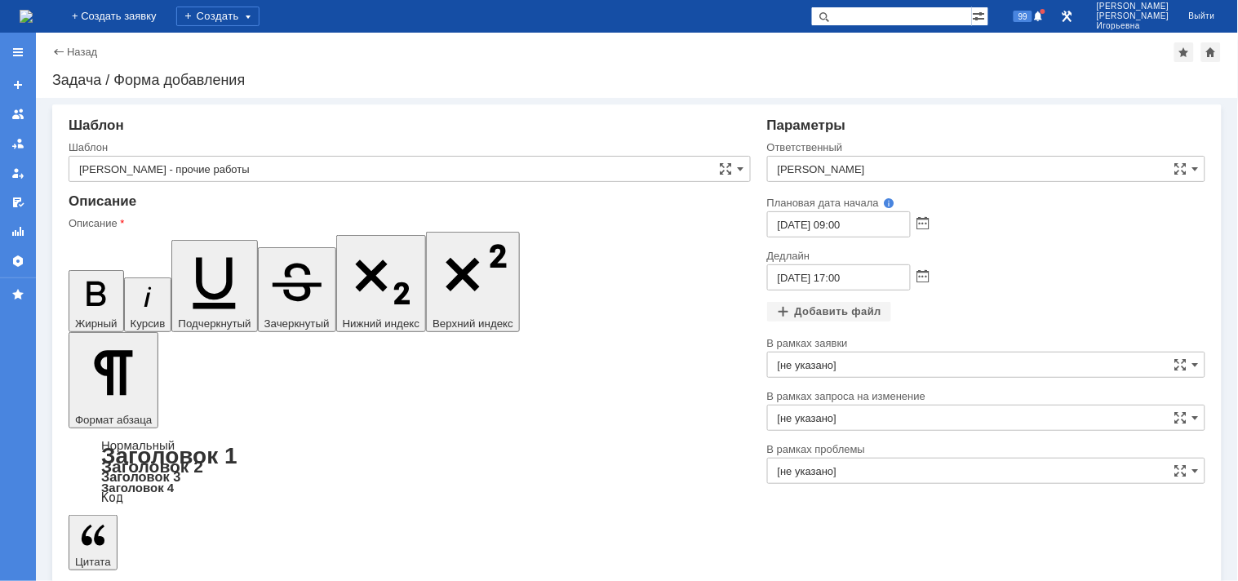
drag, startPoint x: 87, startPoint y: 4572, endPoint x: 96, endPoint y: 4591, distance: 20.8
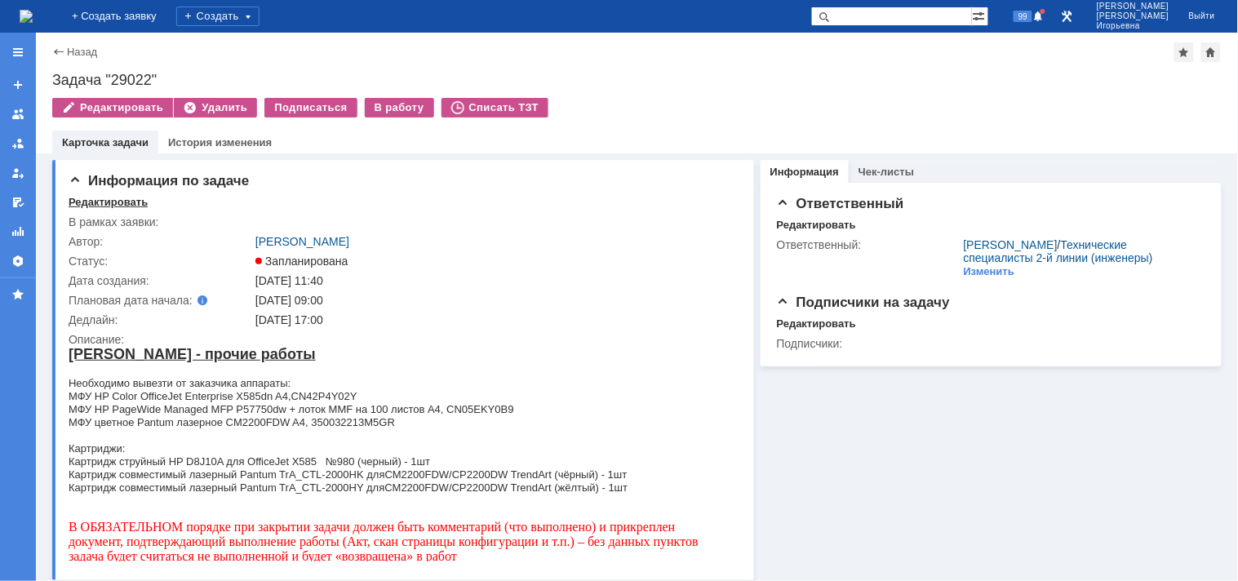
click at [113, 198] on div "Редактировать" at bounding box center [108, 202] width 79 height 13
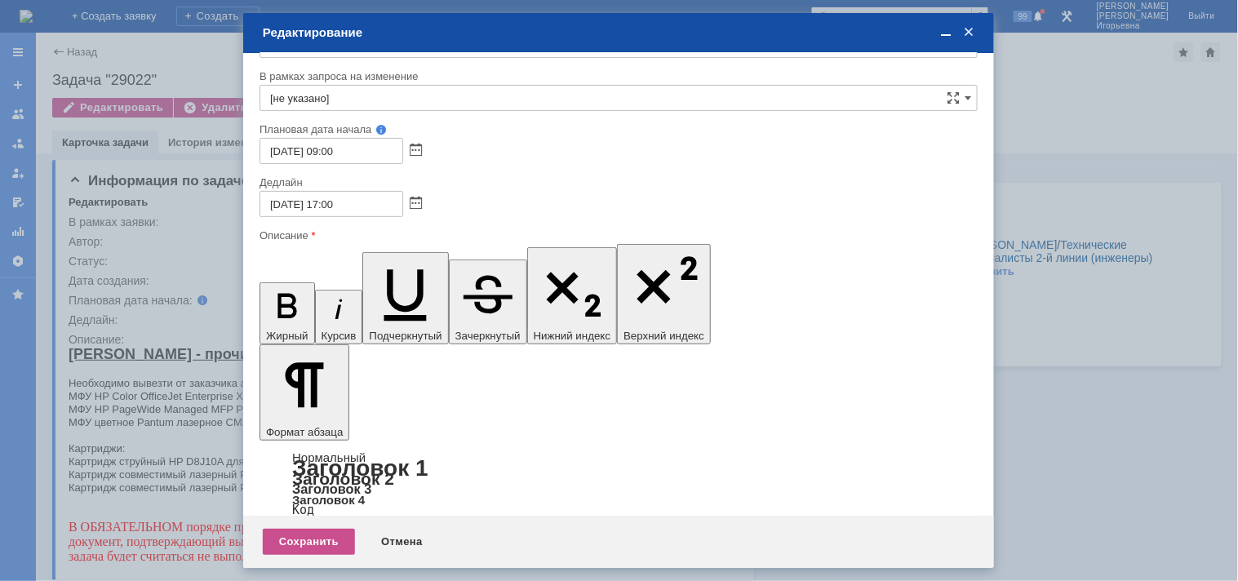
scroll to position [104, 0]
drag, startPoint x: 858, startPoint y: 4751, endPoint x: 273, endPoint y: 4636, distance: 596.0
copy body "Необходимо вывезти от заказчика аппараты: МФУ HP Color OfficeJet Enterprise X58…"
click at [401, 532] on div "Отмена" at bounding box center [402, 542] width 74 height 26
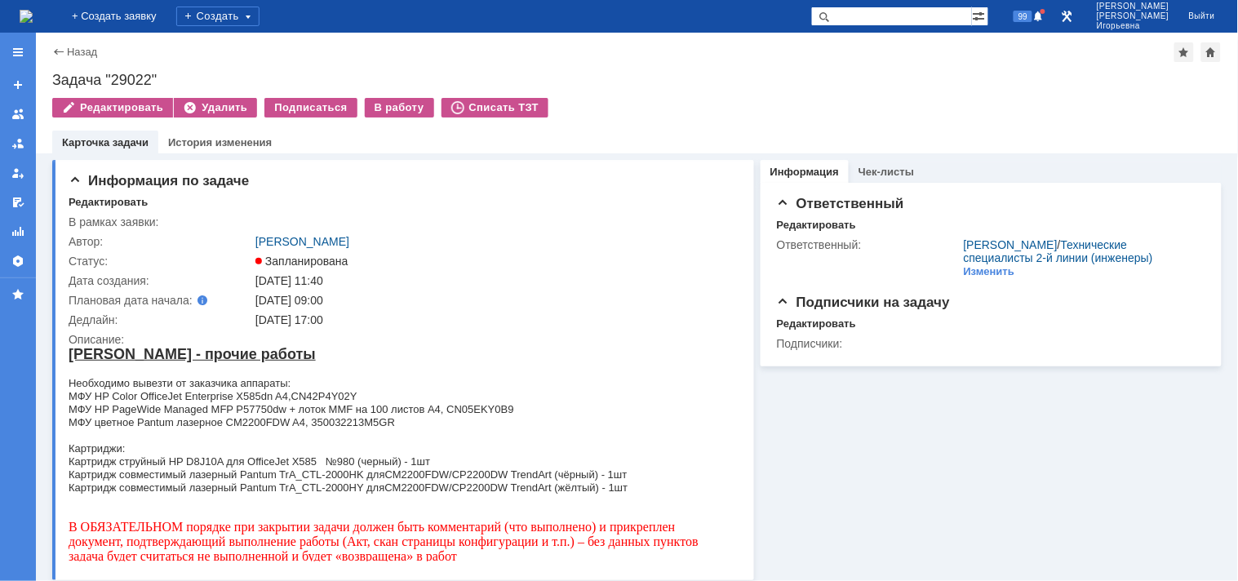
click at [33, 16] on img at bounding box center [26, 16] width 13 height 13
